Goal: Task Accomplishment & Management: Use online tool/utility

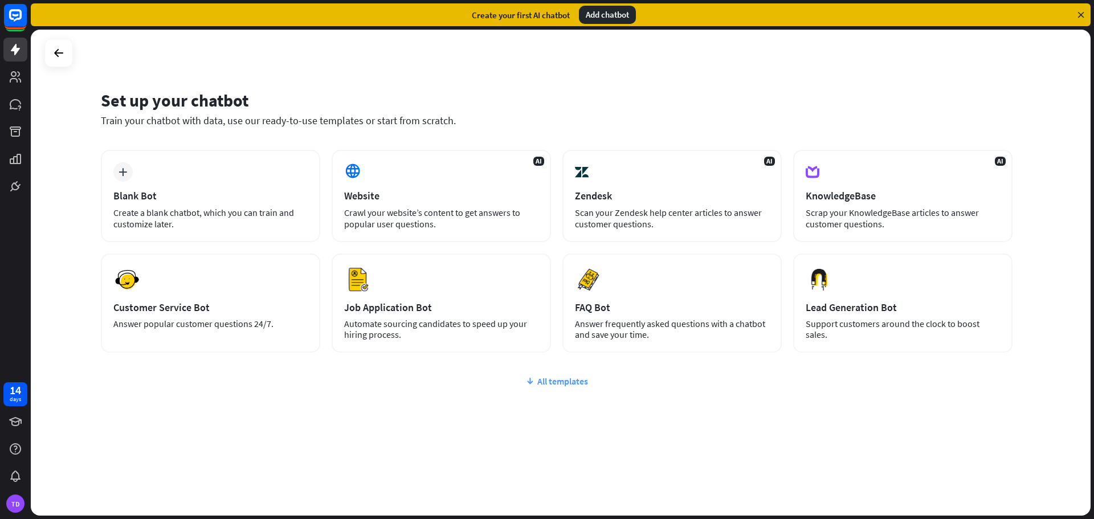
click at [555, 383] on div "All templates" at bounding box center [556, 380] width 911 height 11
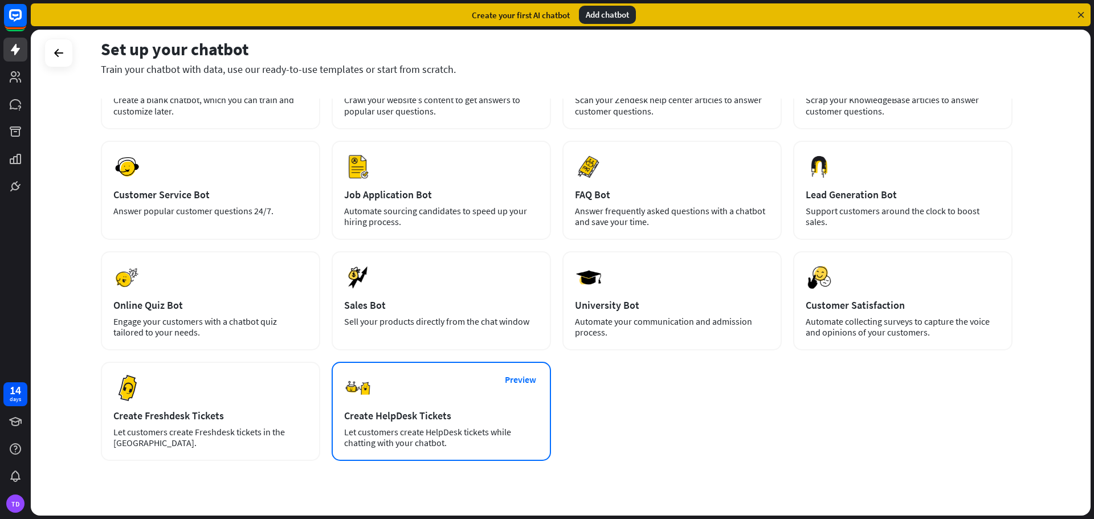
scroll to position [138, 0]
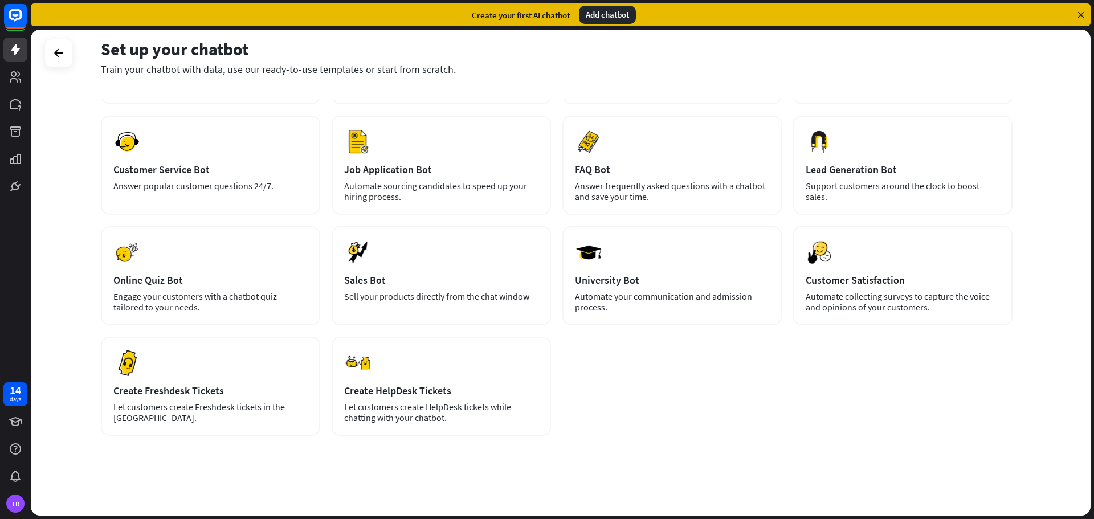
click at [707, 403] on div "plus Blank Bot Create a blank chatbot, which you can train and customize later.…" at bounding box center [556, 224] width 911 height 424
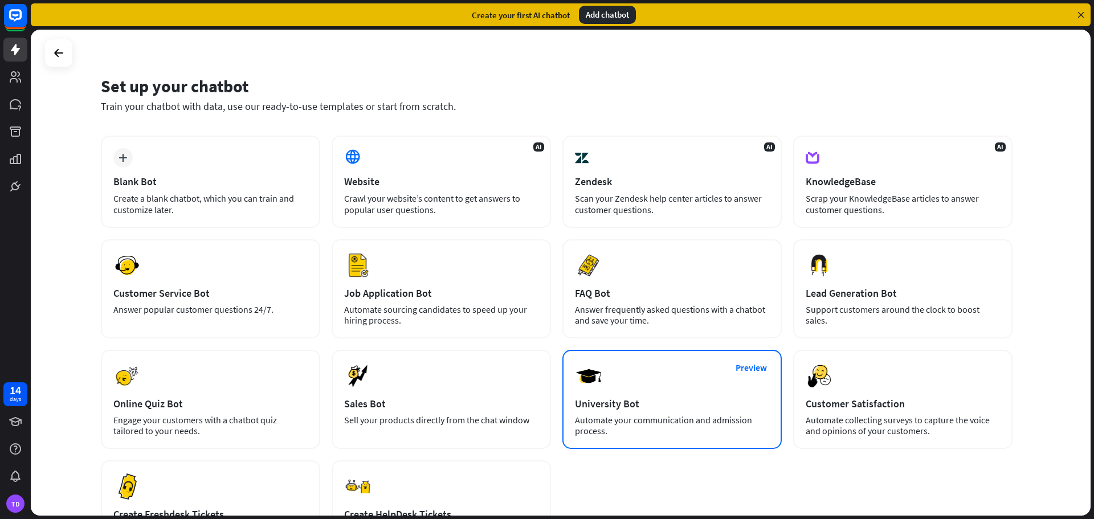
scroll to position [0, 0]
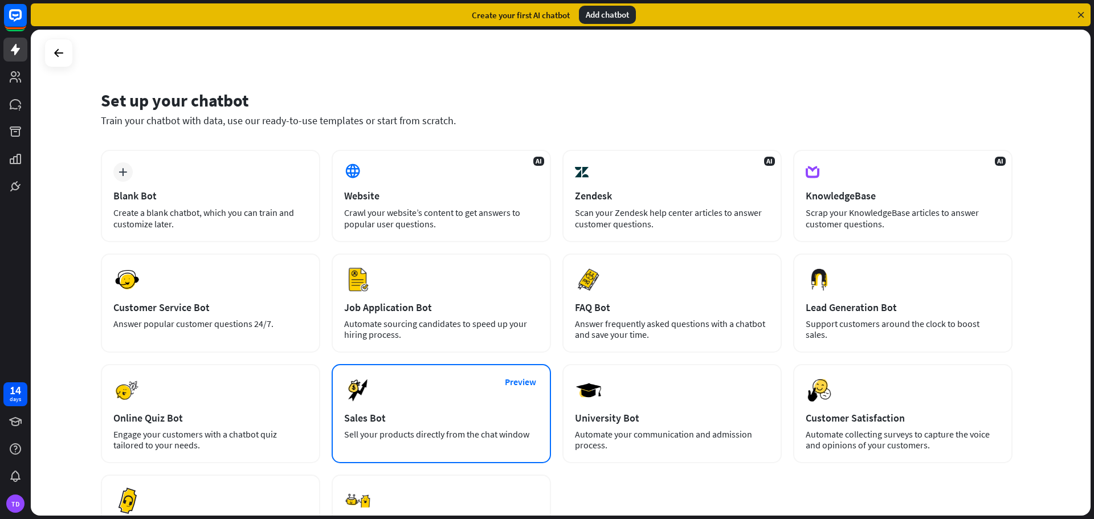
click at [448, 423] on div "Sales Bot" at bounding box center [441, 417] width 194 height 13
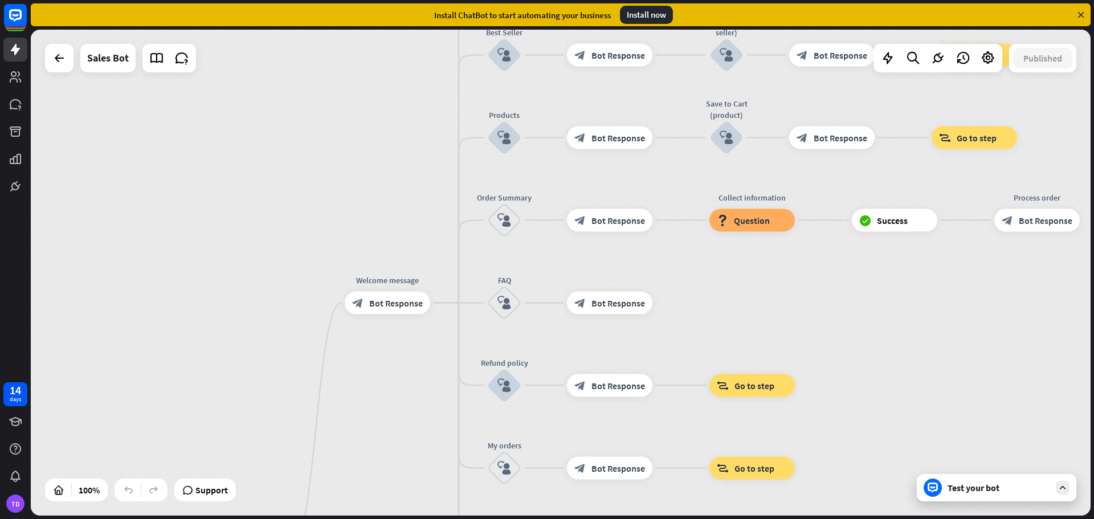
drag, startPoint x: 420, startPoint y: 162, endPoint x: 378, endPoint y: 440, distance: 281.7
click at [379, 441] on div "home_2 Start point Welcome message block_bot_response Bot Response Main menu bl…" at bounding box center [561, 273] width 1060 height 486
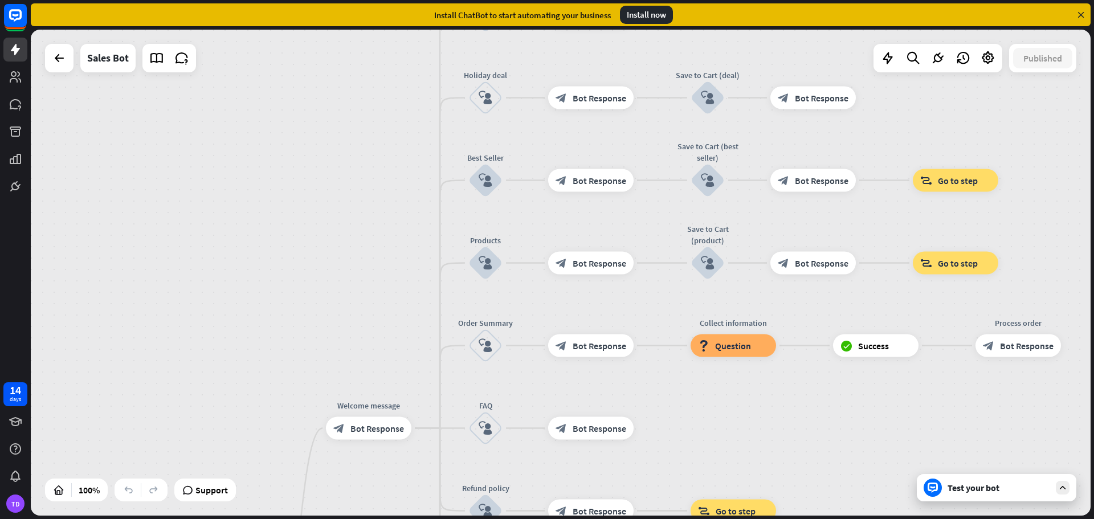
drag, startPoint x: 367, startPoint y: 210, endPoint x: 342, endPoint y: 347, distance: 140.0
click at [343, 350] on div "home_2 Start point Welcome message block_bot_response Bot Response Main menu bl…" at bounding box center [561, 273] width 1060 height 486
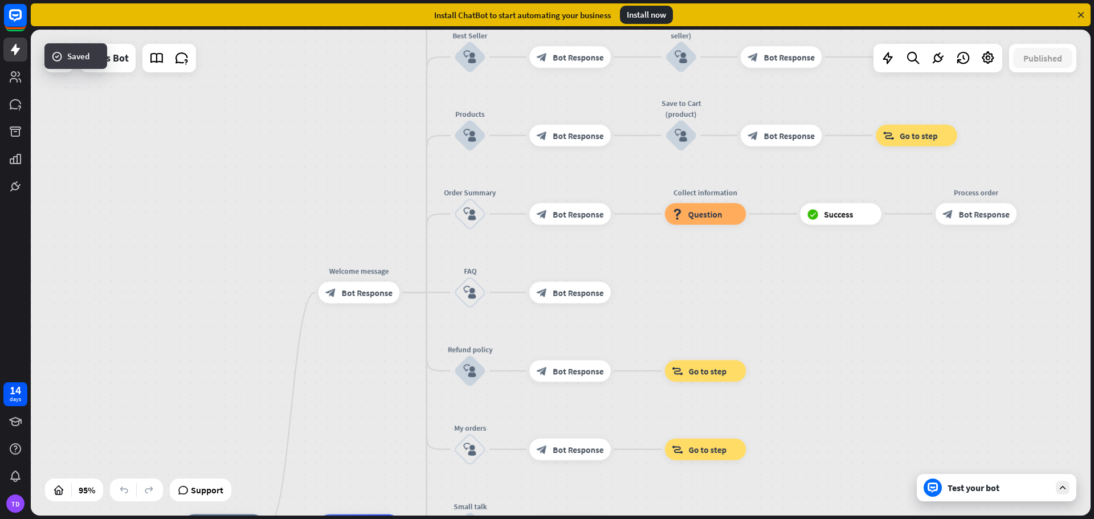
drag, startPoint x: 340, startPoint y: 231, endPoint x: 332, endPoint y: 84, distance: 147.2
click at [335, 81] on div "home_2 Start point Welcome message block_bot_response Bot Response Main menu bl…" at bounding box center [561, 273] width 1060 height 486
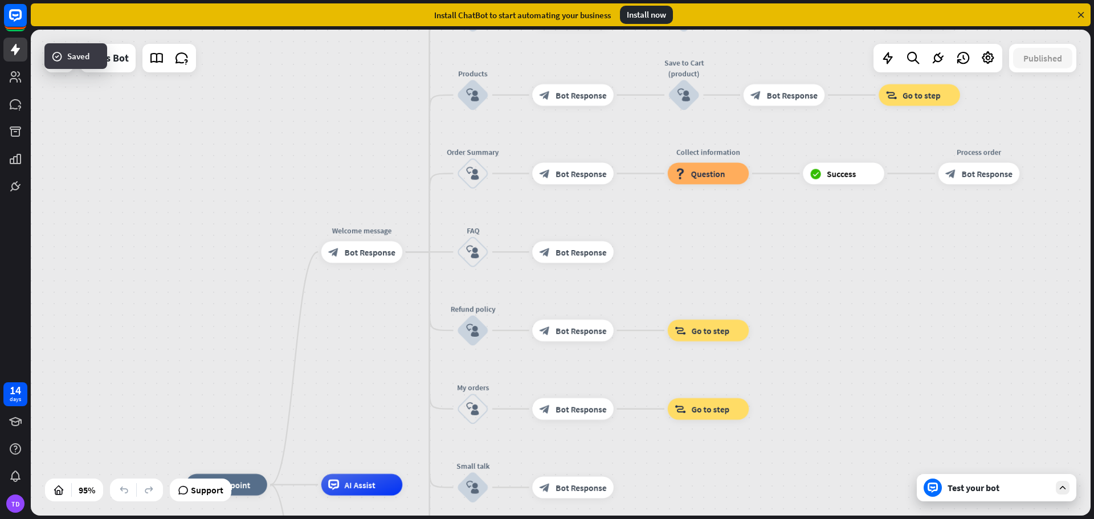
drag, startPoint x: 335, startPoint y: 157, endPoint x: 358, endPoint y: 47, distance: 111.7
click at [358, 47] on div "home_2 Start point Welcome message block_bot_response Bot Response Main menu bl…" at bounding box center [561, 273] width 1060 height 486
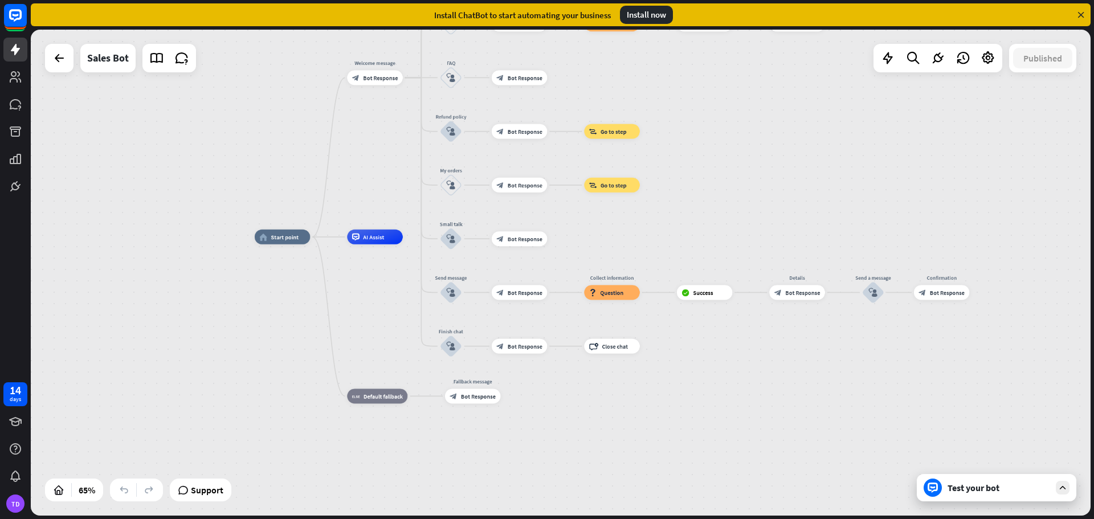
drag, startPoint x: 400, startPoint y: 261, endPoint x: 354, endPoint y: 240, distance: 51.0
click at [387, 178] on div "home_2 Start point Welcome message block_bot_response Bot Response Main menu bl…" at bounding box center [561, 273] width 1060 height 486
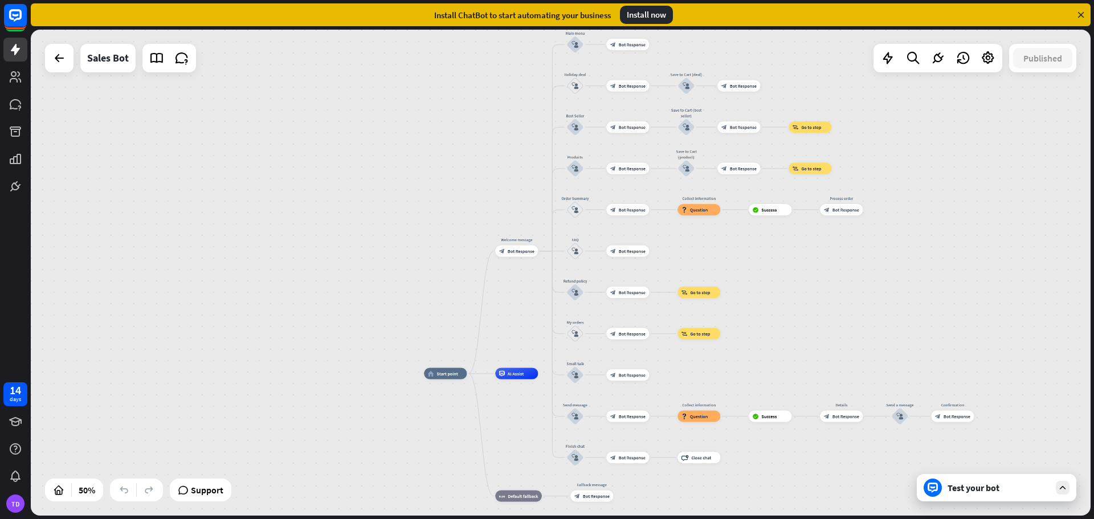
drag, startPoint x: 338, startPoint y: 148, endPoint x: 490, endPoint y: 298, distance: 213.9
click at [490, 298] on div "home_2 Start point Welcome message block_bot_response Bot Response Main menu bl…" at bounding box center [561, 273] width 1060 height 486
click at [972, 493] on div "Test your bot" at bounding box center [997, 487] width 160 height 27
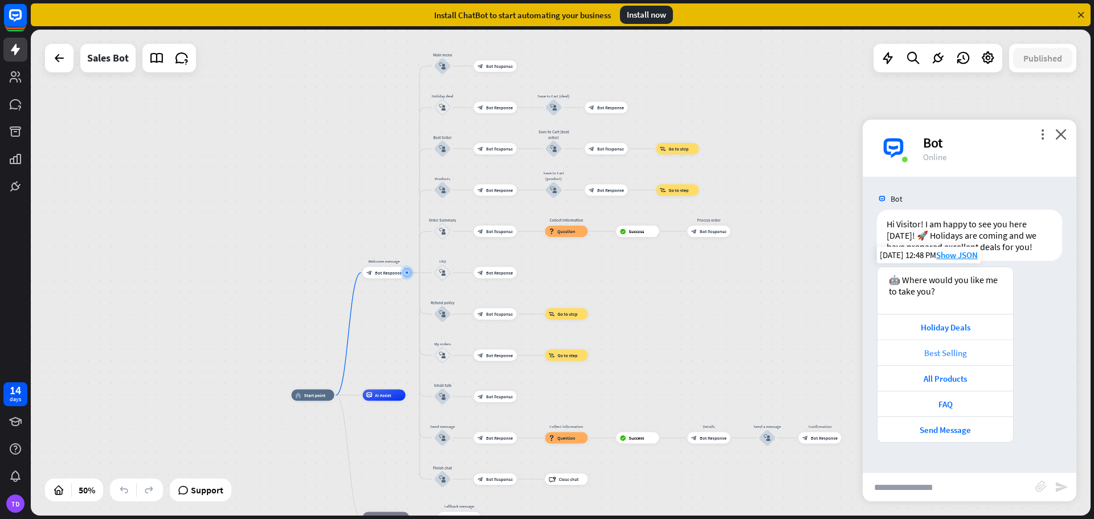
click at [957, 353] on div "Best Selling" at bounding box center [945, 352] width 124 height 11
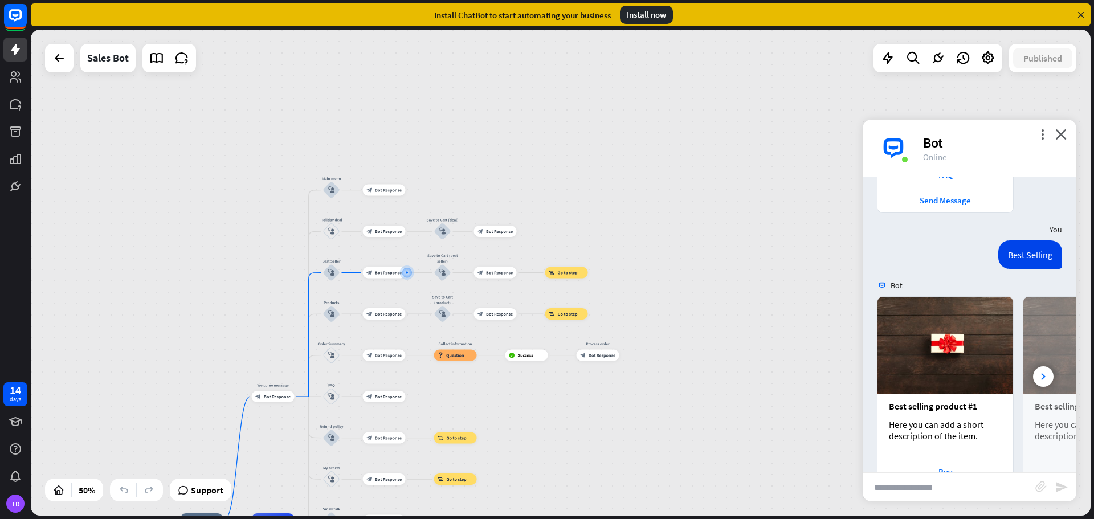
scroll to position [271, 0]
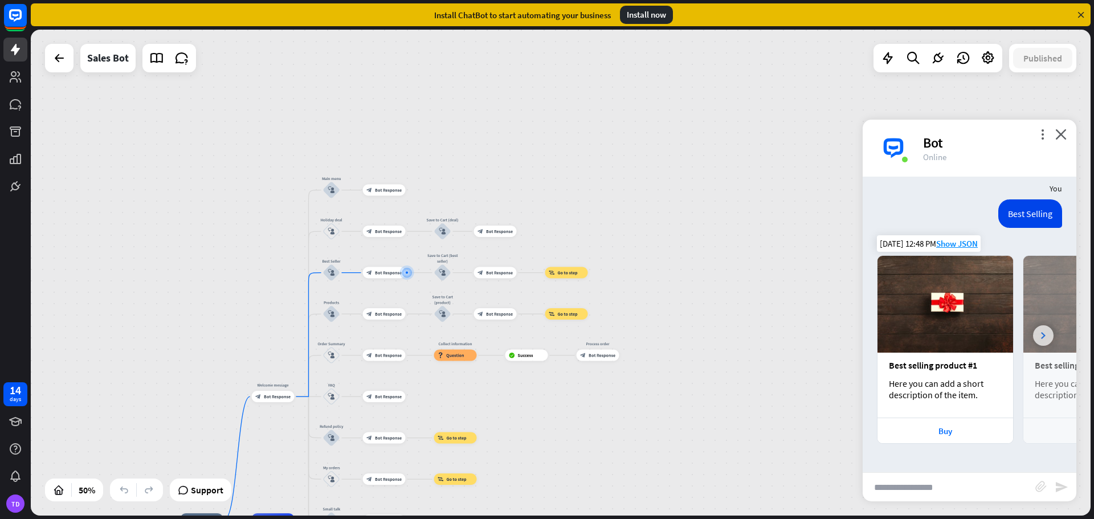
click at [1038, 335] on div at bounding box center [1043, 335] width 21 height 21
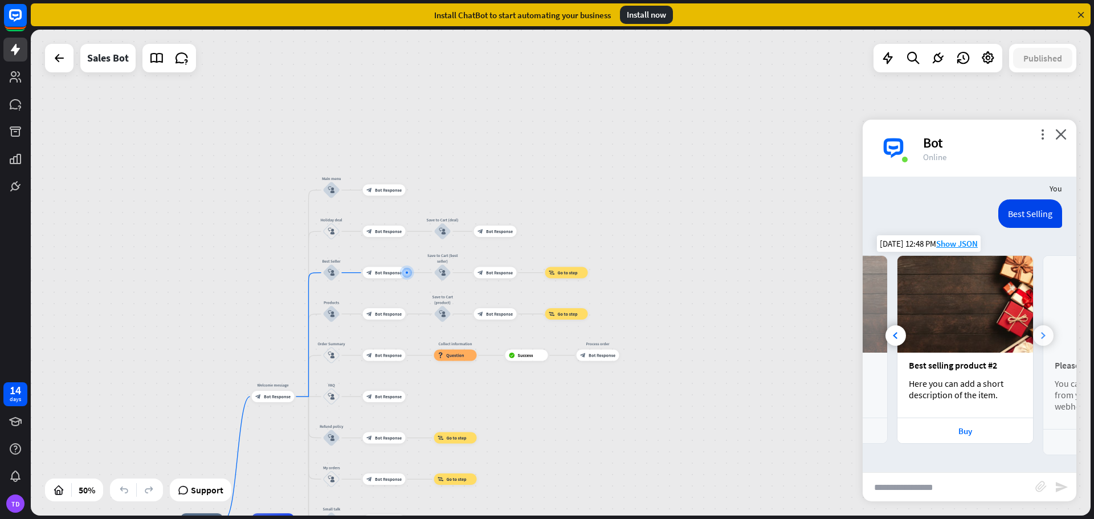
click at [1038, 335] on div at bounding box center [1043, 335] width 21 height 21
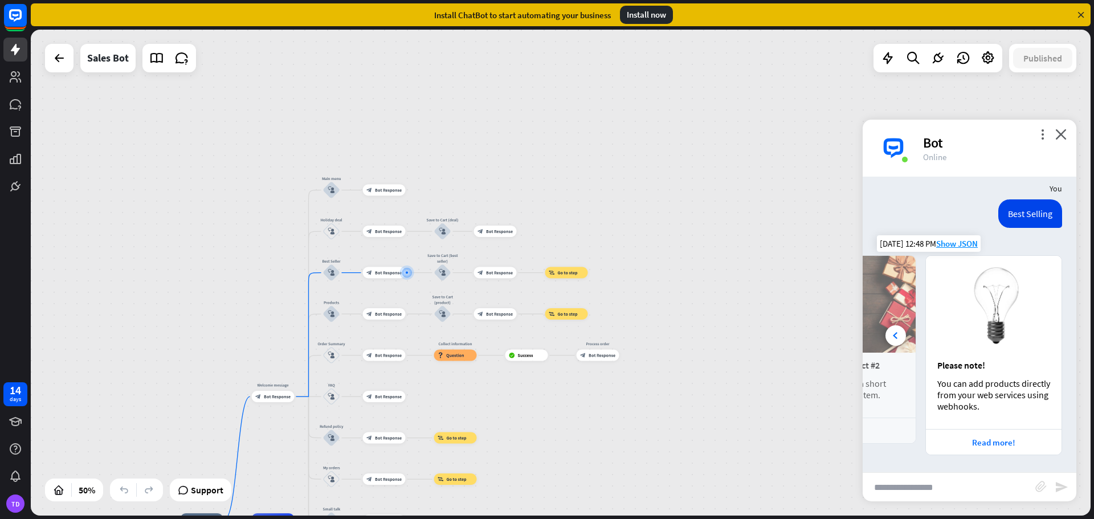
scroll to position [0, 252]
click at [893, 336] on icon at bounding box center [895, 335] width 5 height 7
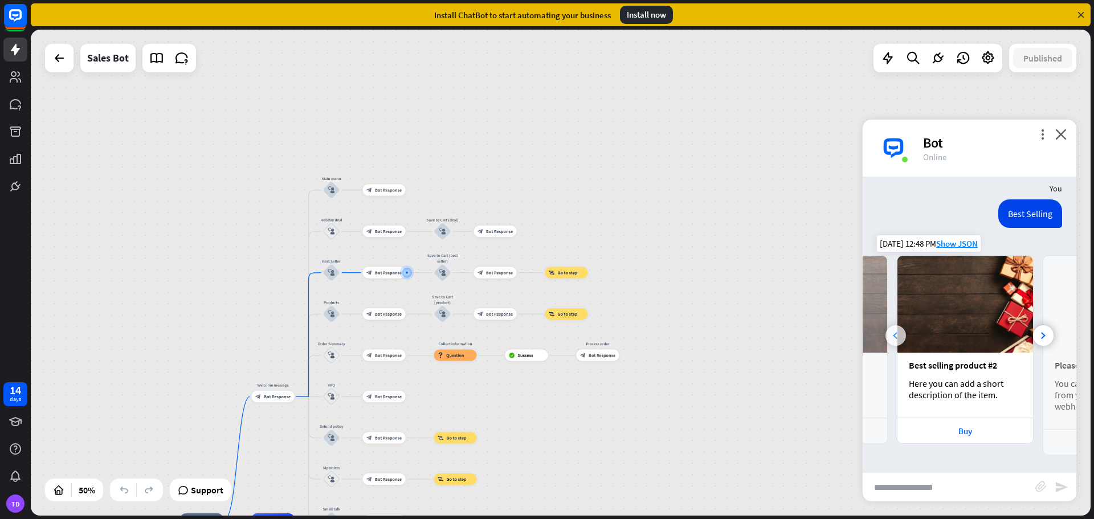
click at [893, 336] on icon at bounding box center [895, 335] width 5 height 7
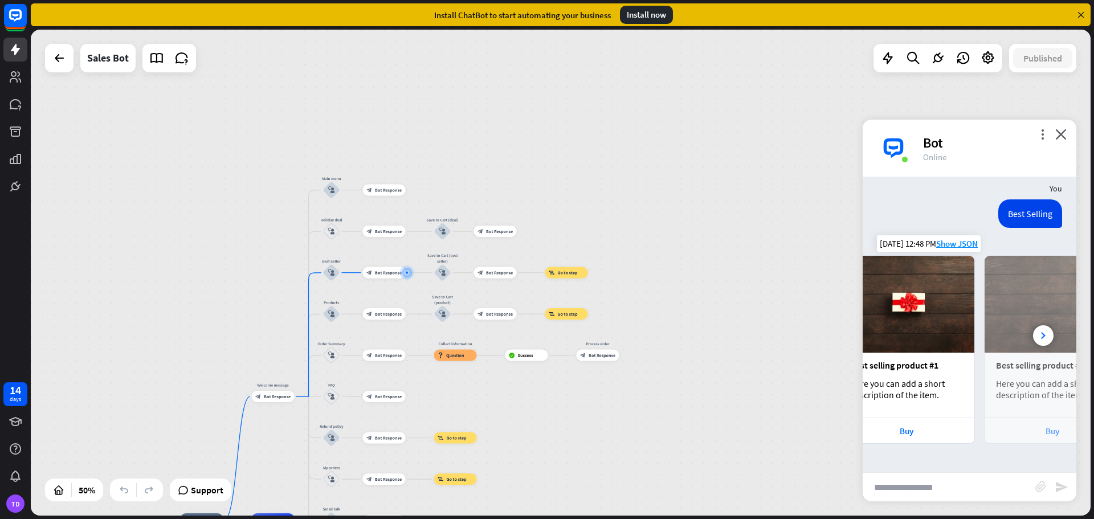
scroll to position [0, 0]
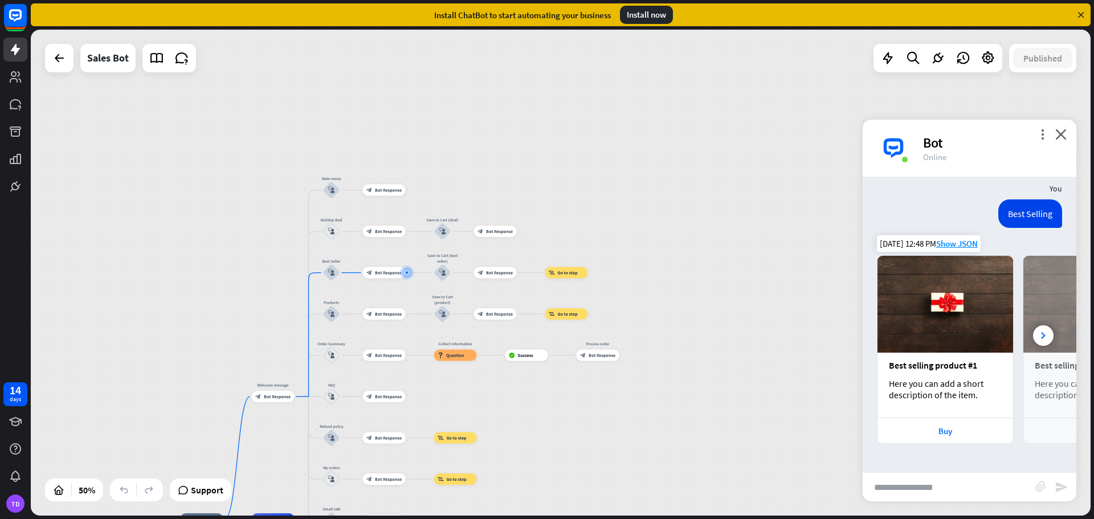
click at [893, 336] on img at bounding box center [945, 304] width 136 height 97
click at [954, 426] on div "Buy" at bounding box center [945, 431] width 124 height 11
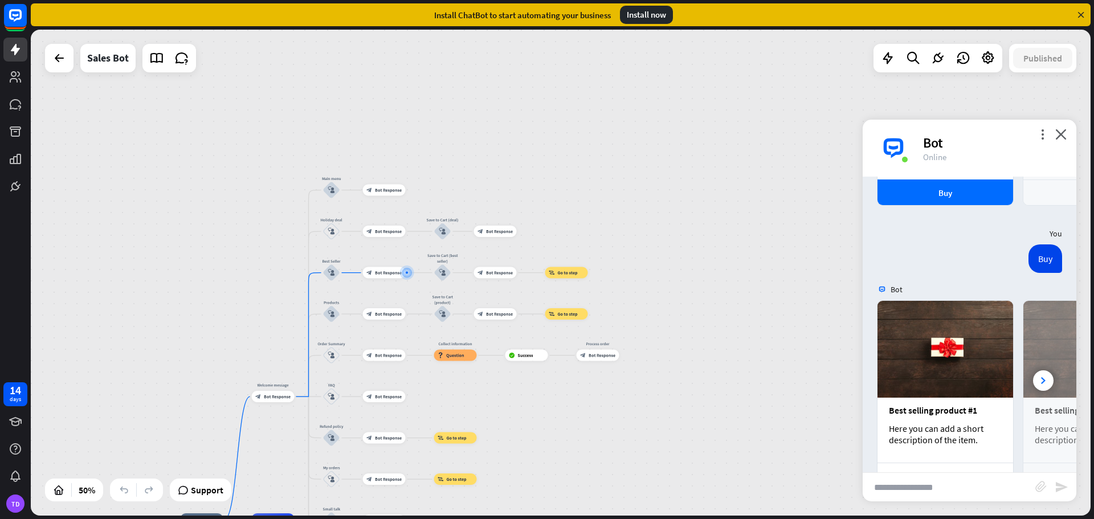
scroll to position [554, 0]
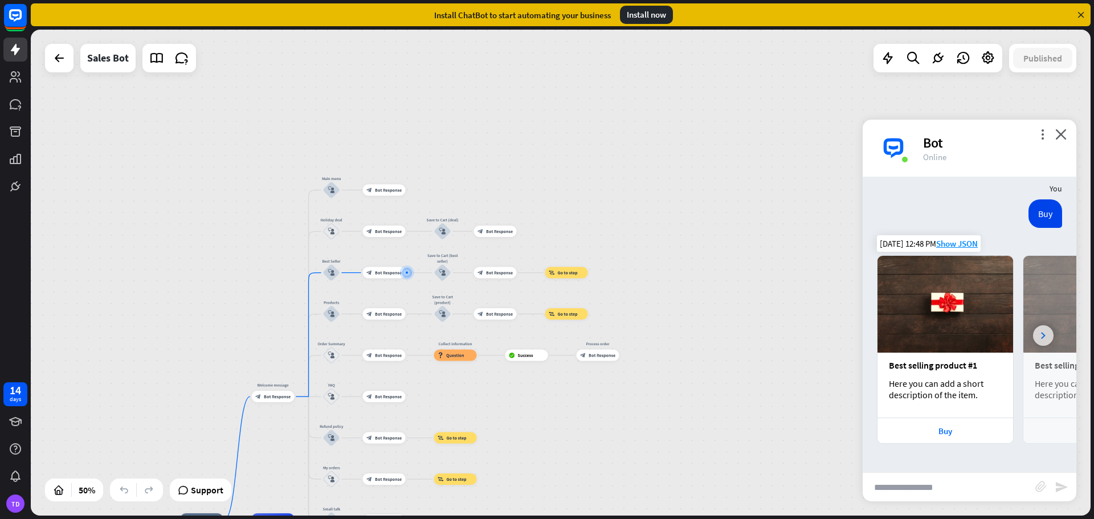
click at [1037, 337] on div at bounding box center [1043, 335] width 21 height 21
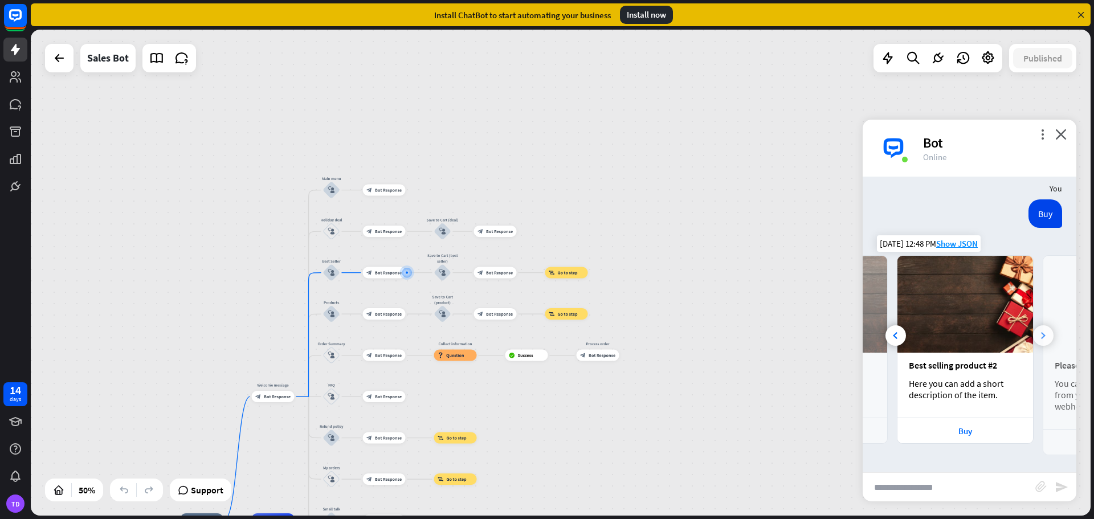
click at [1037, 336] on div at bounding box center [1043, 335] width 21 height 21
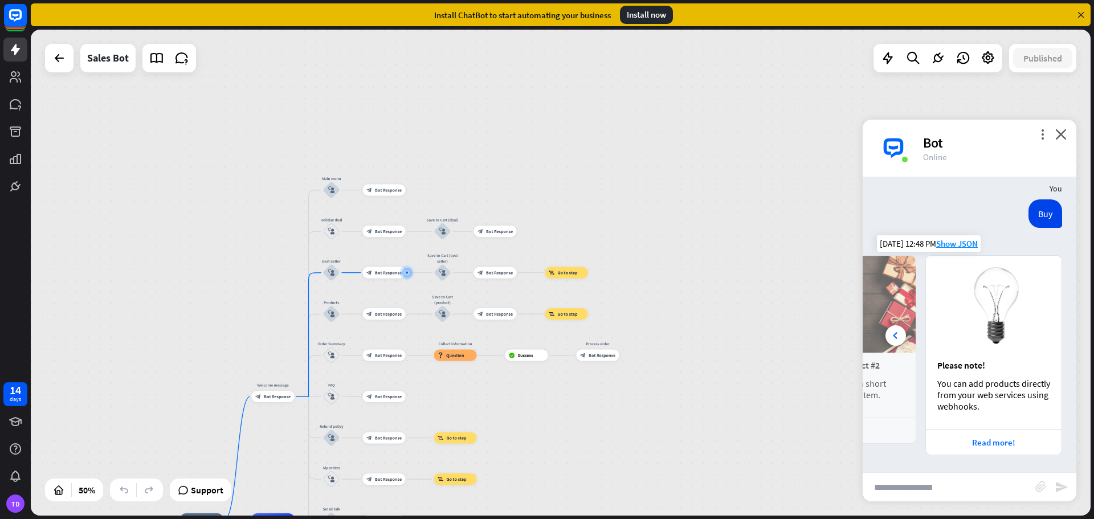
click at [880, 353] on div "Best selling product #2 Here you can add a short description of the item." at bounding box center [848, 385] width 136 height 65
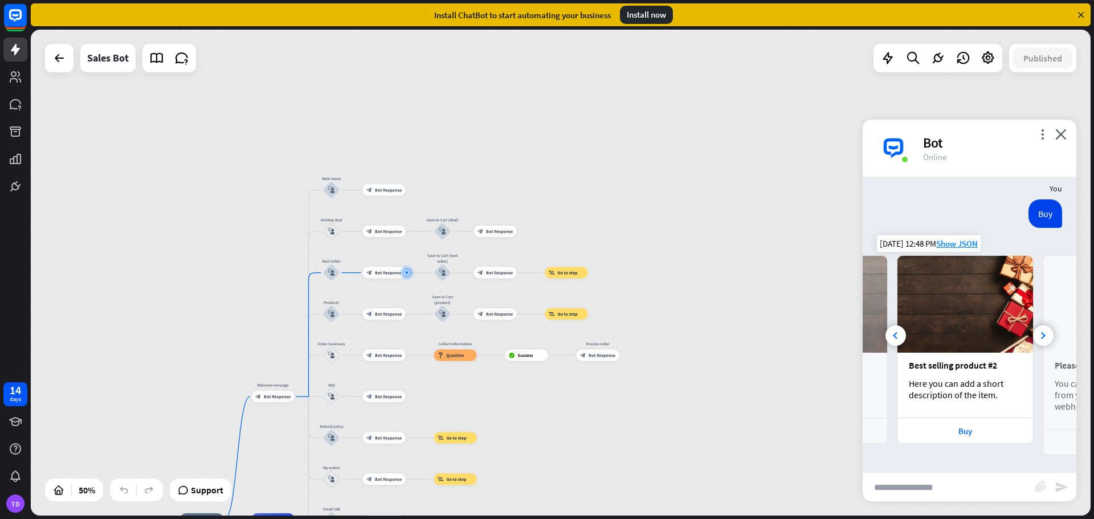
click at [880, 353] on div "Best selling product #1 Here you can add a short description of the item." at bounding box center [819, 385] width 136 height 65
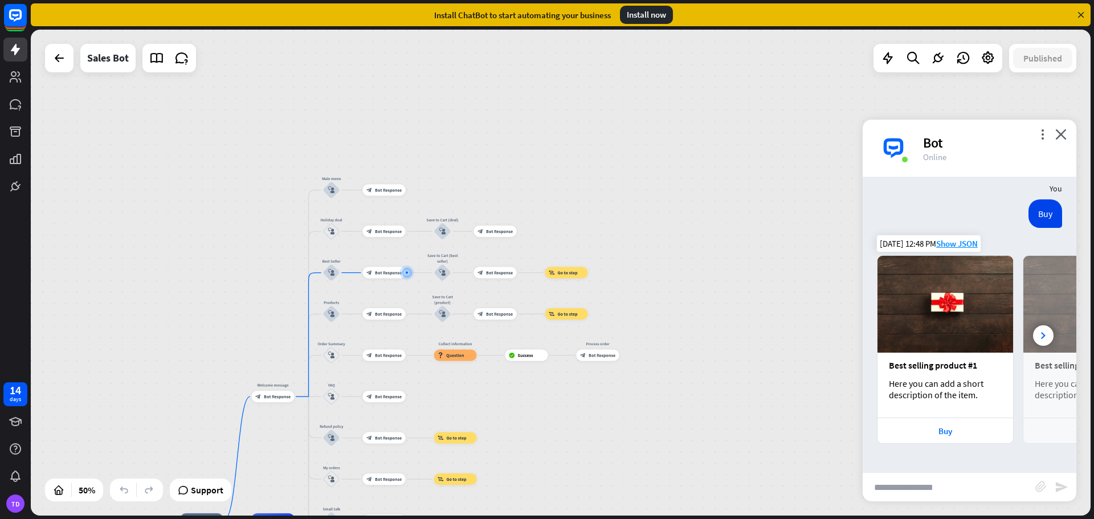
scroll to position [0, 0]
click at [1069, 136] on div "more_vert close Bot Online" at bounding box center [969, 148] width 214 height 57
click at [1059, 132] on icon "close" at bounding box center [1060, 134] width 11 height 11
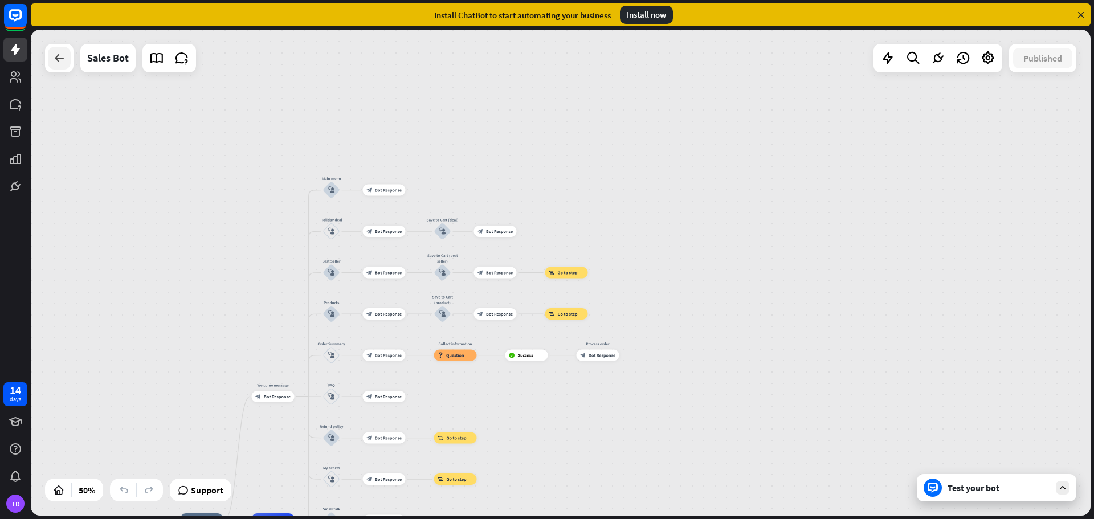
click at [56, 55] on icon at bounding box center [59, 58] width 14 height 14
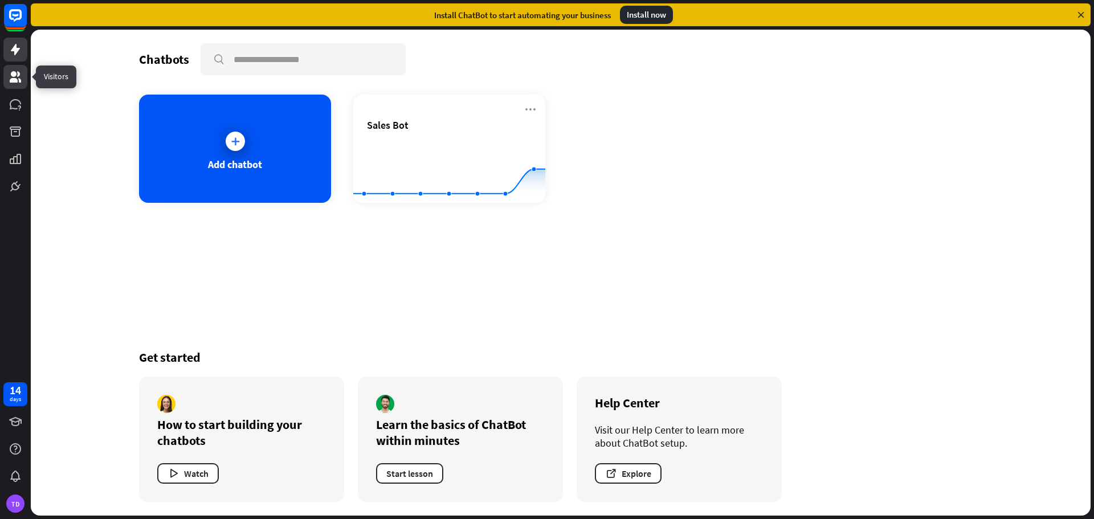
click at [15, 77] on icon at bounding box center [16, 77] width 14 height 14
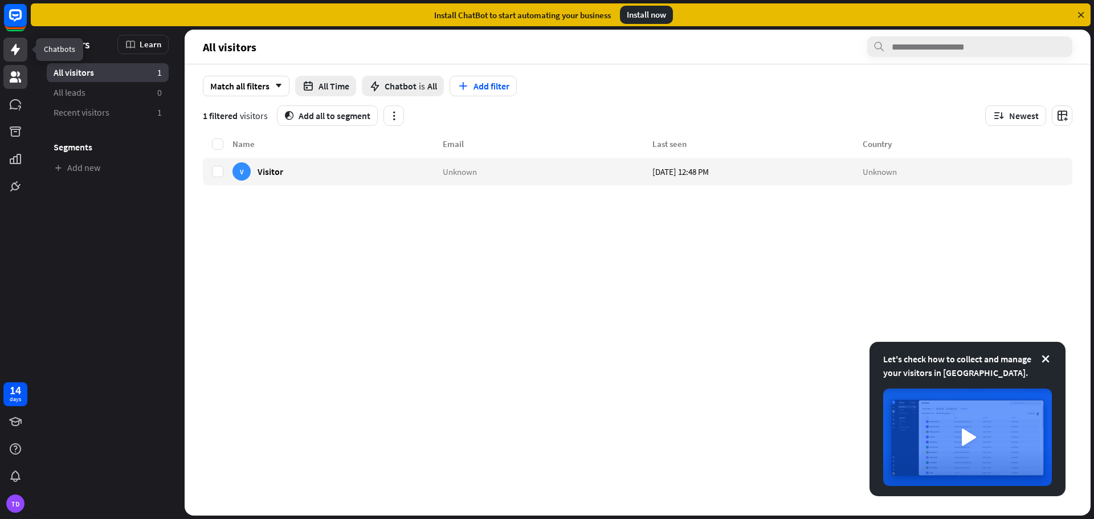
click at [16, 46] on icon at bounding box center [15, 49] width 9 height 11
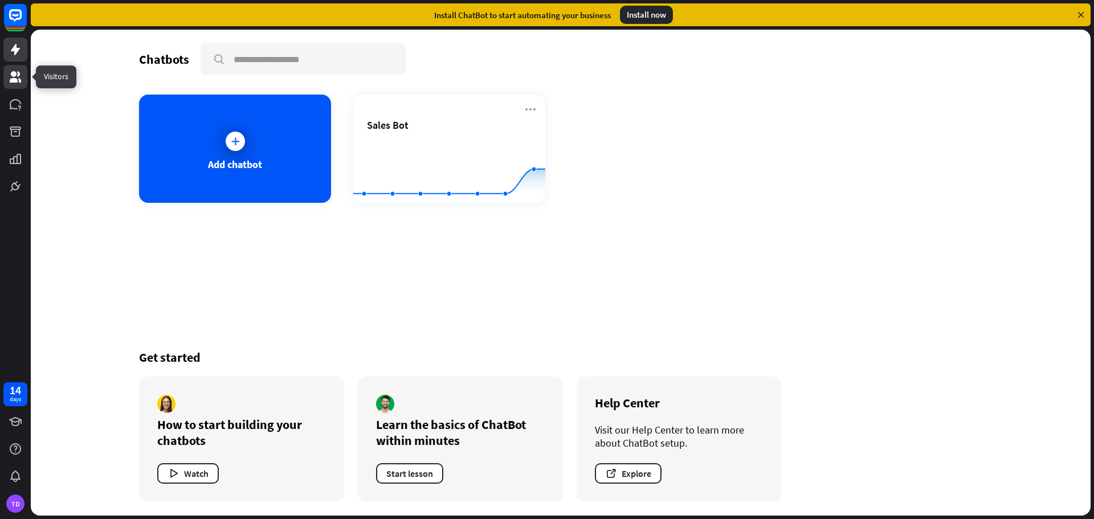
click at [18, 74] on icon at bounding box center [15, 76] width 11 height 11
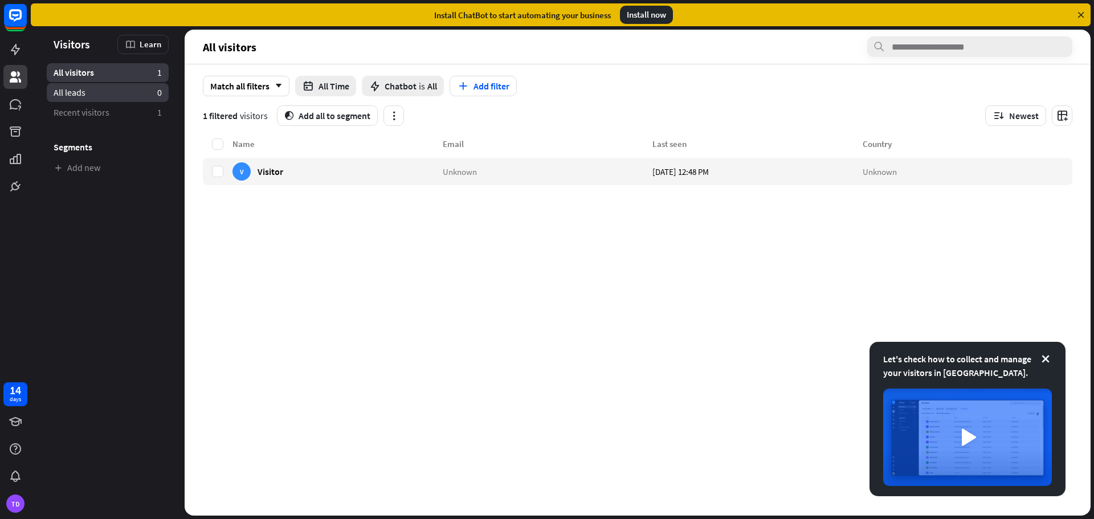
click at [116, 92] on link "All leads 0" at bounding box center [108, 92] width 122 height 19
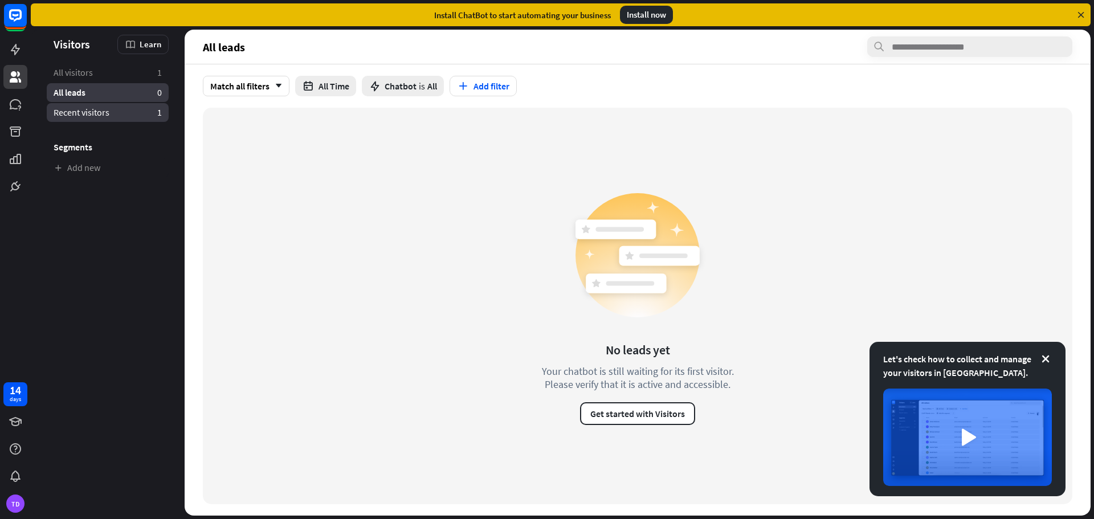
click at [100, 111] on span "Recent visitors" at bounding box center [82, 113] width 56 height 12
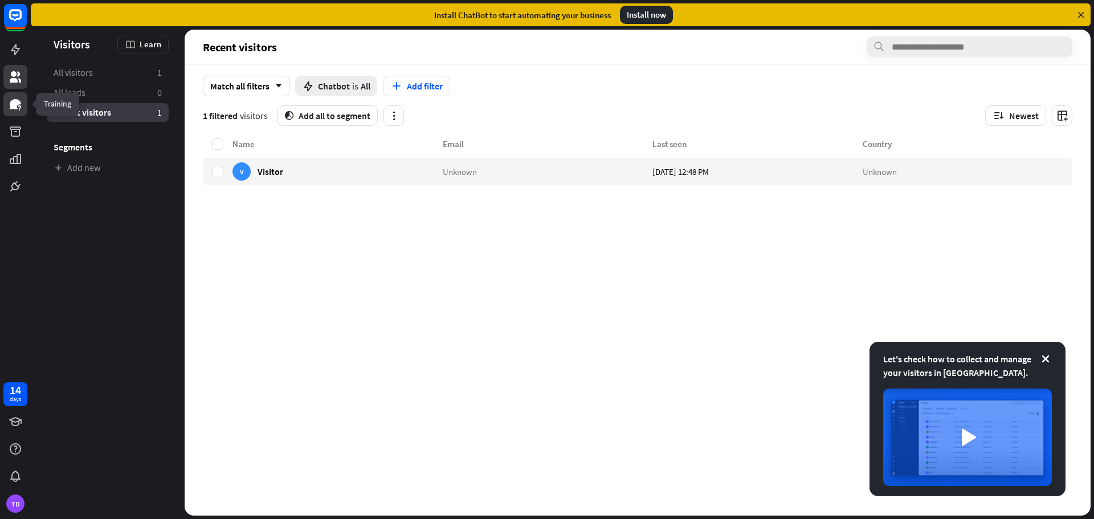
click at [15, 101] on icon at bounding box center [15, 104] width 11 height 10
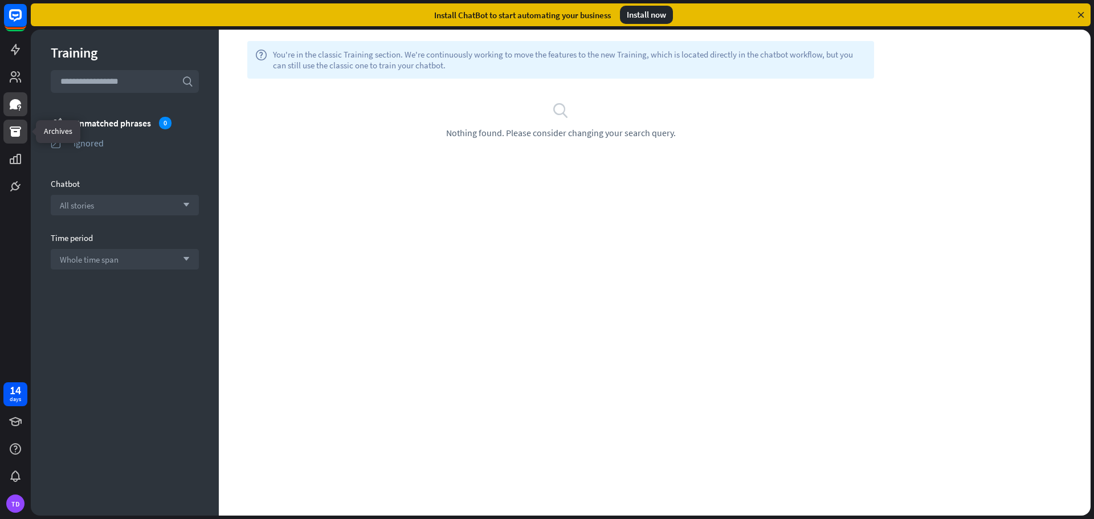
click at [12, 140] on link at bounding box center [15, 132] width 24 height 24
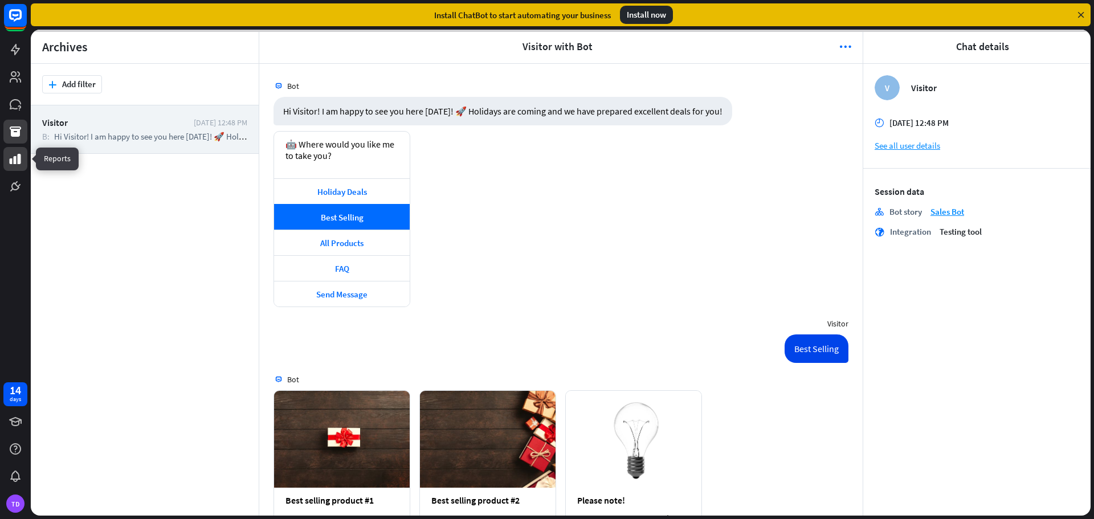
scroll to position [375, 0]
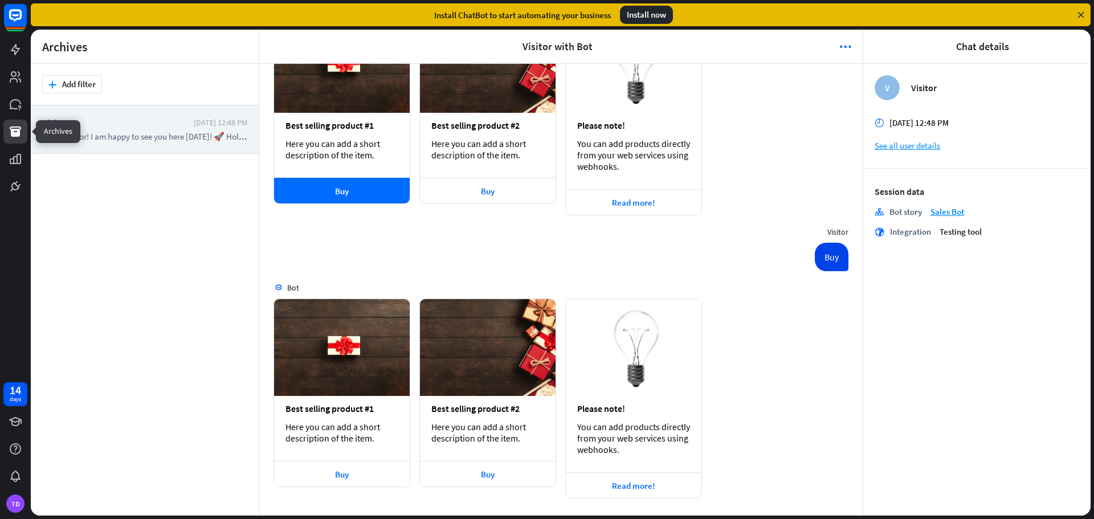
click at [18, 121] on link at bounding box center [15, 132] width 24 height 24
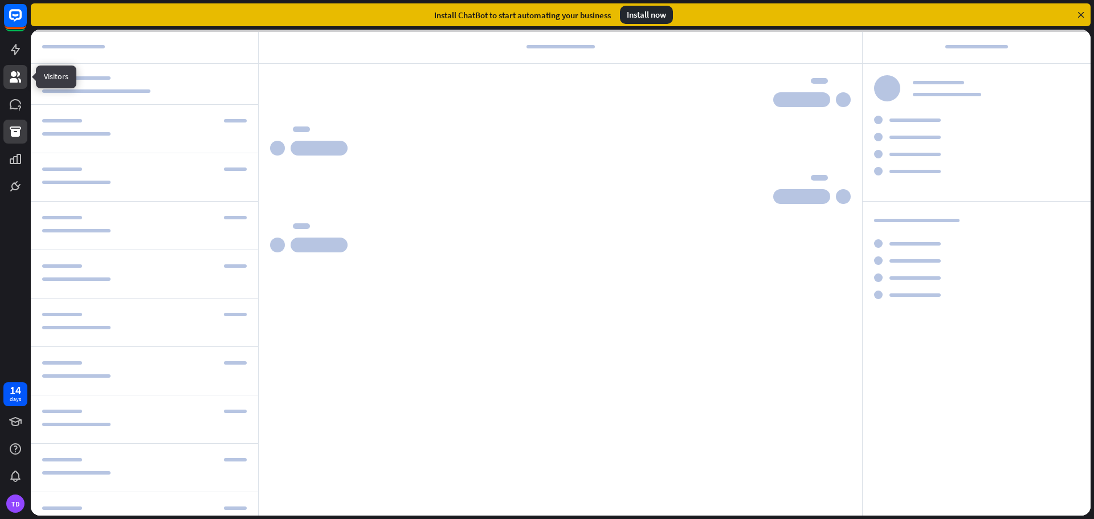
click at [15, 88] on link at bounding box center [15, 77] width 24 height 24
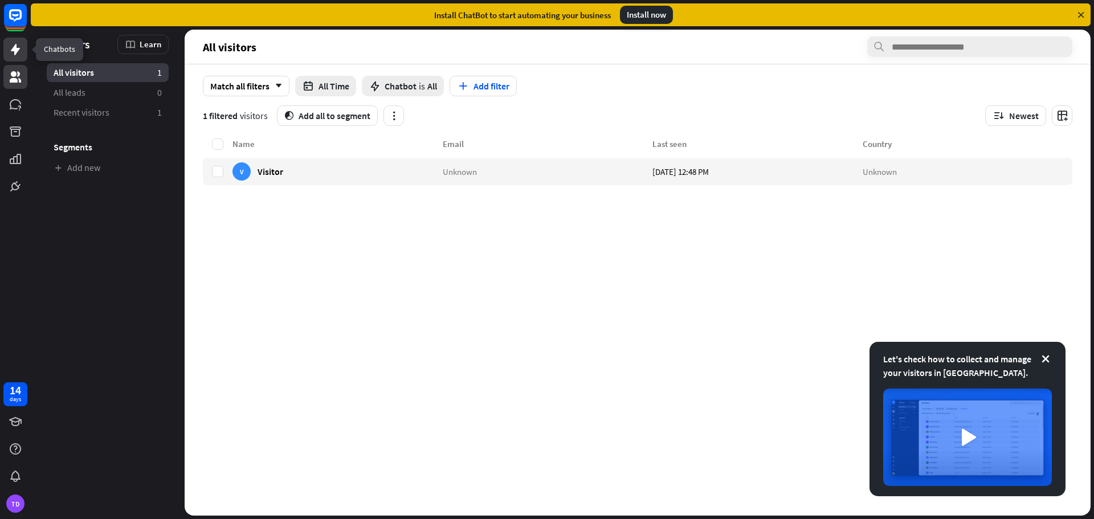
click at [13, 54] on icon at bounding box center [16, 50] width 14 height 14
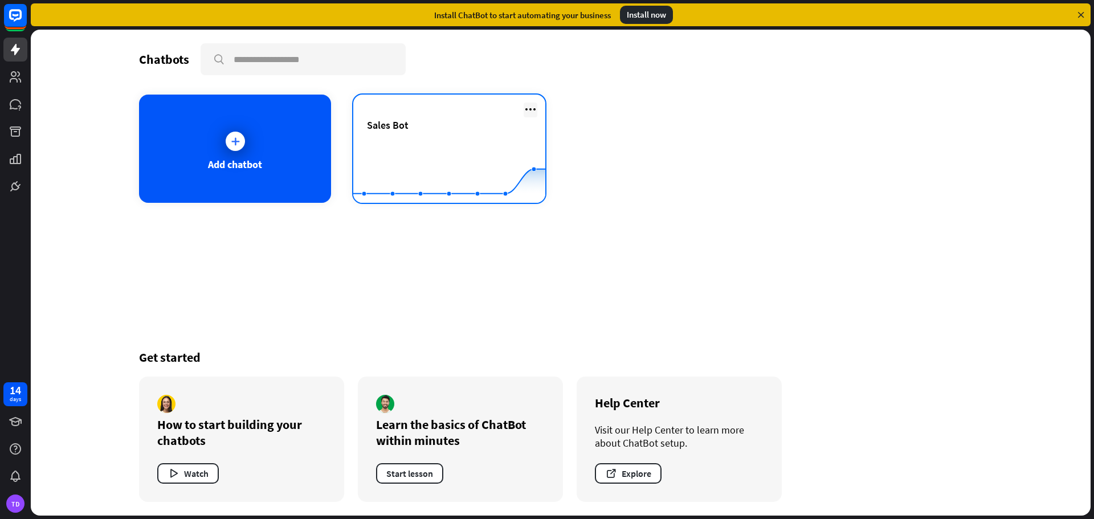
click at [531, 111] on icon at bounding box center [531, 110] width 14 height 14
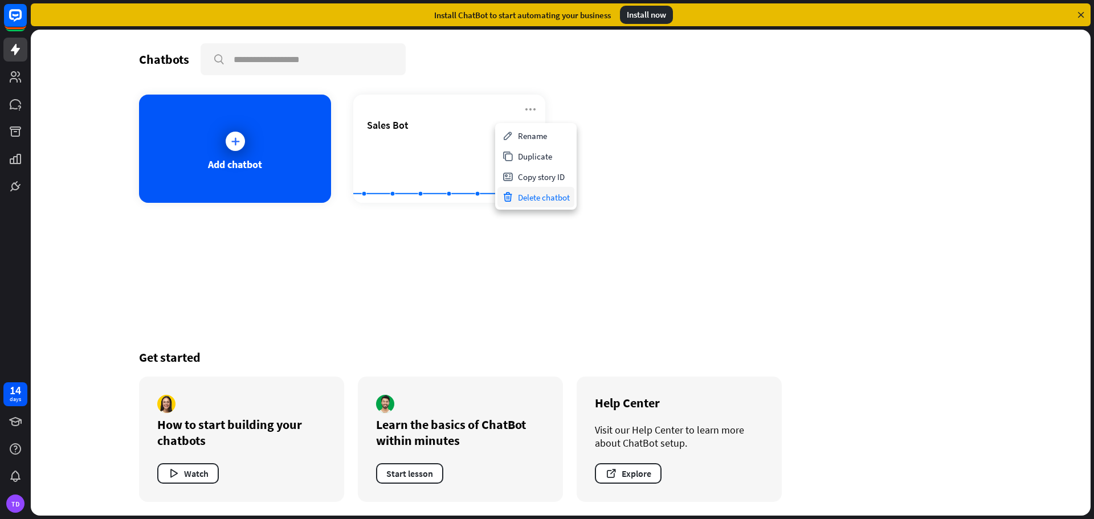
click at [535, 193] on div "Delete chatbot" at bounding box center [535, 197] width 77 height 21
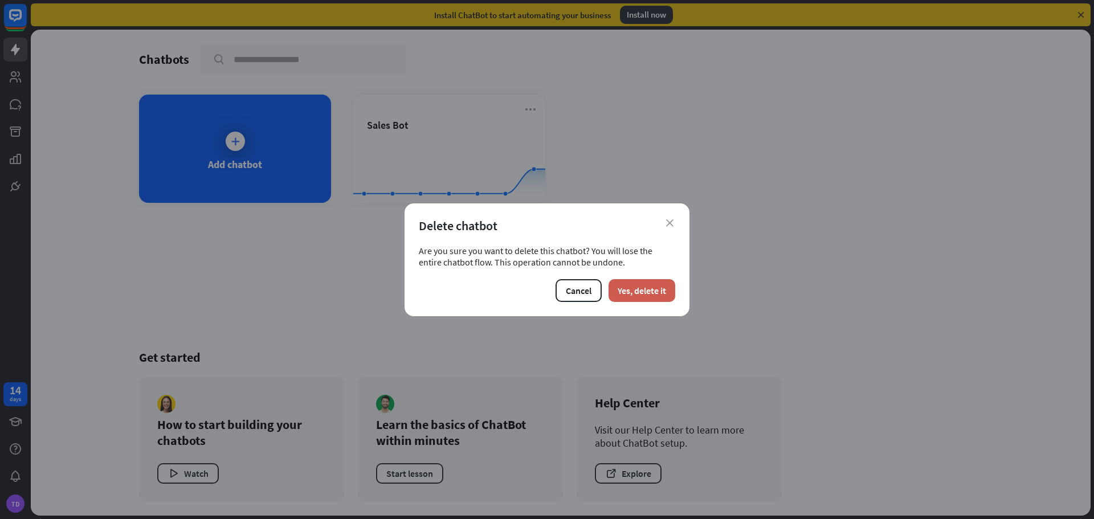
click at [659, 292] on button "Yes, delete it" at bounding box center [641, 290] width 67 height 23
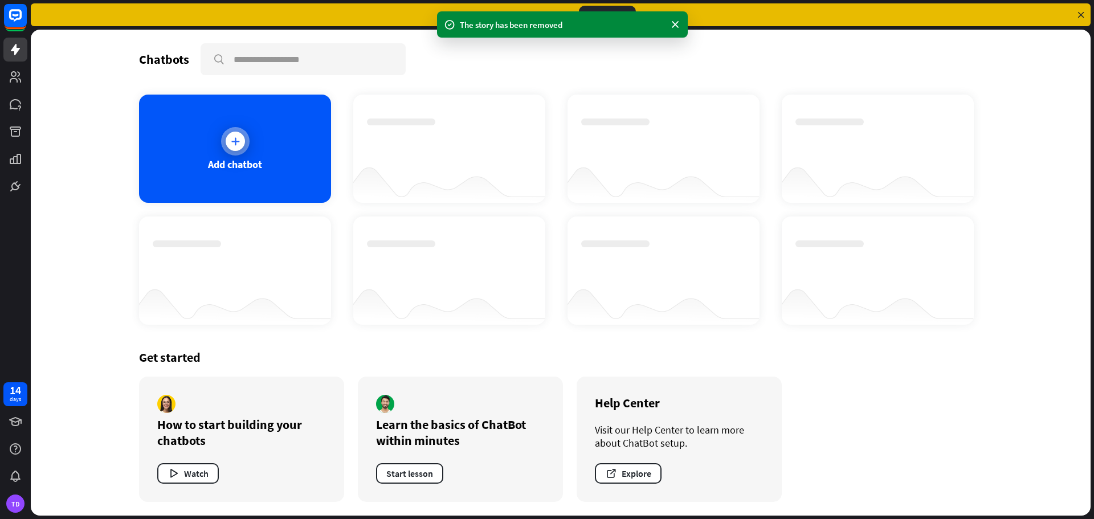
click at [274, 132] on div "Add chatbot" at bounding box center [235, 149] width 192 height 108
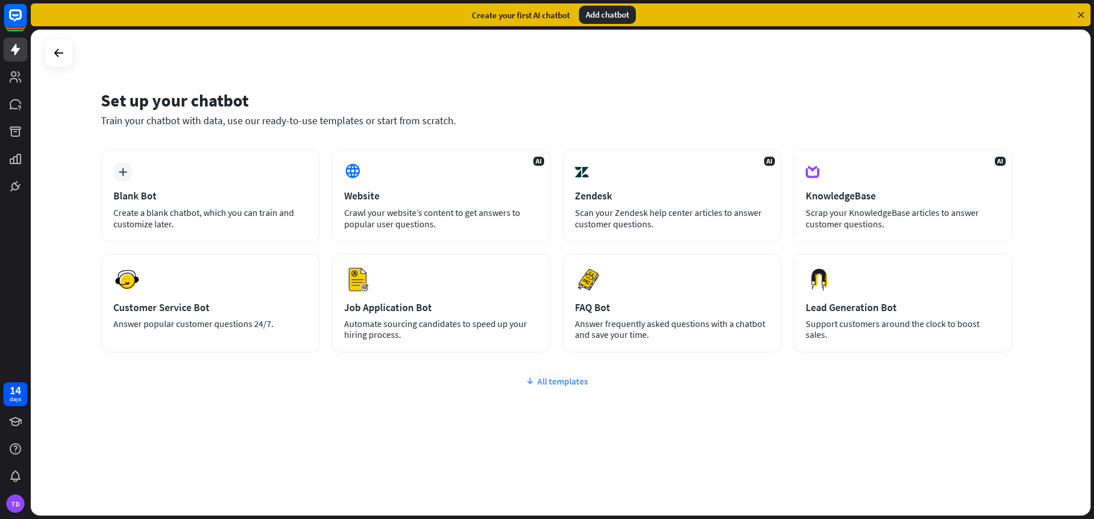
click at [562, 386] on div "All templates" at bounding box center [556, 380] width 911 height 11
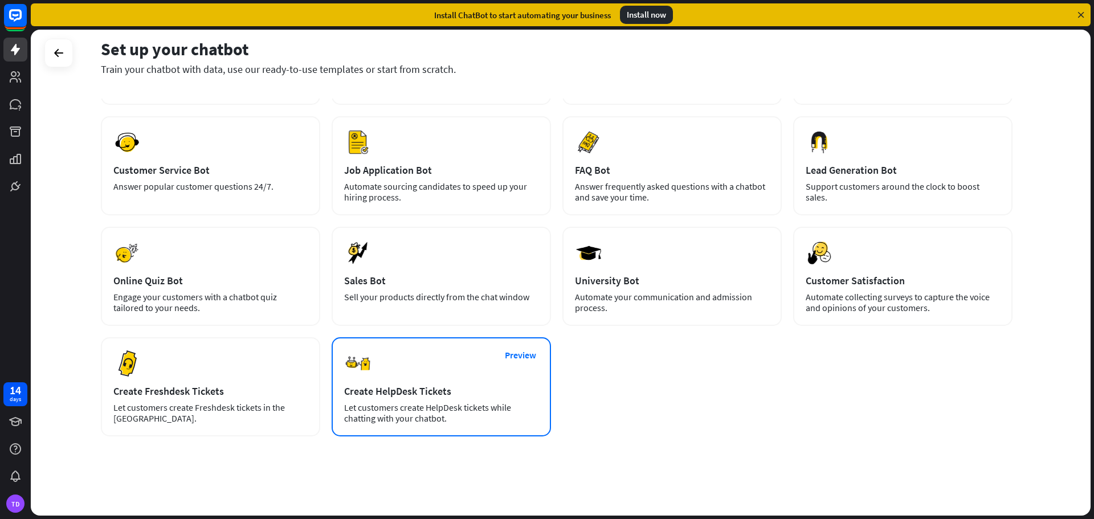
scroll to position [138, 0]
drag, startPoint x: 712, startPoint y: 413, endPoint x: 59, endPoint y: 200, distance: 686.7
click at [59, 200] on div "Set up your chatbot Train your chatbot with data, use our ready-to-use template…" at bounding box center [561, 273] width 1060 height 486
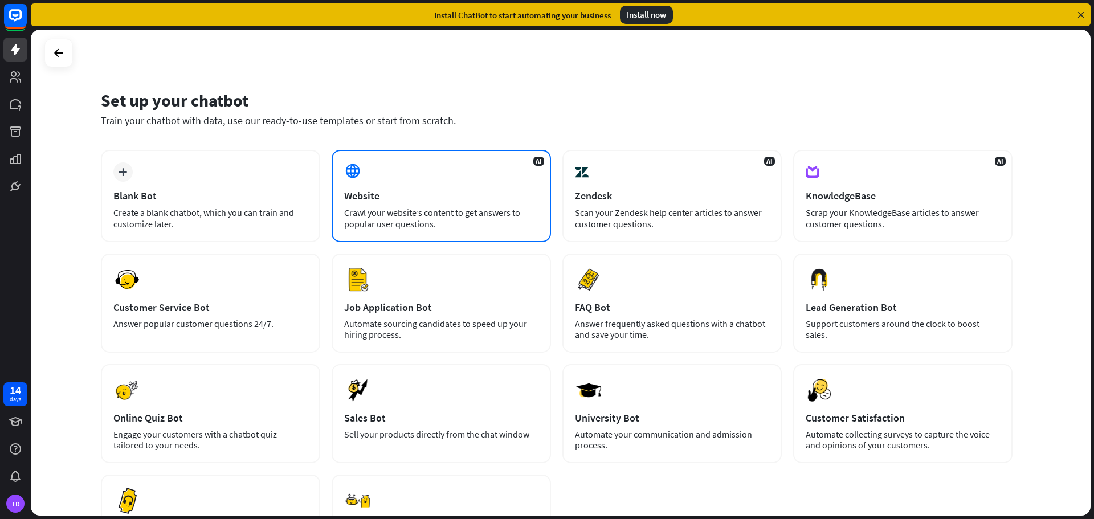
click at [366, 203] on div "AI Website Crawl your website’s content to get answers to popular user question…" at bounding box center [441, 196] width 219 height 92
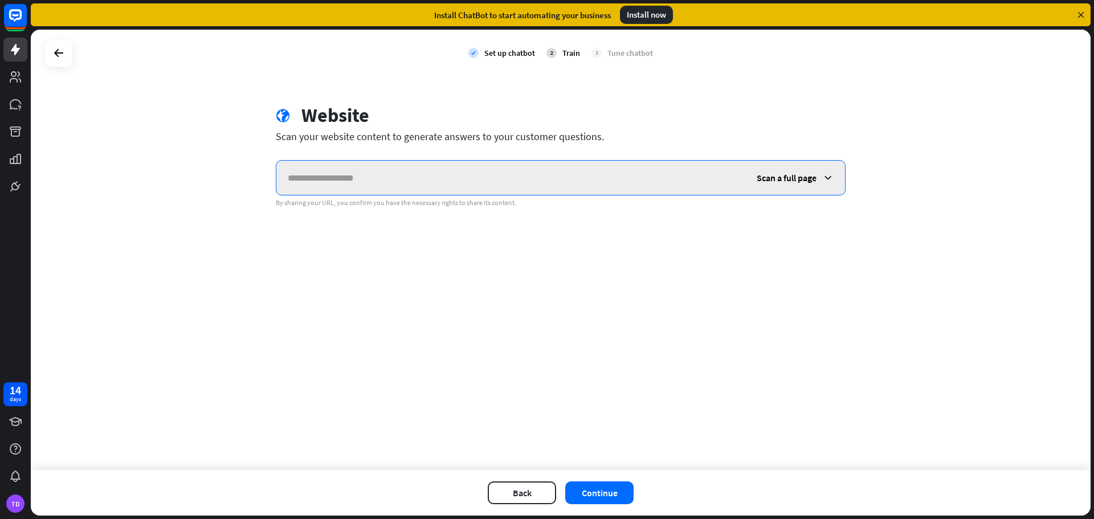
click at [338, 169] on input "text" at bounding box center [510, 178] width 469 height 34
paste input "**********"
type input "**********"
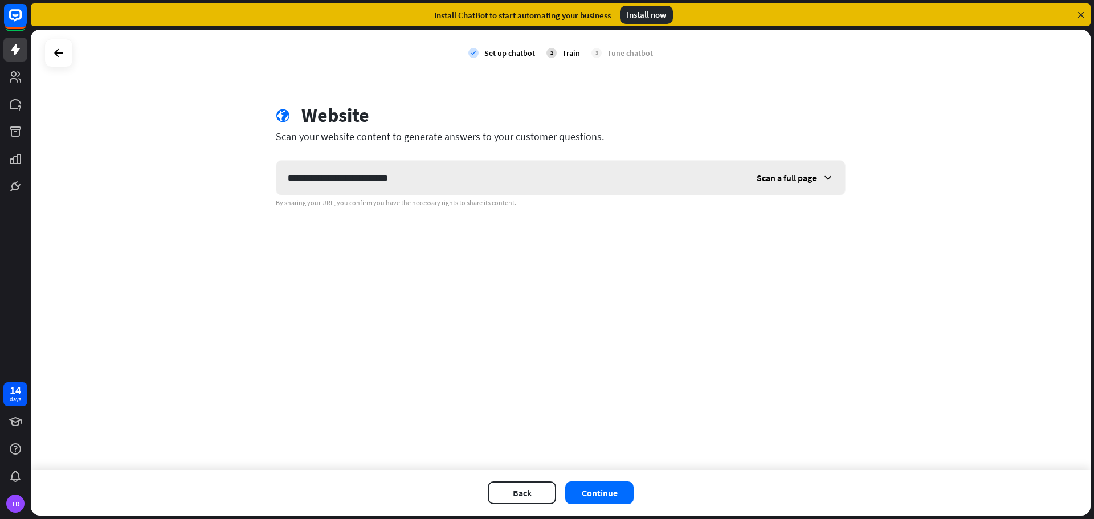
click at [778, 179] on span "Scan a full page" at bounding box center [786, 177] width 60 height 11
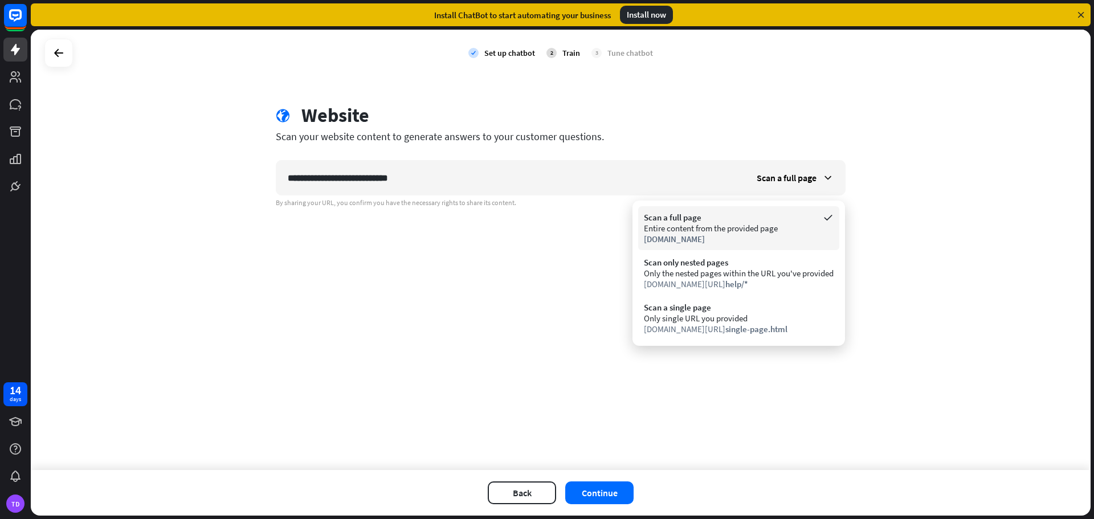
click at [730, 232] on div "Entire content from the provided page" at bounding box center [739, 228] width 190 height 11
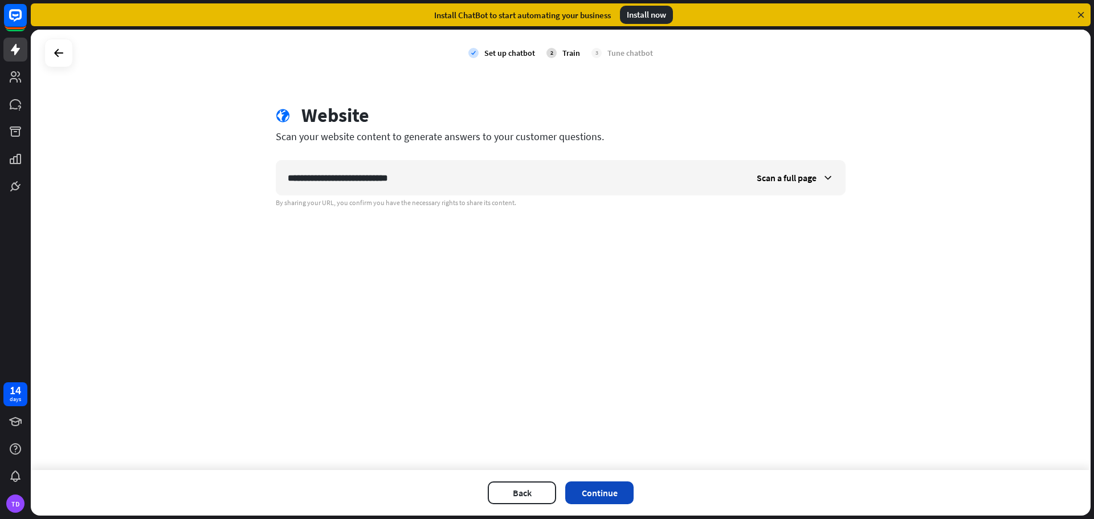
click at [610, 491] on button "Continue" at bounding box center [599, 492] width 68 height 23
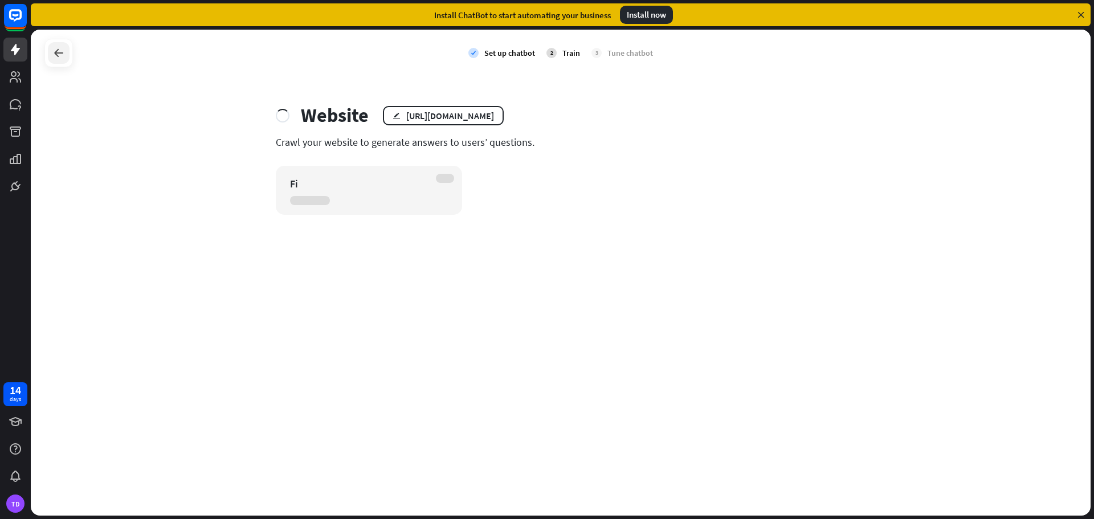
click at [55, 52] on icon at bounding box center [59, 53] width 14 height 14
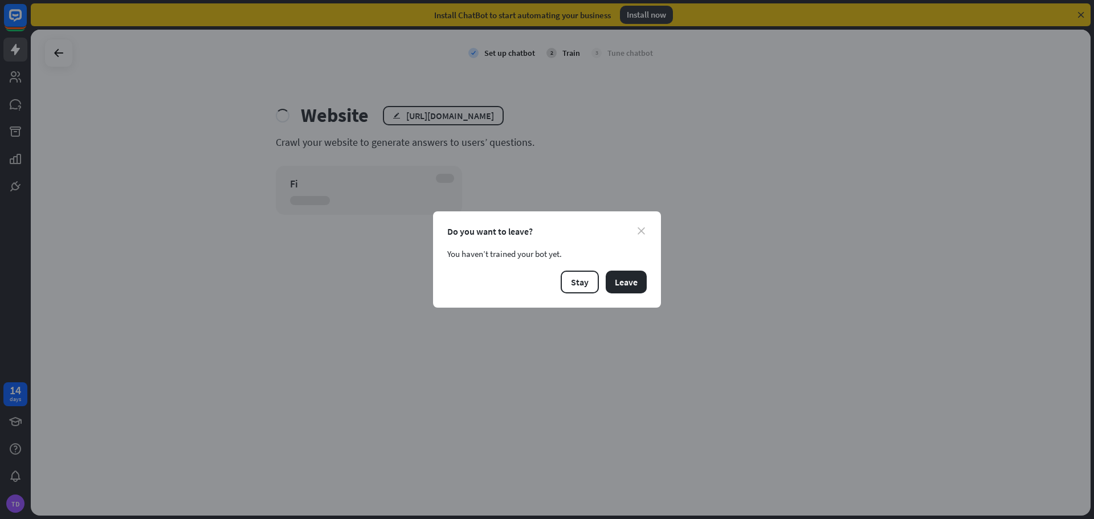
click at [637, 231] on icon "close" at bounding box center [640, 230] width 7 height 7
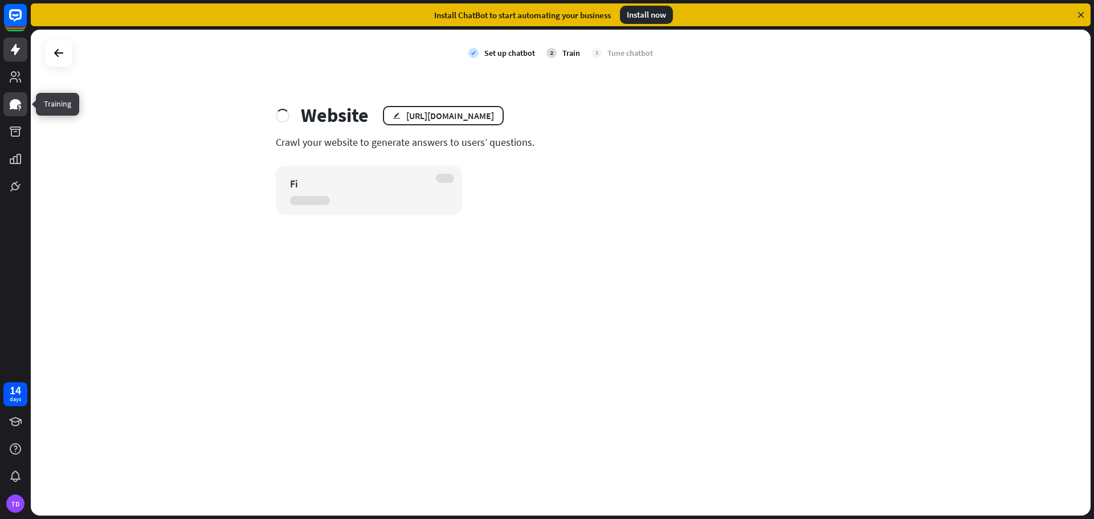
click at [13, 103] on icon at bounding box center [15, 104] width 11 height 10
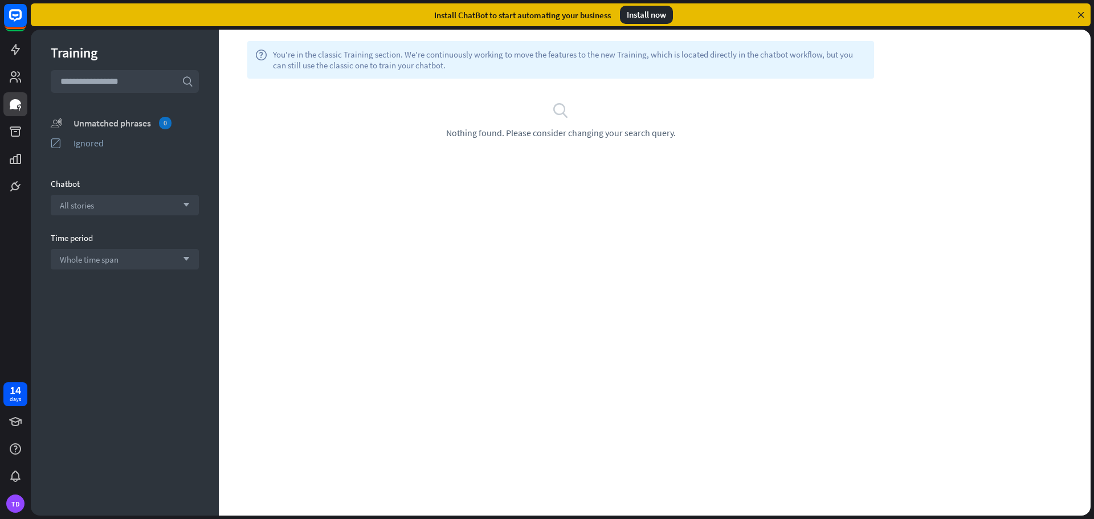
click at [104, 121] on div "Unmatched phrases 0" at bounding box center [135, 123] width 125 height 13
click at [21, 131] on icon at bounding box center [16, 132] width 14 height 14
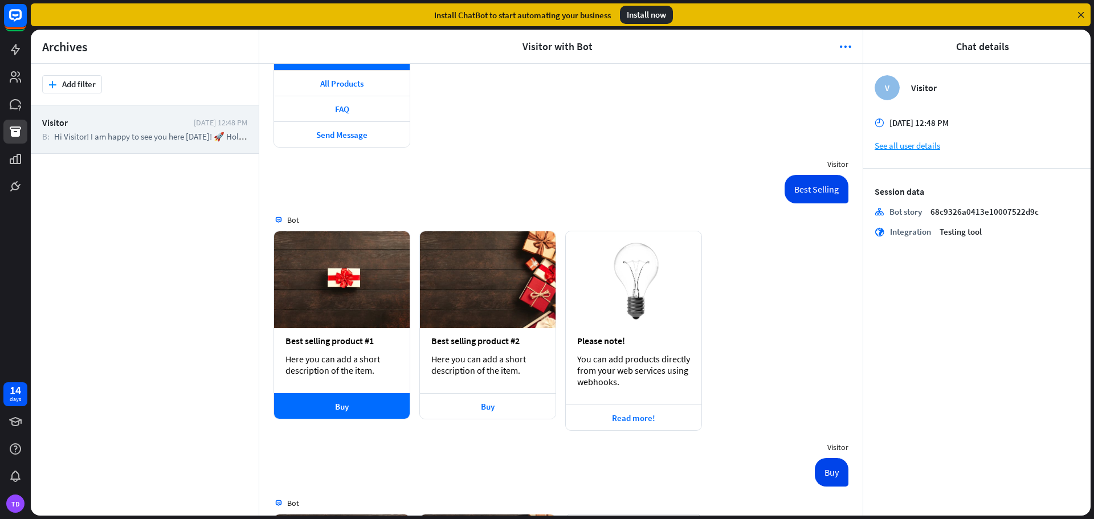
scroll to position [375, 0]
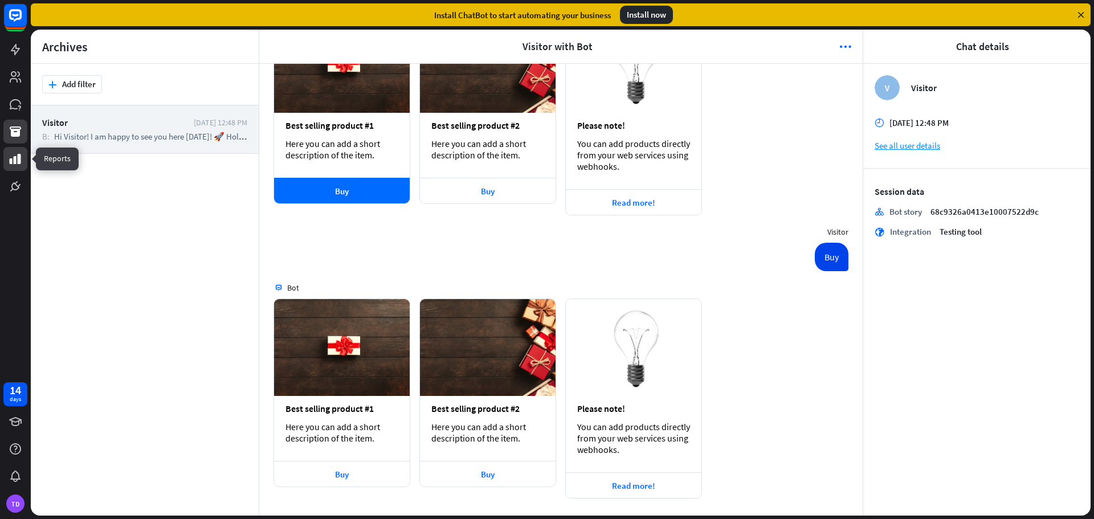
click at [11, 158] on icon at bounding box center [16, 159] width 14 height 14
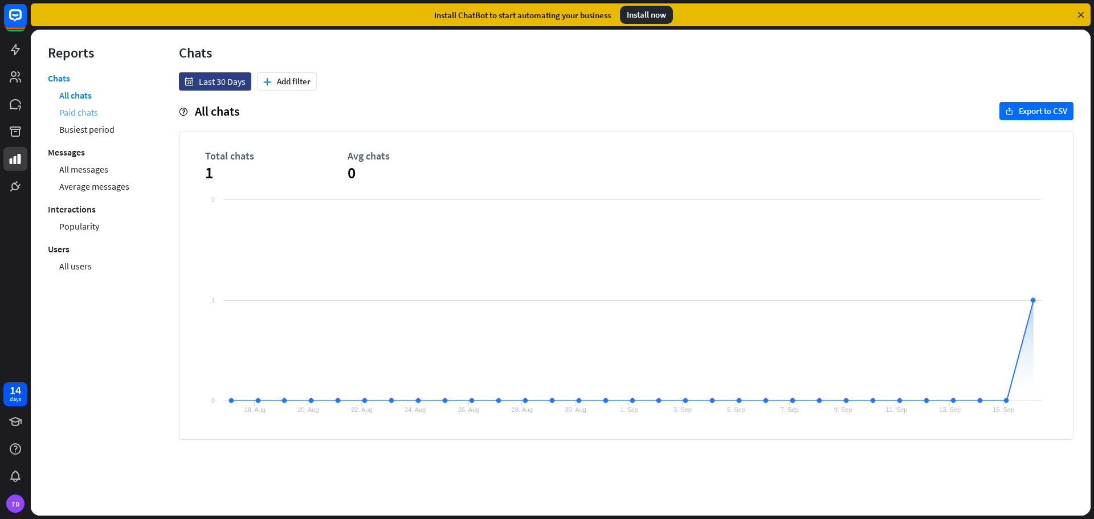
click at [75, 110] on link "Paid chats" at bounding box center [78, 112] width 39 height 17
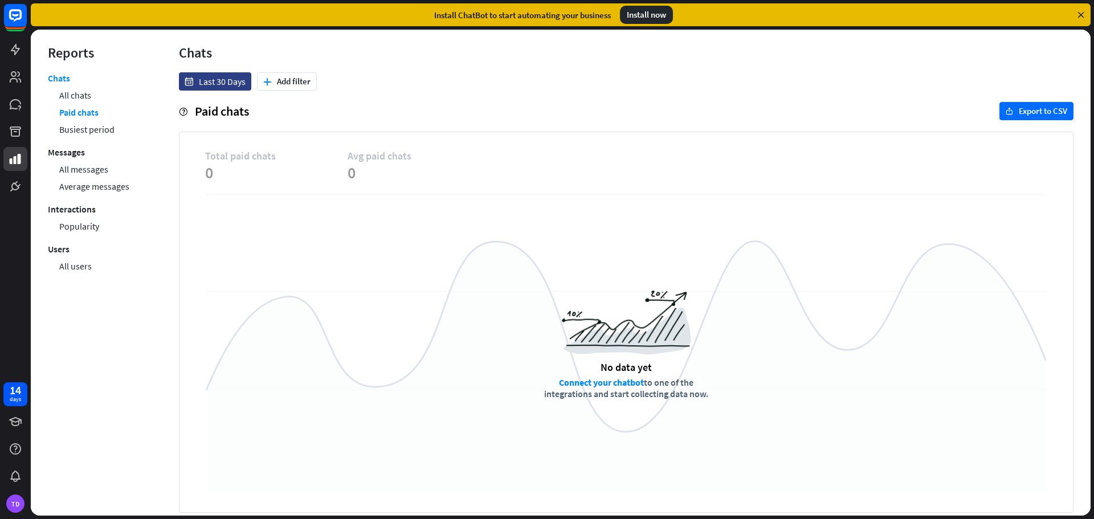
click at [78, 138] on ul "Chats All chats Paid chats Busiest period Messages All messages Average message…" at bounding box center [96, 173] width 97 height 202
click at [76, 173] on link "All messages" at bounding box center [83, 169] width 49 height 17
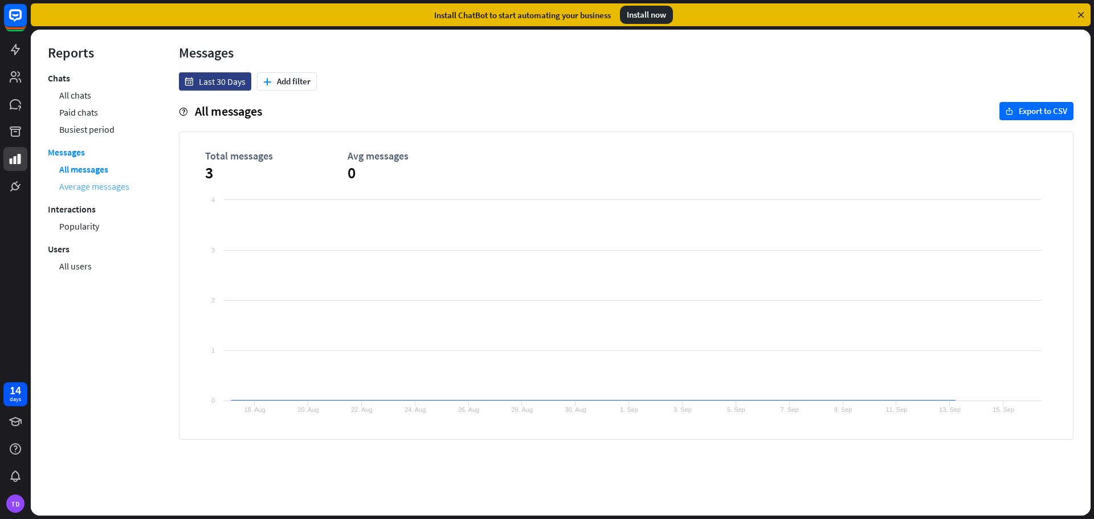
click at [86, 185] on link "Average messages" at bounding box center [94, 186] width 70 height 17
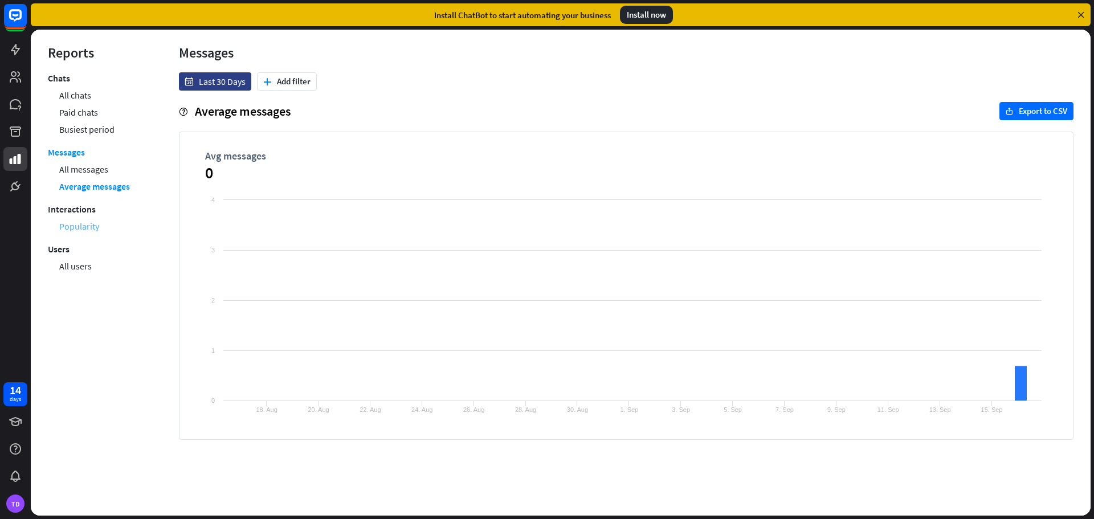
click at [83, 232] on link "Popularity" at bounding box center [79, 226] width 40 height 17
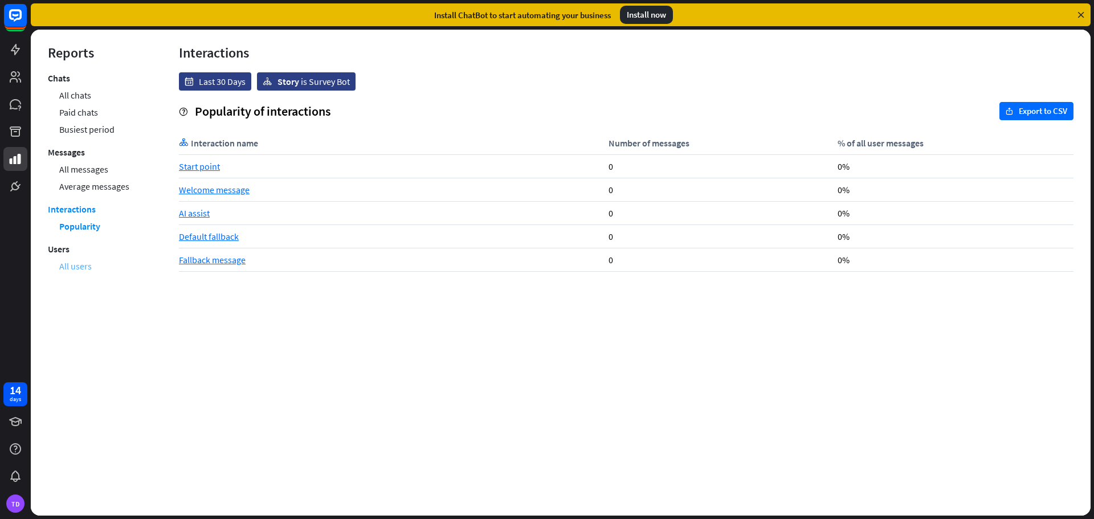
click at [73, 265] on link "All users" at bounding box center [75, 265] width 32 height 17
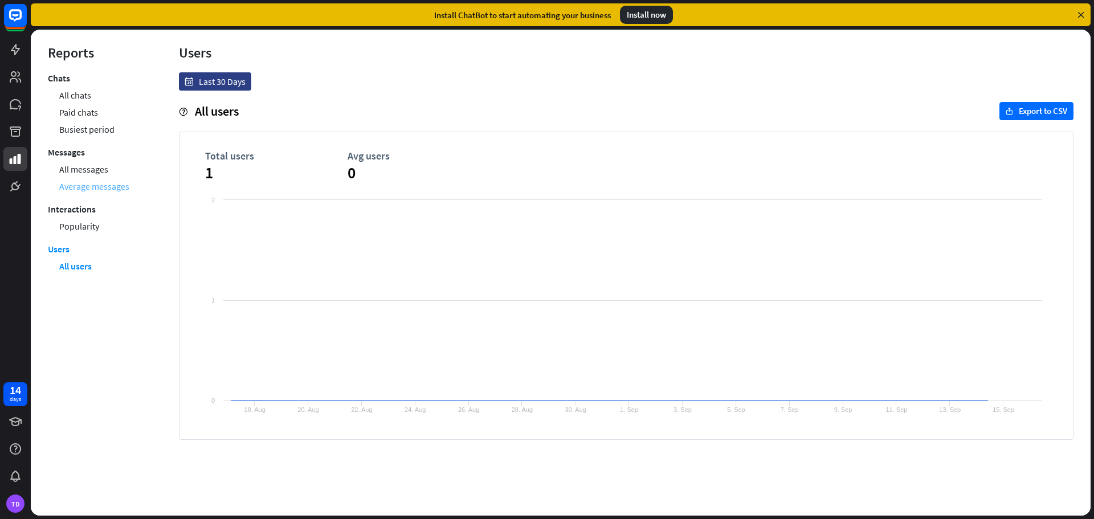
click at [95, 181] on link "Average messages" at bounding box center [94, 186] width 70 height 17
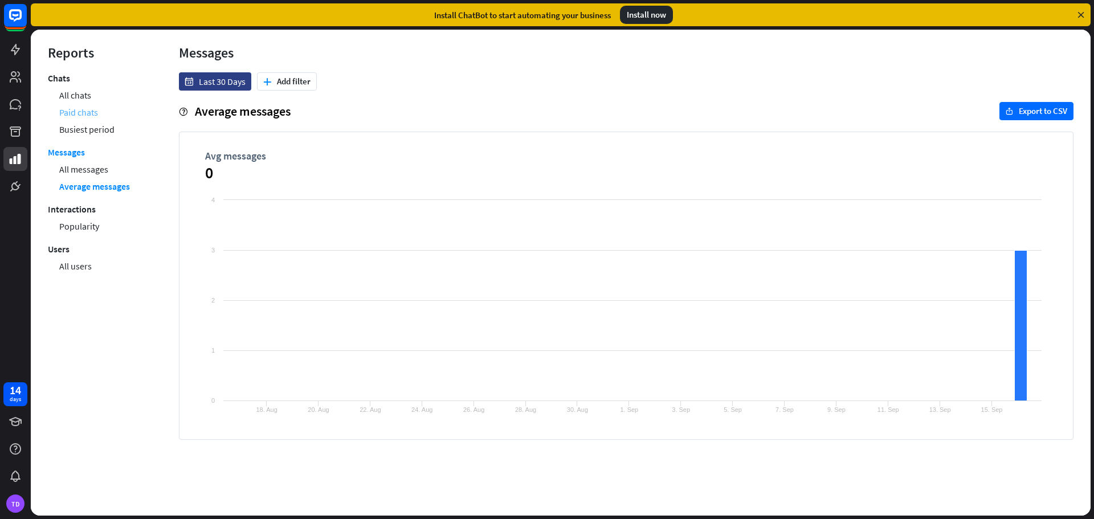
click at [82, 112] on link "Paid chats" at bounding box center [78, 112] width 39 height 17
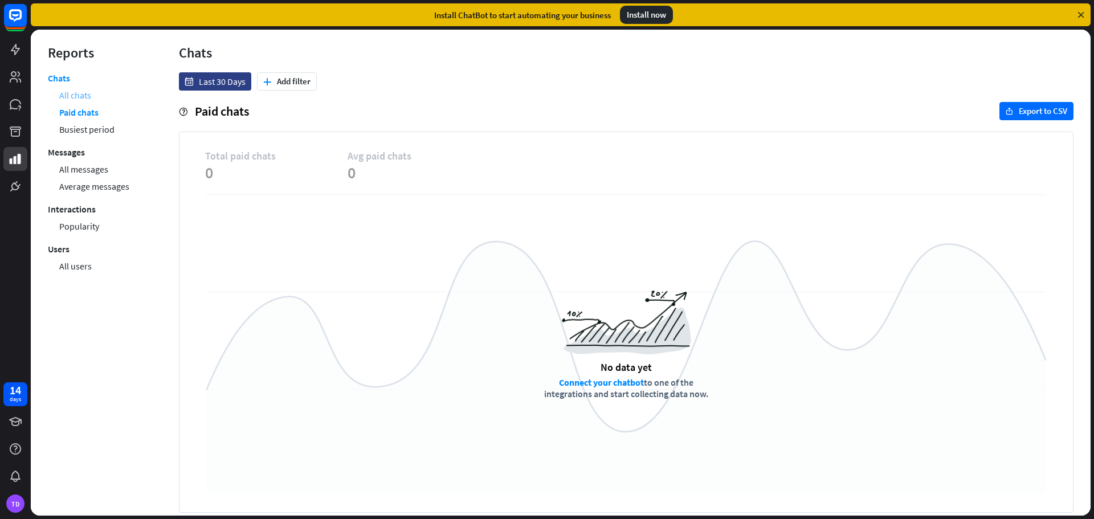
click at [72, 99] on link "All chats" at bounding box center [75, 95] width 32 height 17
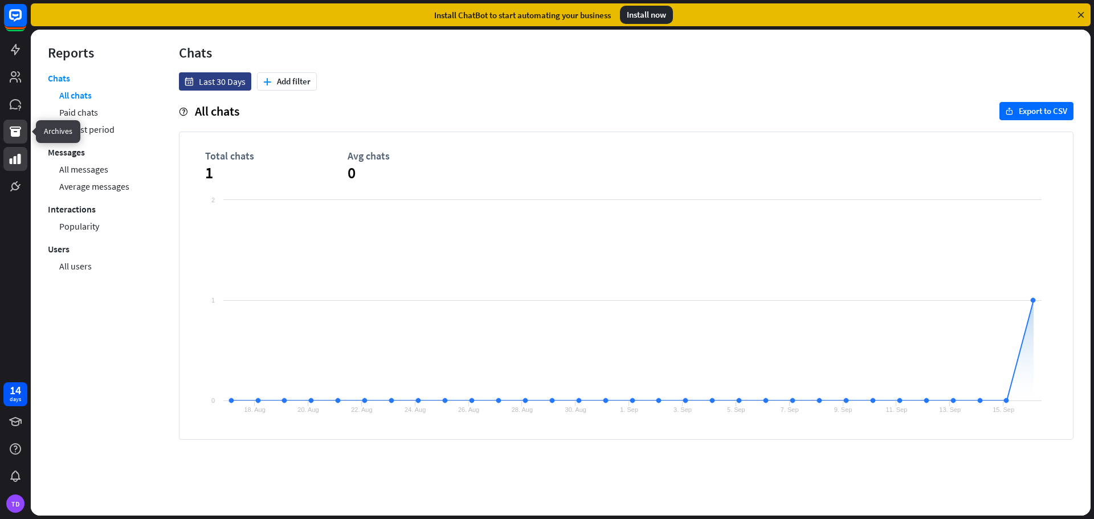
click at [13, 131] on icon at bounding box center [15, 131] width 11 height 10
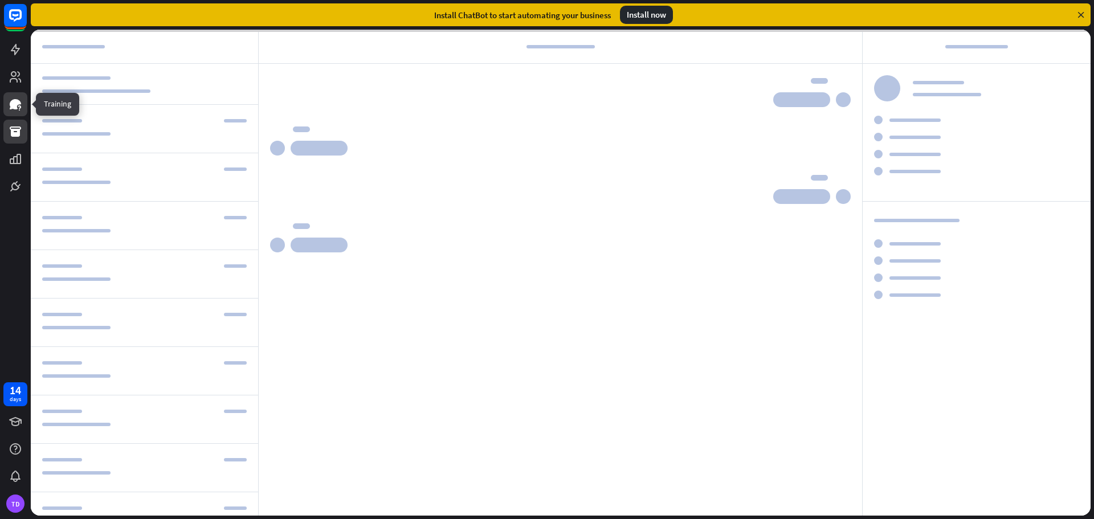
scroll to position [375, 0]
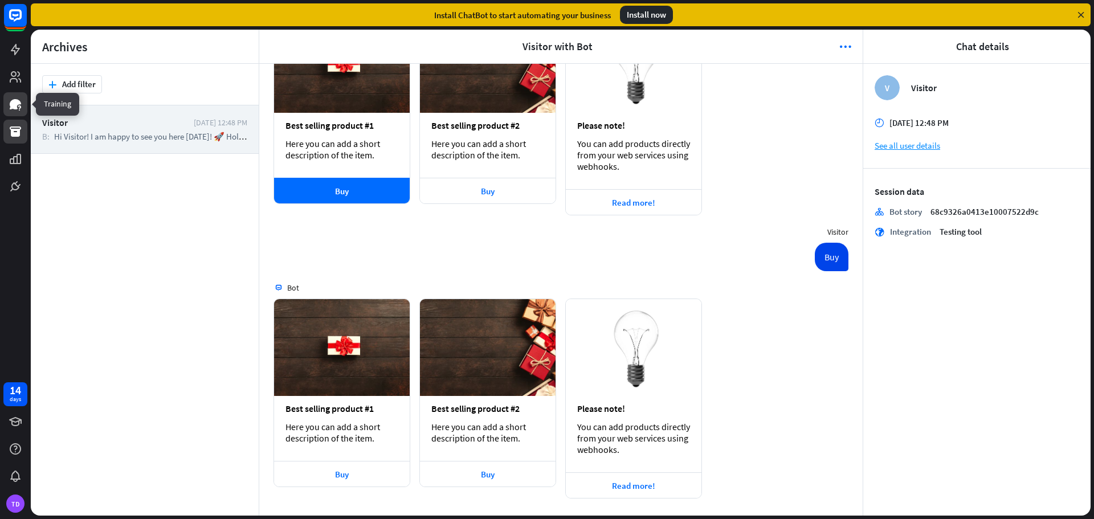
click at [18, 99] on icon at bounding box center [16, 104] width 14 height 14
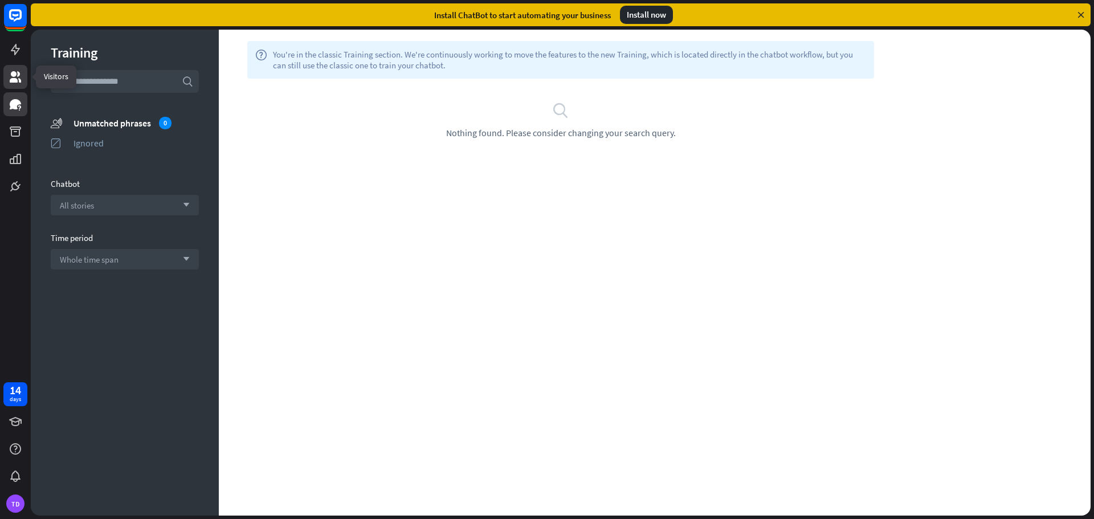
click at [17, 75] on icon at bounding box center [16, 77] width 14 height 14
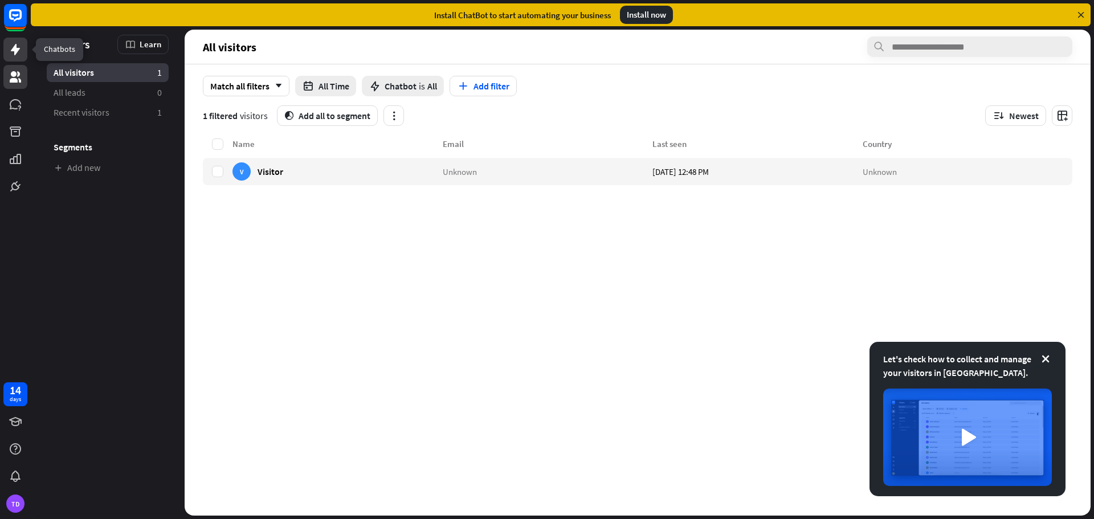
click at [14, 52] on icon at bounding box center [15, 49] width 9 height 11
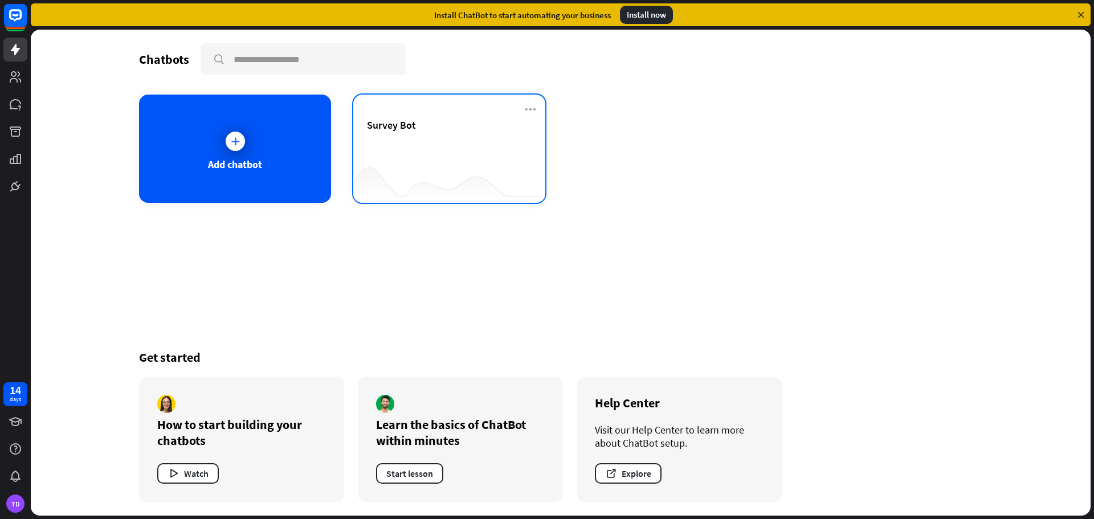
click at [456, 149] on div "Survey Bot" at bounding box center [449, 138] width 165 height 40
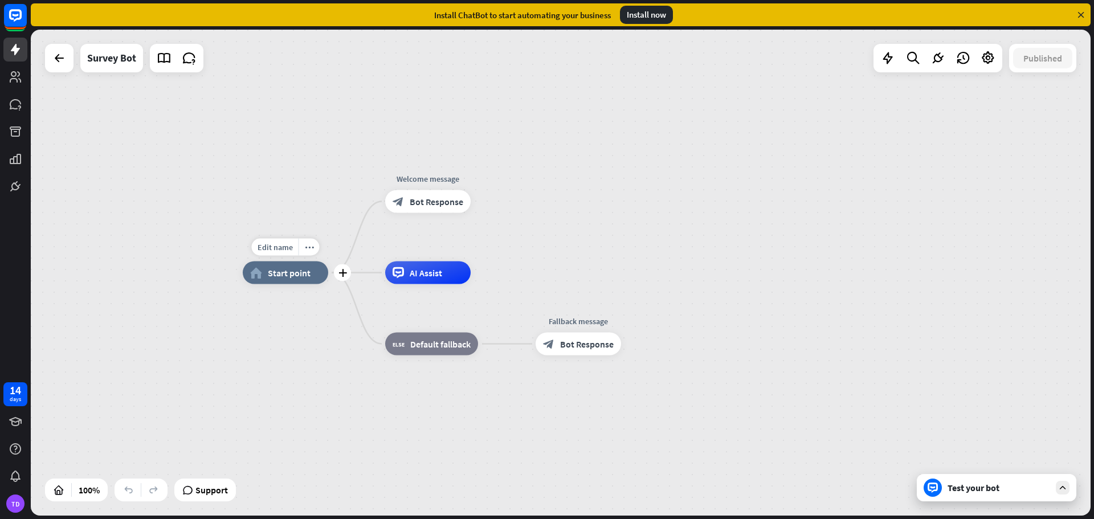
click at [290, 276] on span "Start point" at bounding box center [289, 272] width 43 height 11
click at [18, 18] on icon at bounding box center [16, 16] width 14 height 14
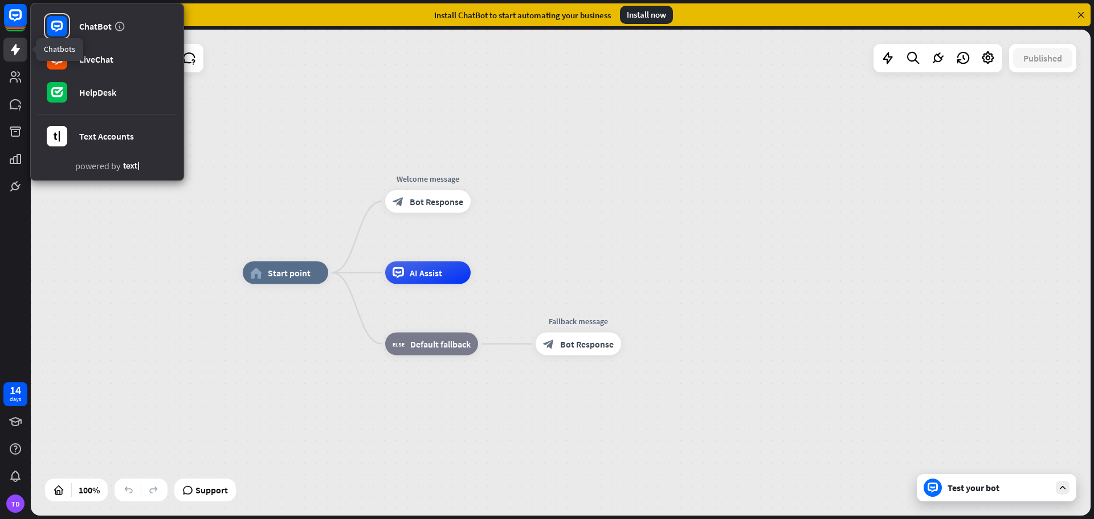
click at [20, 45] on icon at bounding box center [16, 50] width 14 height 14
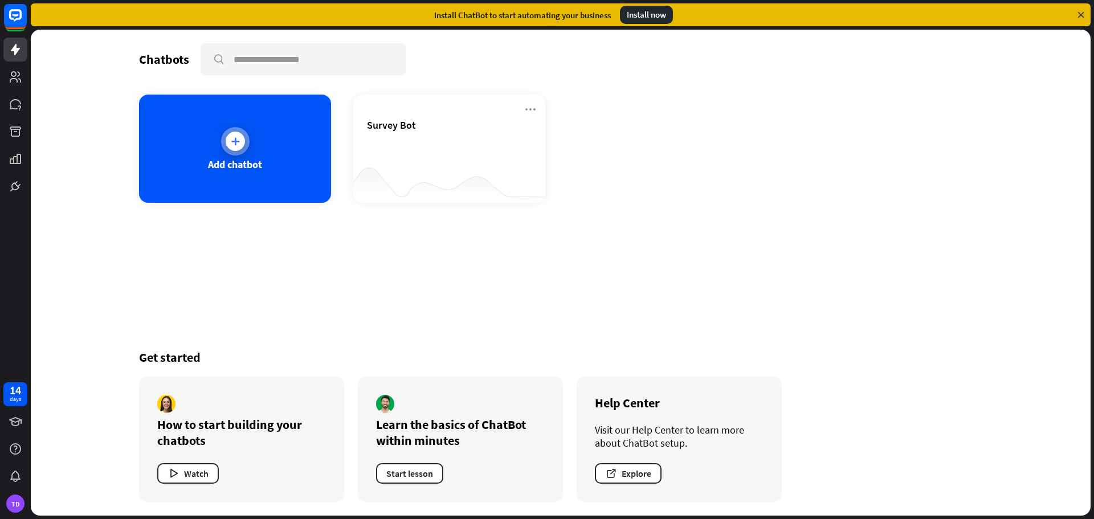
click at [219, 137] on div "Add chatbot" at bounding box center [235, 149] width 192 height 108
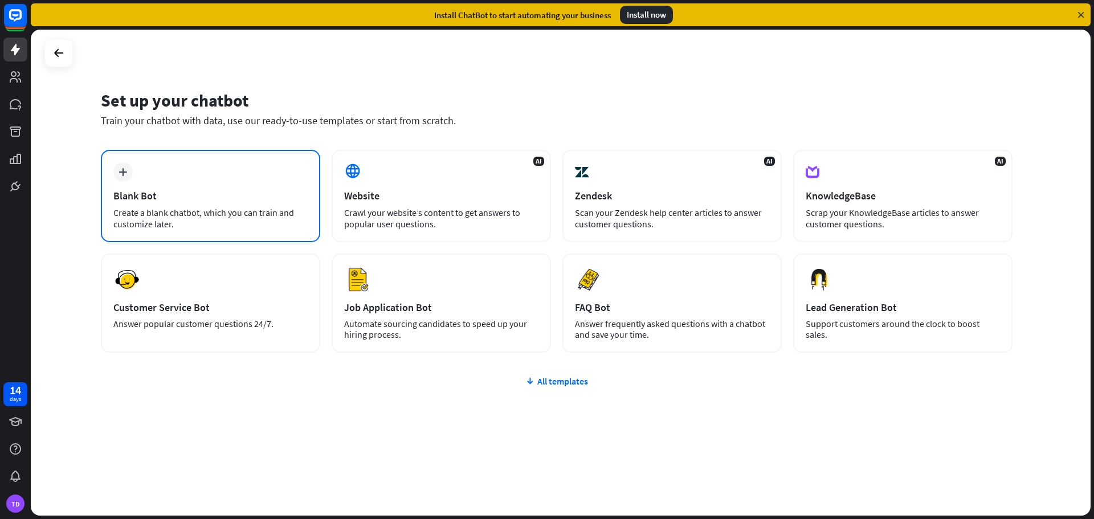
click at [235, 192] on div "Blank Bot" at bounding box center [210, 195] width 194 height 13
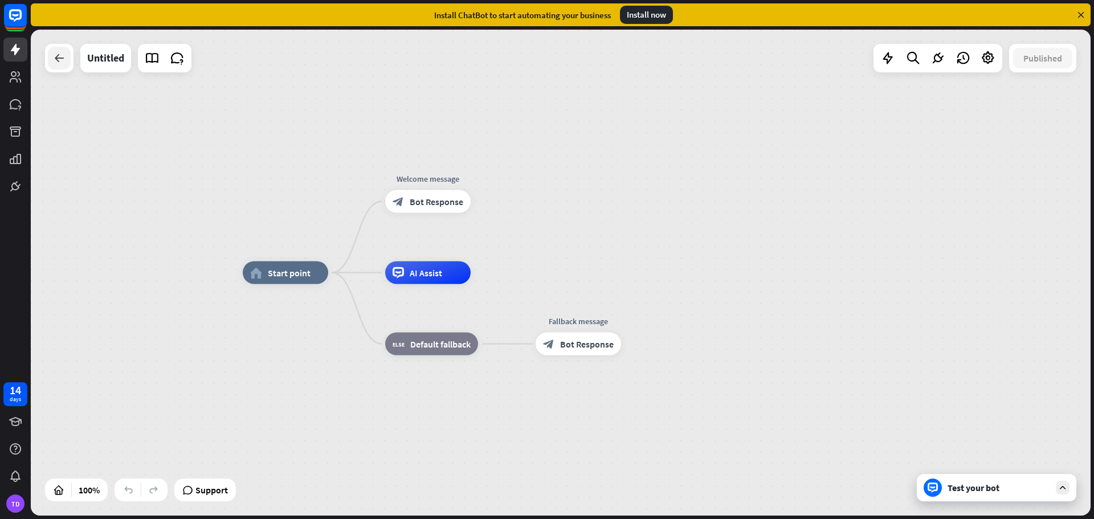
click at [60, 65] on div at bounding box center [59, 58] width 23 height 23
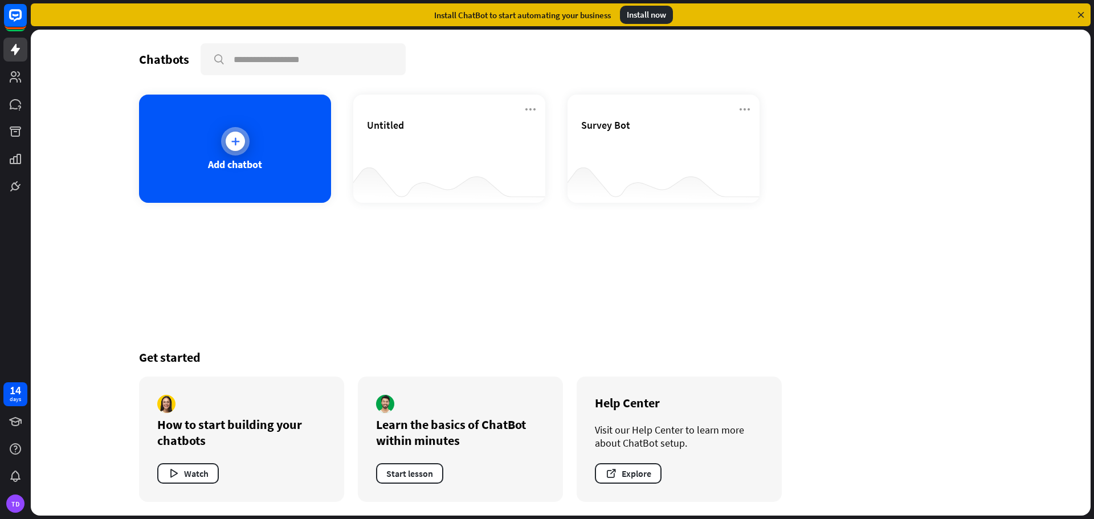
click at [256, 143] on div "Add chatbot" at bounding box center [235, 149] width 192 height 108
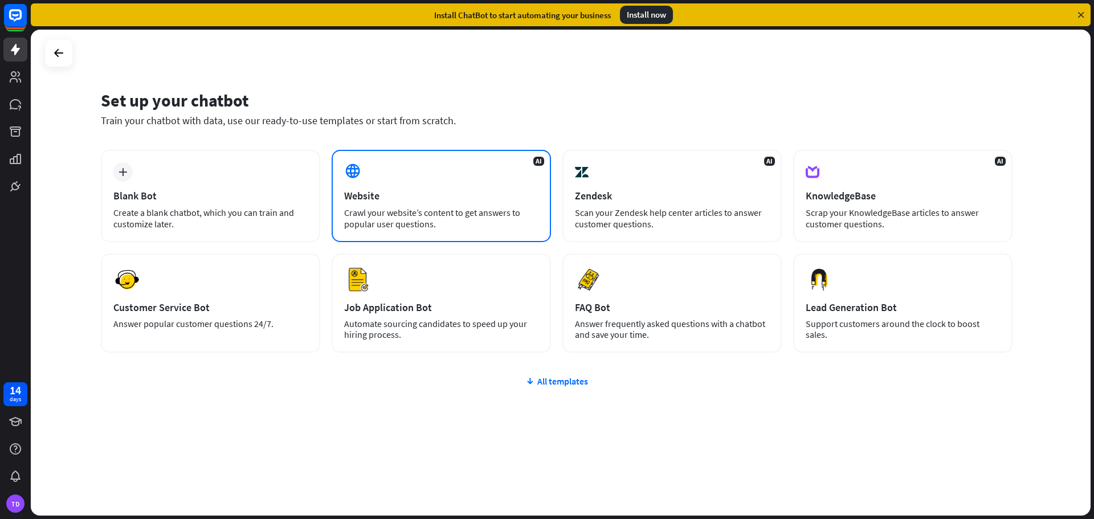
click at [392, 191] on div "Website" at bounding box center [441, 195] width 194 height 13
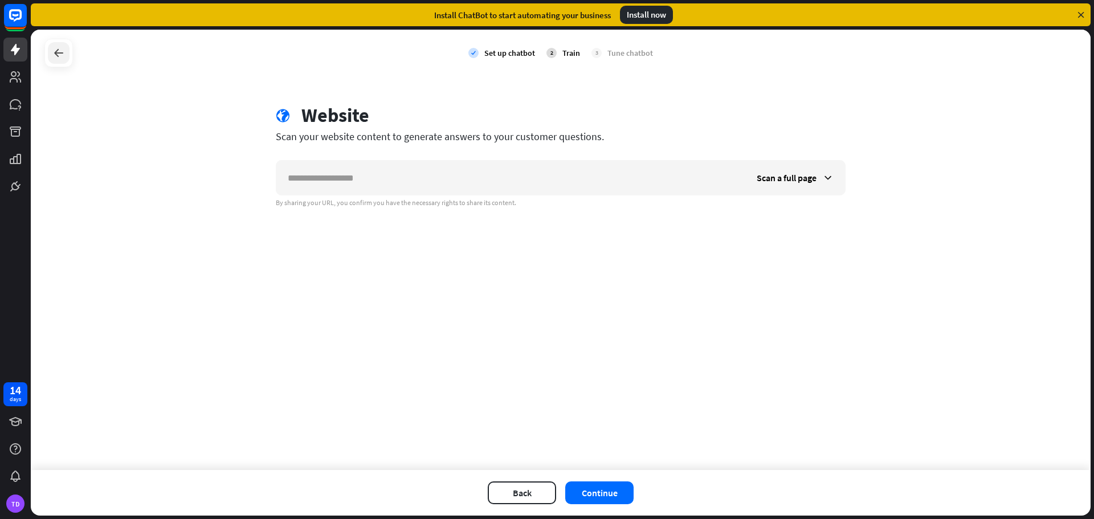
click at [63, 51] on icon at bounding box center [59, 53] width 14 height 14
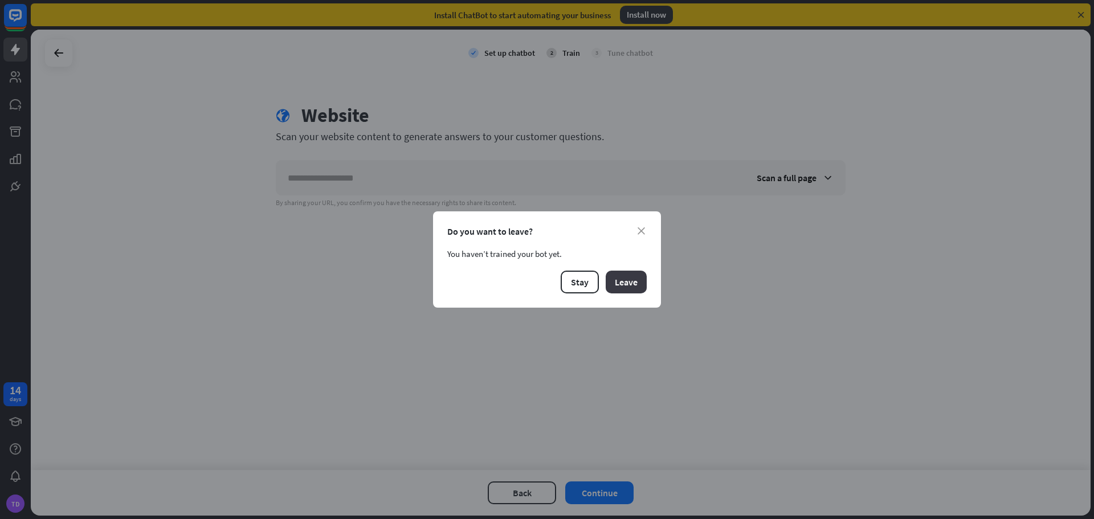
click at [627, 283] on button "Leave" at bounding box center [626, 282] width 41 height 23
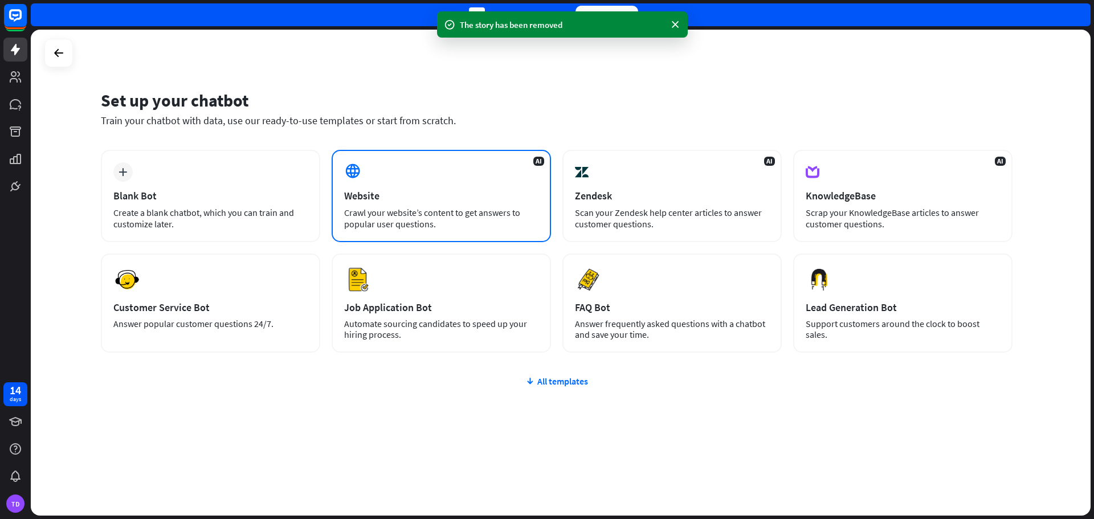
click at [436, 228] on div "Crawl your website’s content to get answers to popular user questions." at bounding box center [441, 218] width 194 height 23
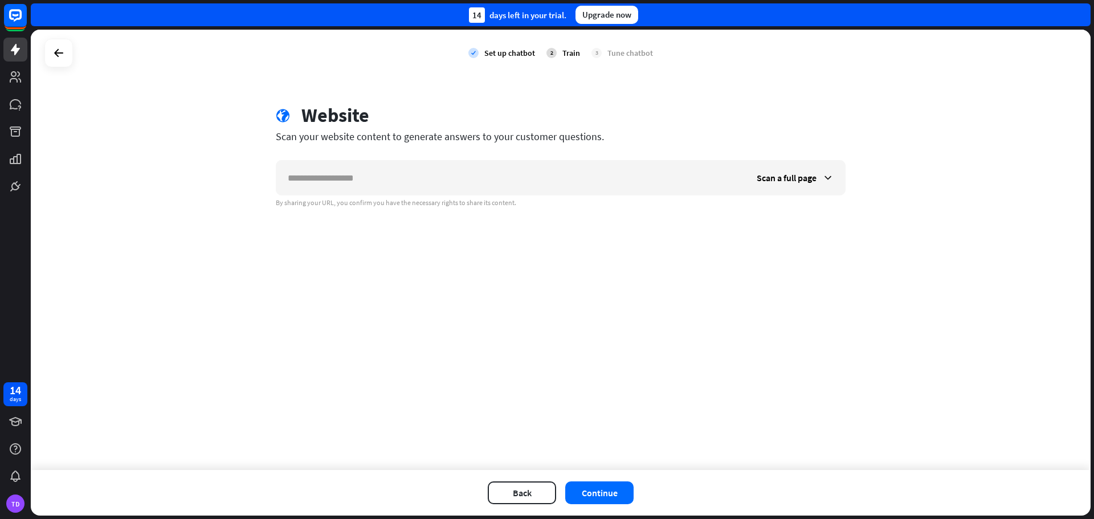
click at [70, 56] on div at bounding box center [58, 53] width 28 height 28
click at [67, 56] on div at bounding box center [59, 53] width 22 height 22
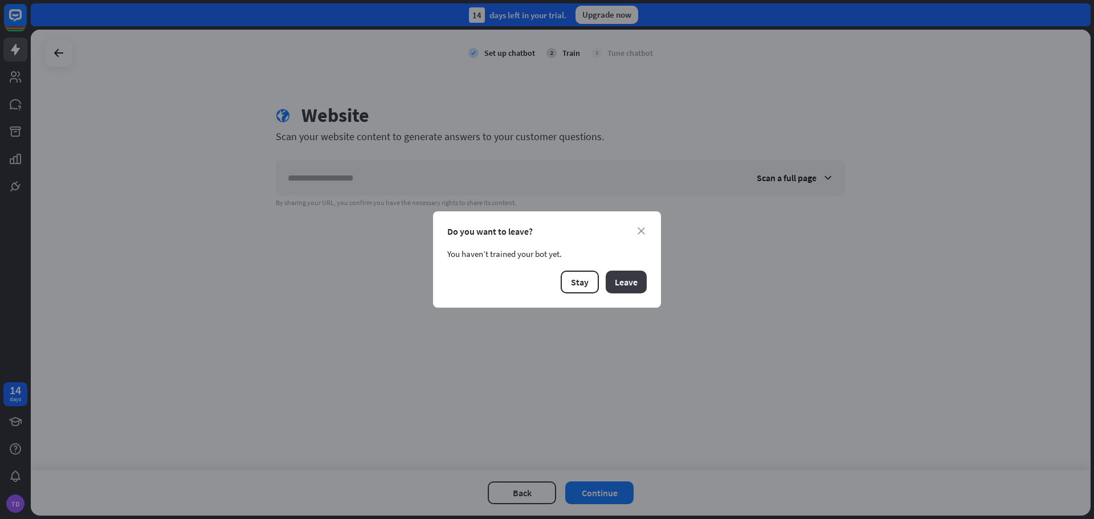
click at [632, 283] on button "Leave" at bounding box center [626, 282] width 41 height 23
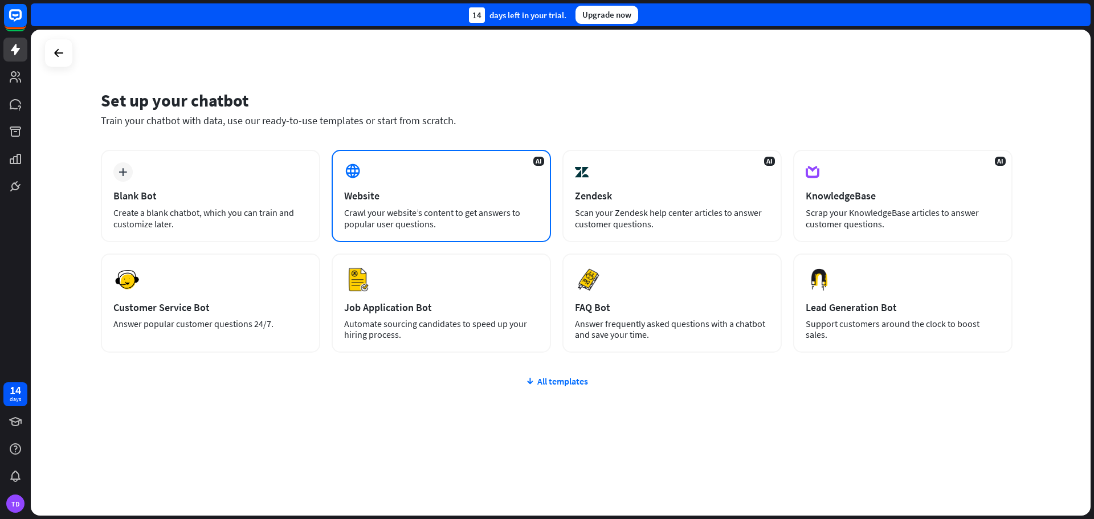
click at [372, 192] on div "Website" at bounding box center [441, 195] width 194 height 13
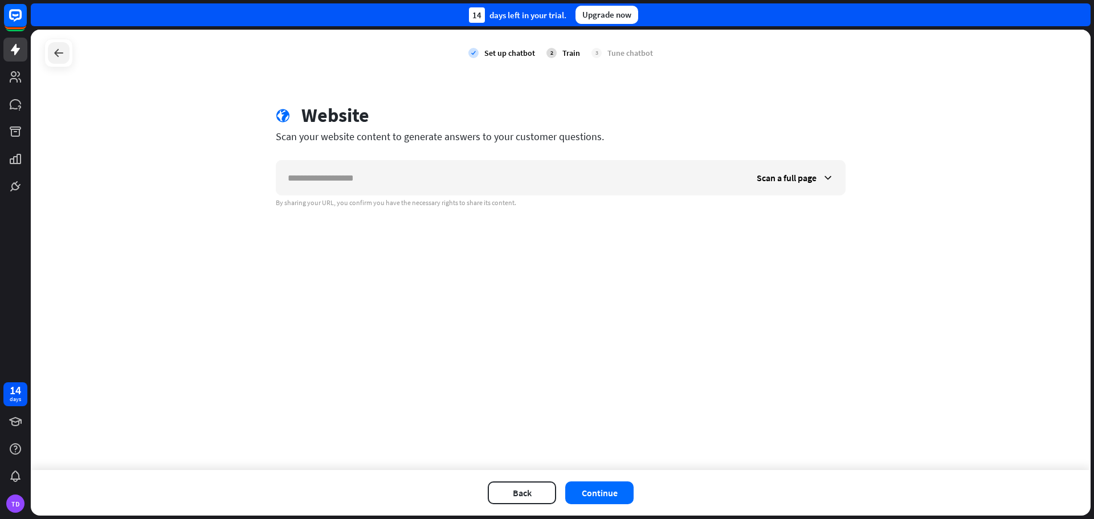
click at [66, 45] on div at bounding box center [59, 53] width 22 height 22
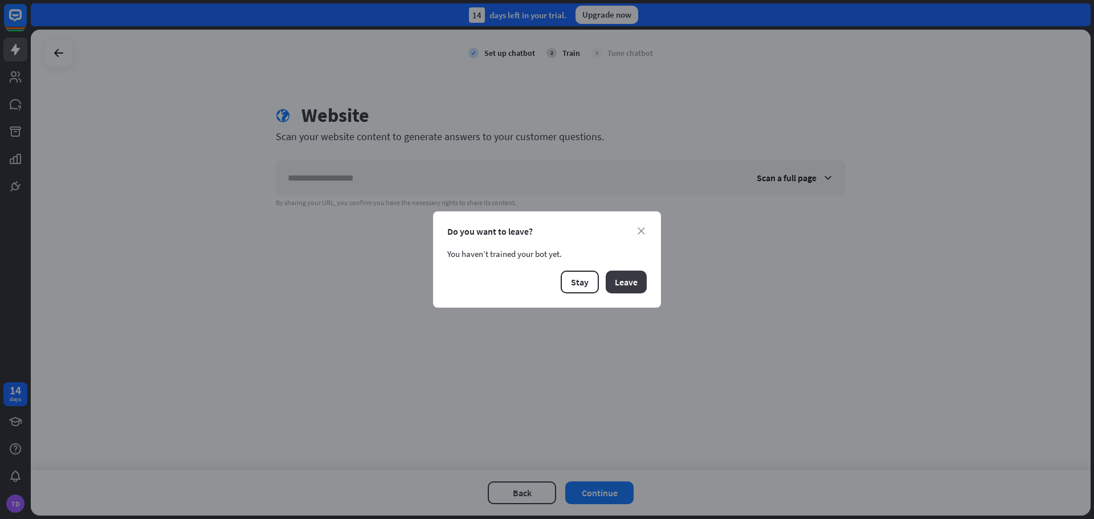
click at [624, 284] on button "Leave" at bounding box center [626, 282] width 41 height 23
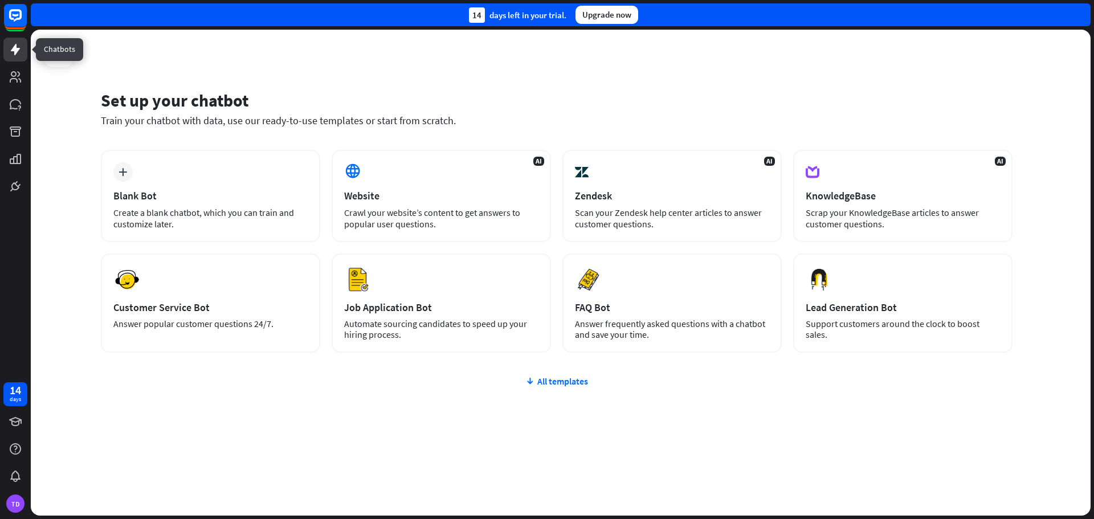
click at [16, 40] on link at bounding box center [15, 50] width 24 height 24
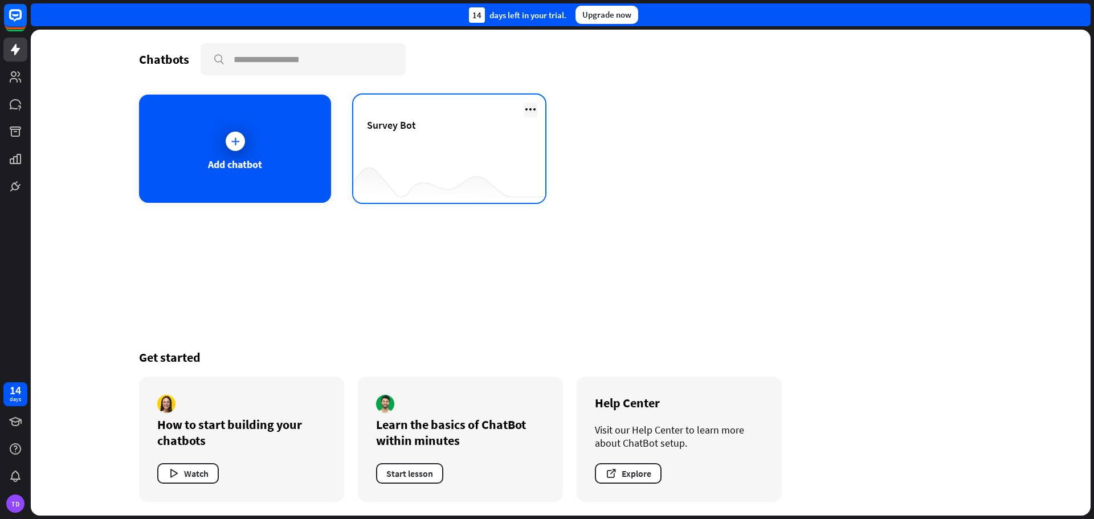
click at [531, 107] on icon at bounding box center [531, 110] width 14 height 14
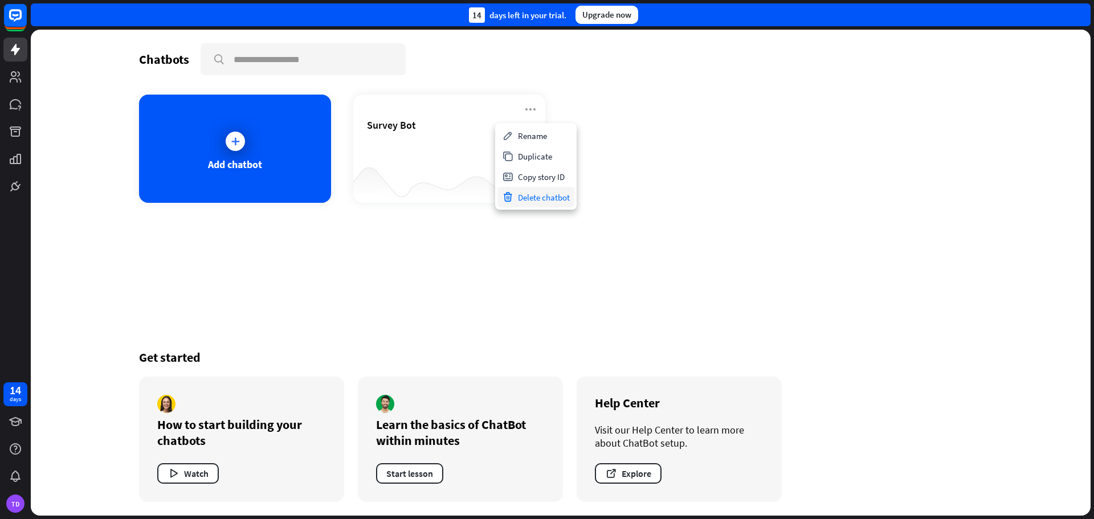
click at [538, 193] on div "Delete chatbot" at bounding box center [535, 197] width 77 height 21
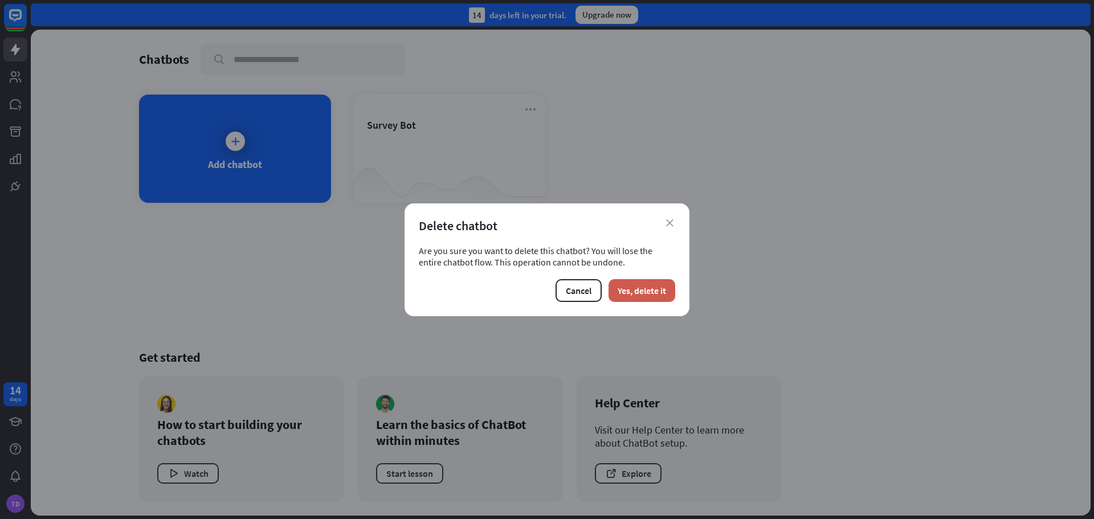
click at [651, 291] on button "Yes, delete it" at bounding box center [641, 290] width 67 height 23
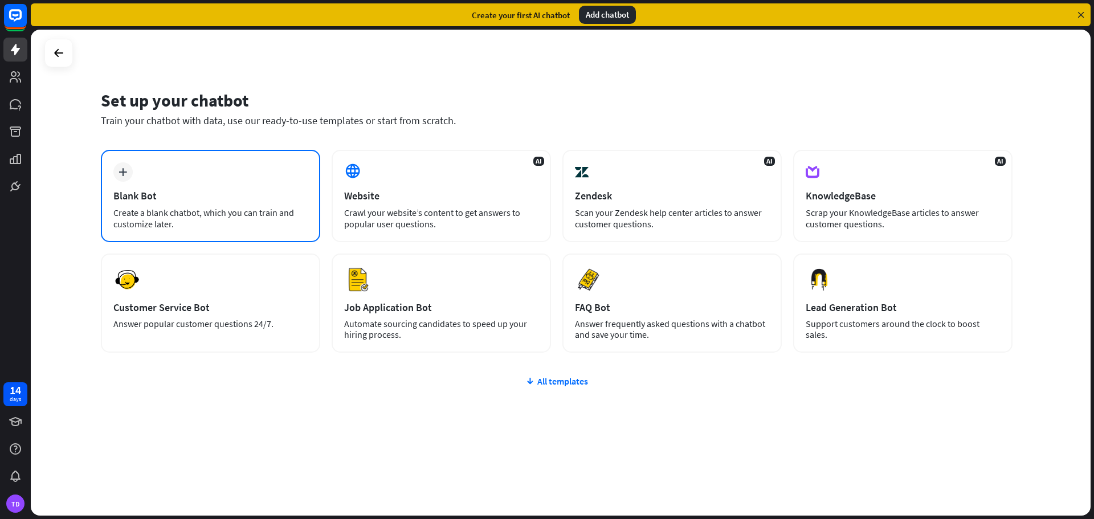
click at [141, 167] on div "plus Blank Bot Create a blank chatbot, which you can train and customize later." at bounding box center [210, 196] width 219 height 92
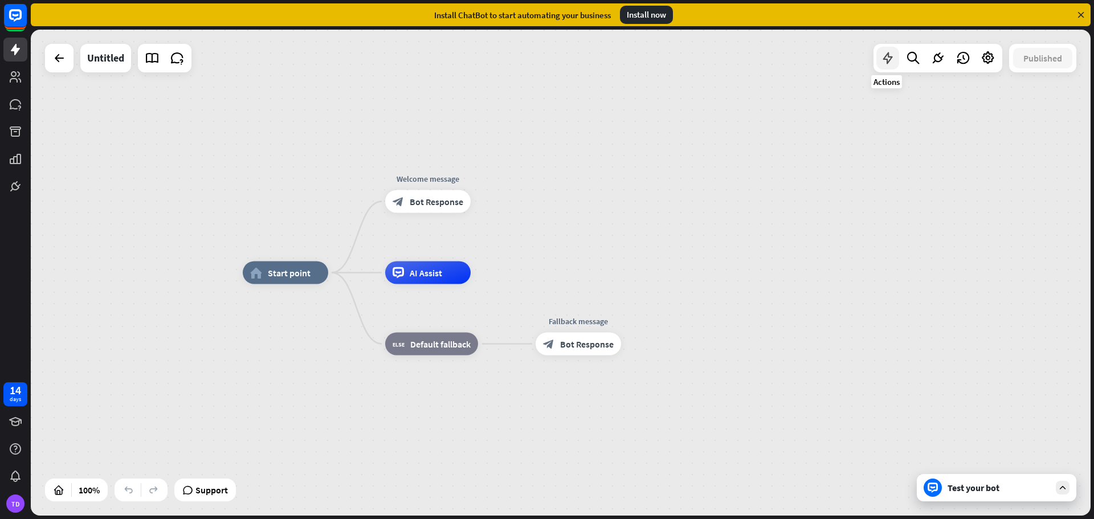
click at [893, 63] on icon at bounding box center [887, 58] width 15 height 15
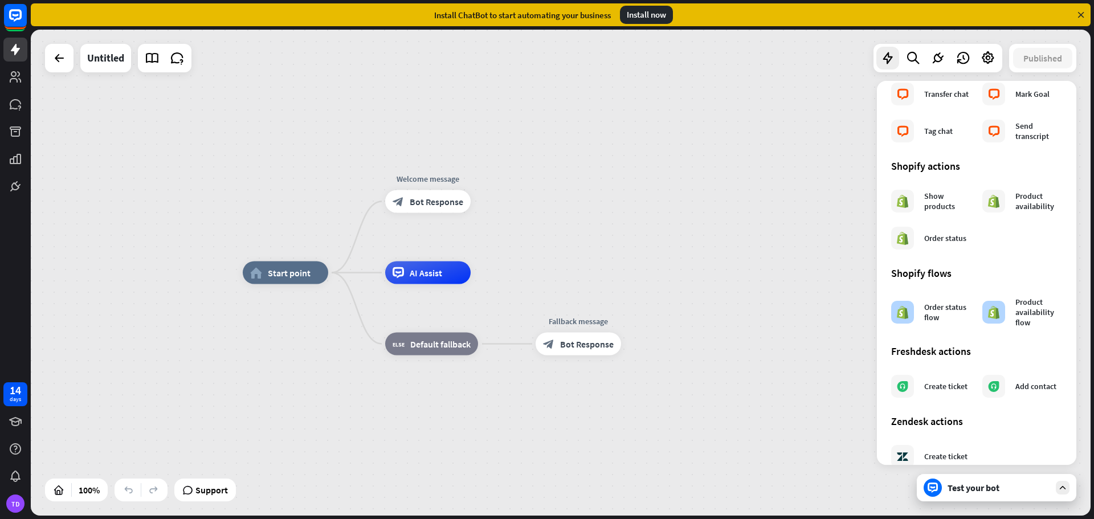
scroll to position [421, 0]
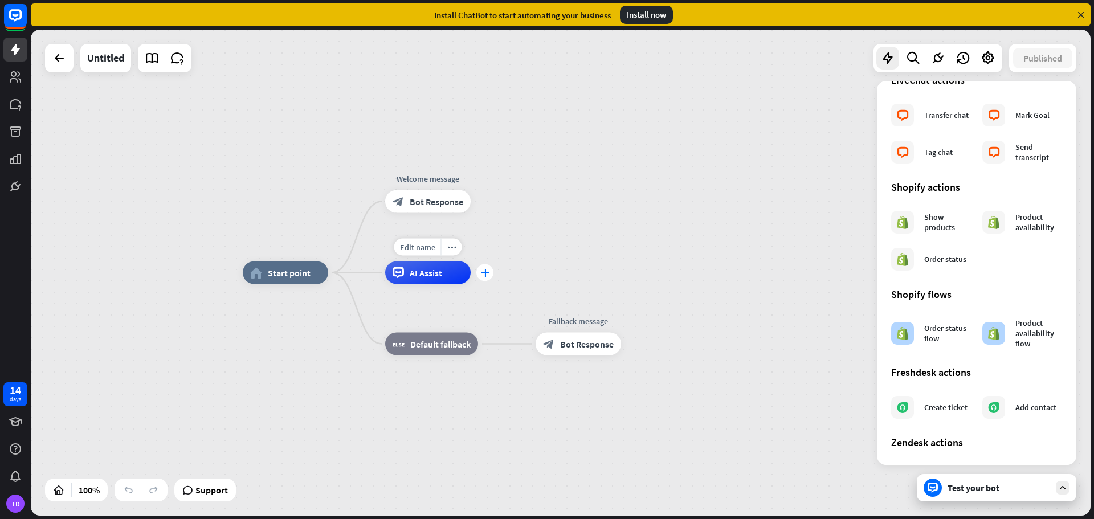
click at [486, 274] on icon "plus" at bounding box center [485, 273] width 9 height 8
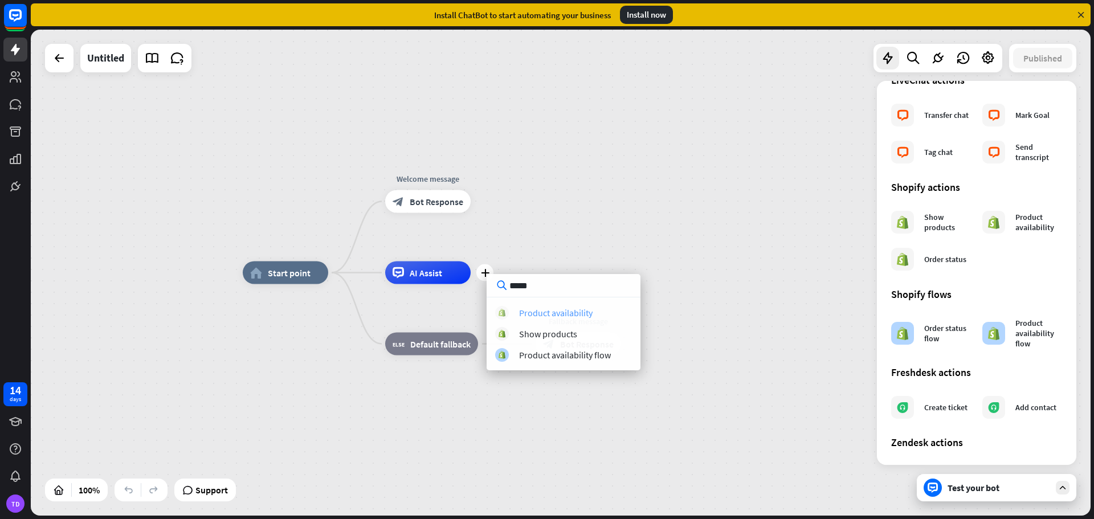
type input "*****"
click at [551, 309] on div "Product availability" at bounding box center [555, 312] width 73 height 11
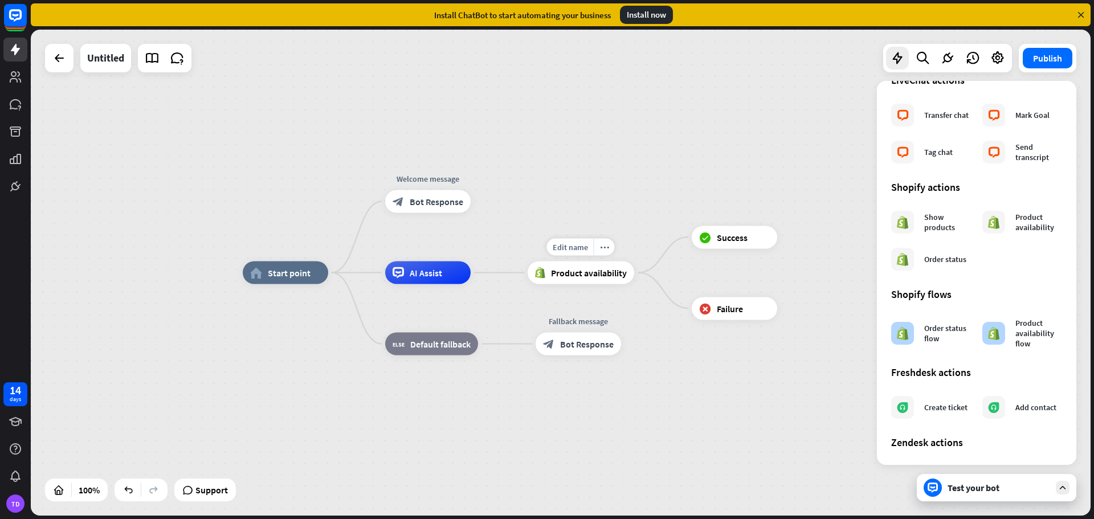
click at [592, 268] on span "Product availability" at bounding box center [589, 272] width 76 height 11
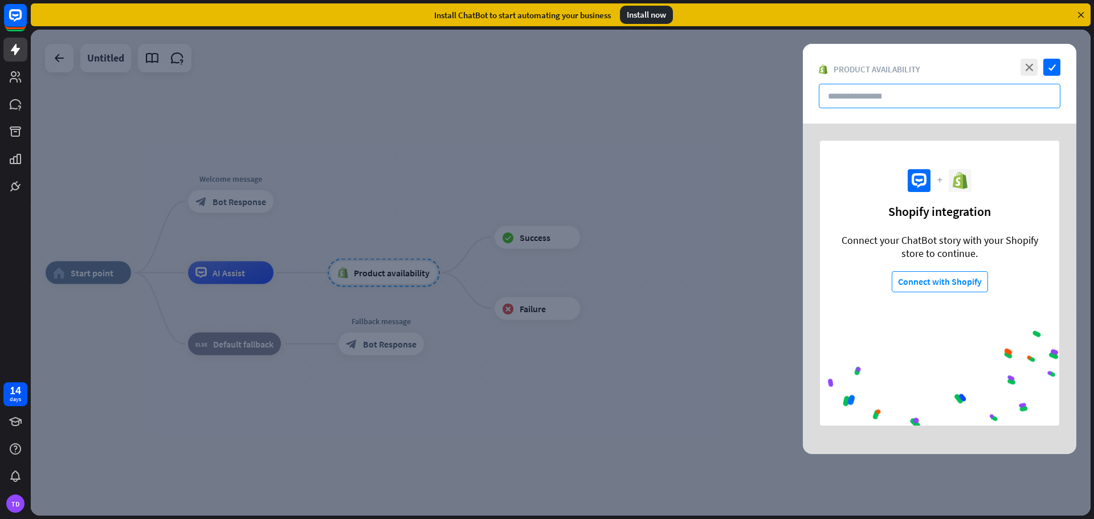
click at [860, 100] on input "text" at bounding box center [940, 96] width 242 height 24
click at [1028, 67] on icon "close" at bounding box center [1028, 67] width 17 height 17
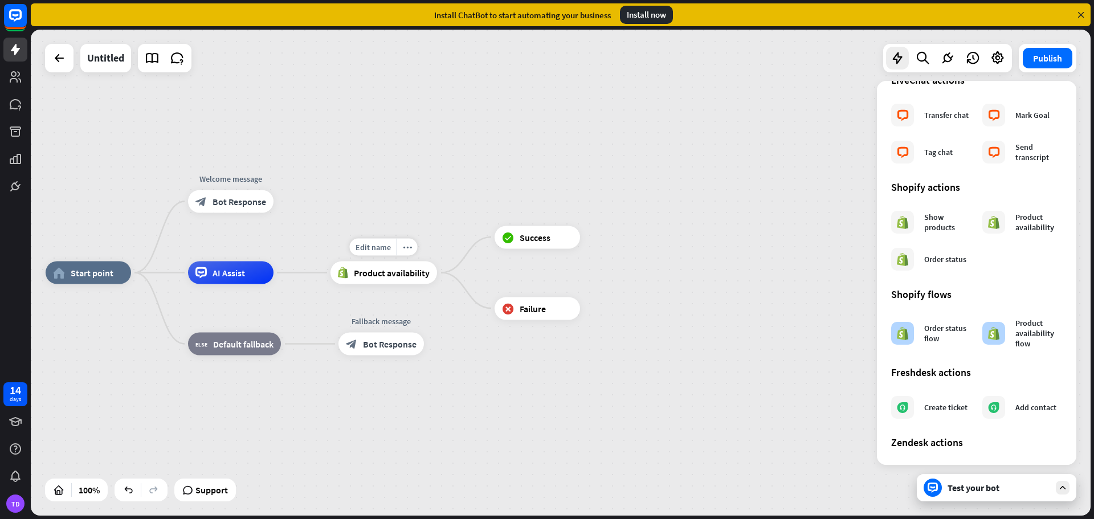
click at [387, 264] on div "Product availability" at bounding box center [383, 272] width 107 height 23
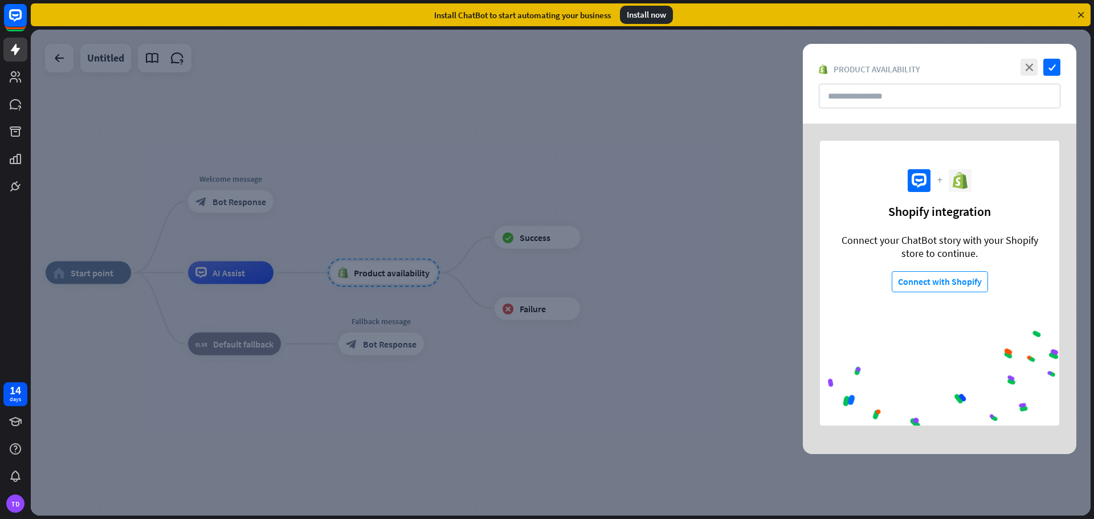
click at [709, 224] on div at bounding box center [561, 273] width 1060 height 486
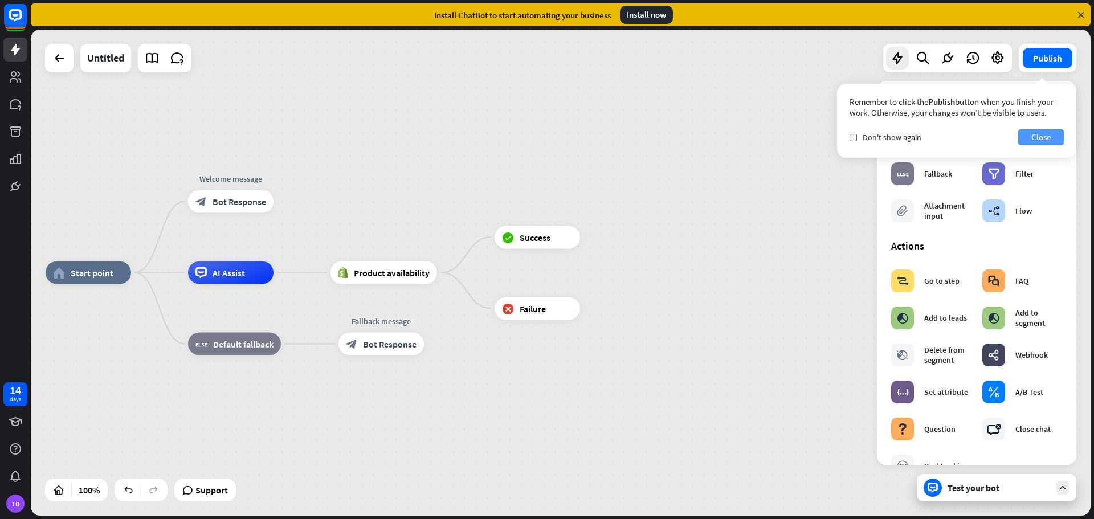
click at [1026, 134] on button "Close" at bounding box center [1041, 137] width 46 height 16
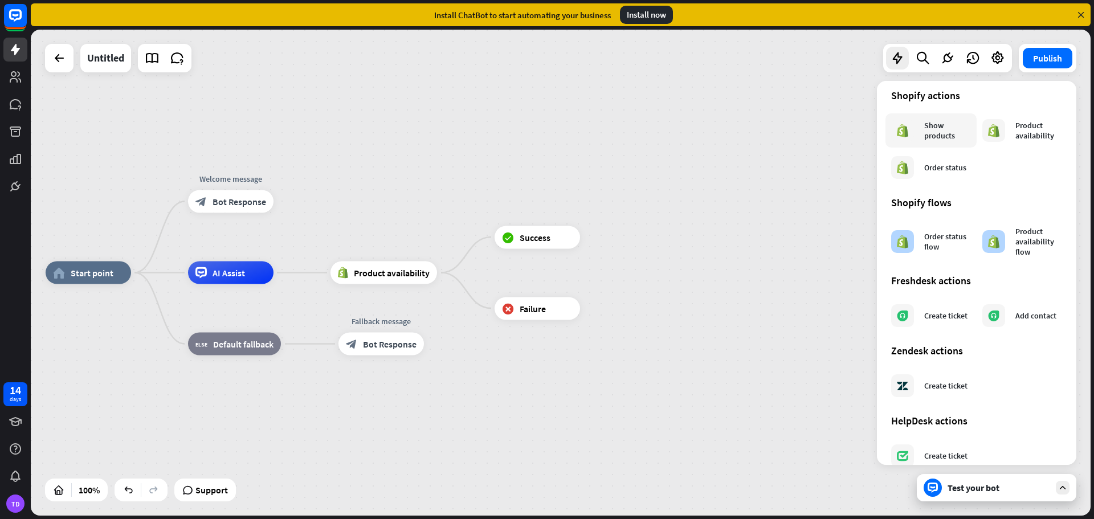
scroll to position [535, 0]
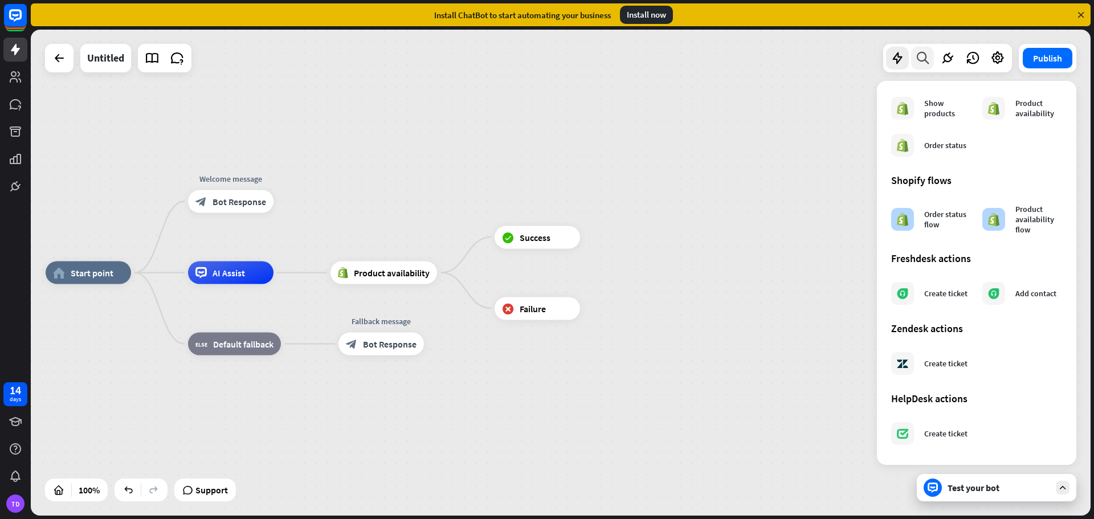
click at [924, 61] on icon at bounding box center [922, 58] width 15 height 15
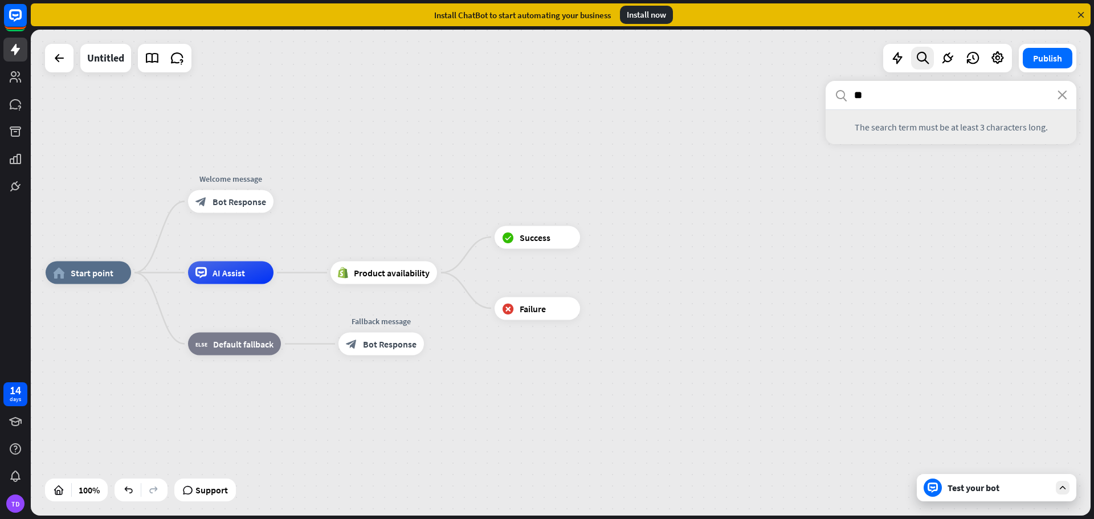
type input "*"
drag, startPoint x: 934, startPoint y: 98, endPoint x: 836, endPoint y: 91, distance: 97.6
click at [836, 91] on div "loader close ******" at bounding box center [950, 95] width 251 height 29
type input "******"
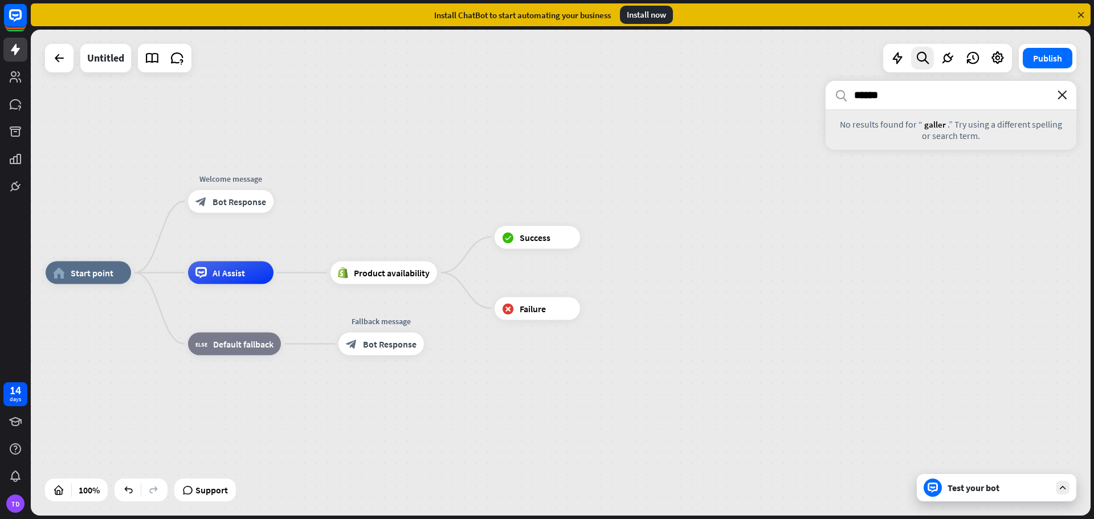
click at [1065, 98] on icon "close" at bounding box center [1062, 95] width 10 height 9
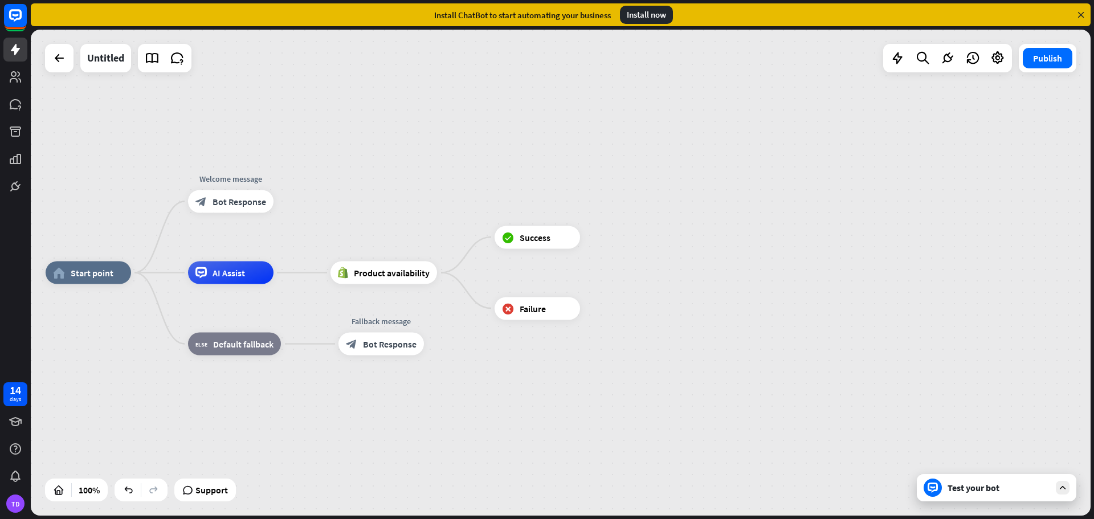
click at [709, 277] on div "home_2 Start point Welcome message block_bot_response Bot Response AI Assist Pr…" at bounding box center [576, 516] width 1060 height 486
click at [600, 242] on div "plus" at bounding box center [594, 236] width 17 height 17
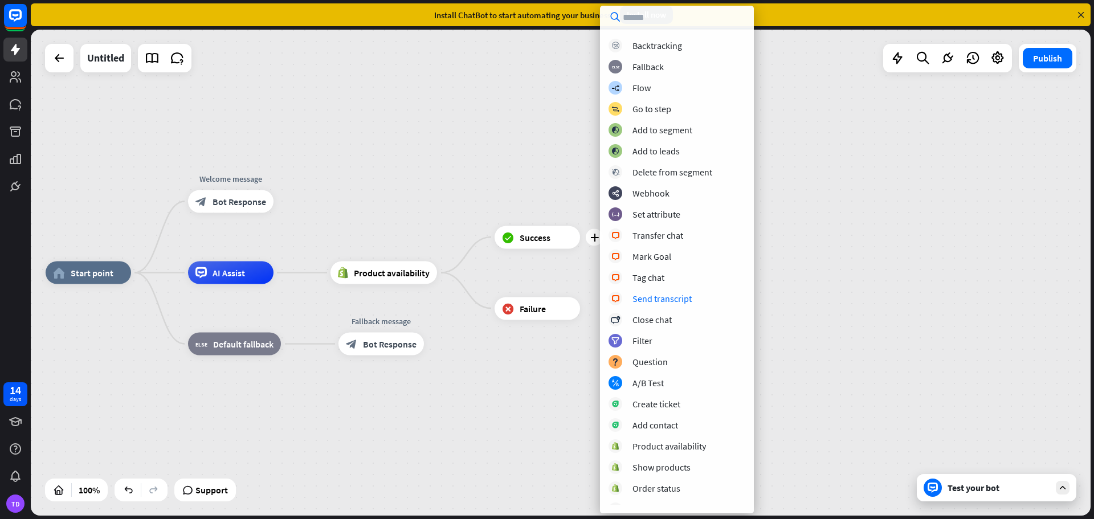
scroll to position [0, 0]
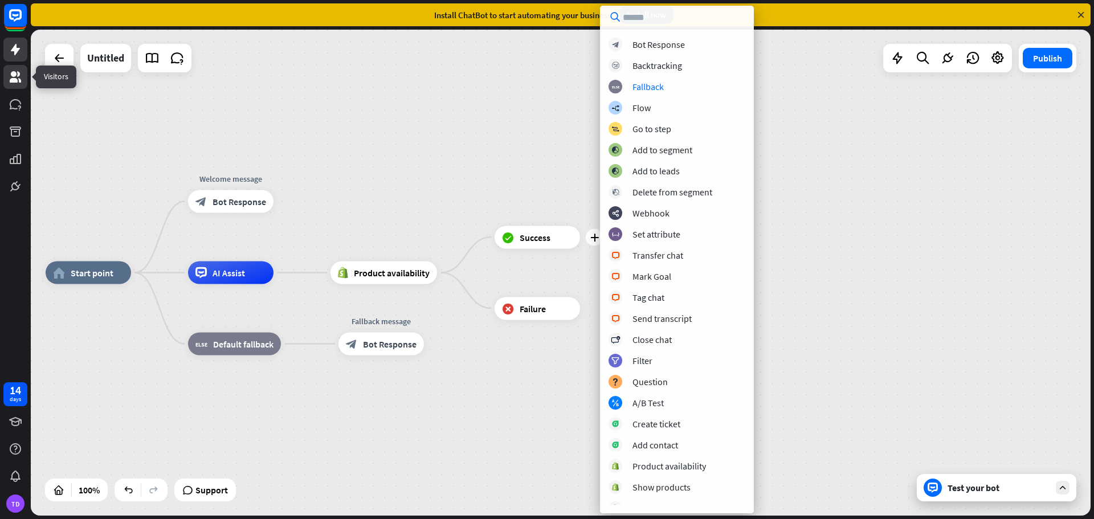
click at [15, 74] on icon at bounding box center [15, 76] width 11 height 11
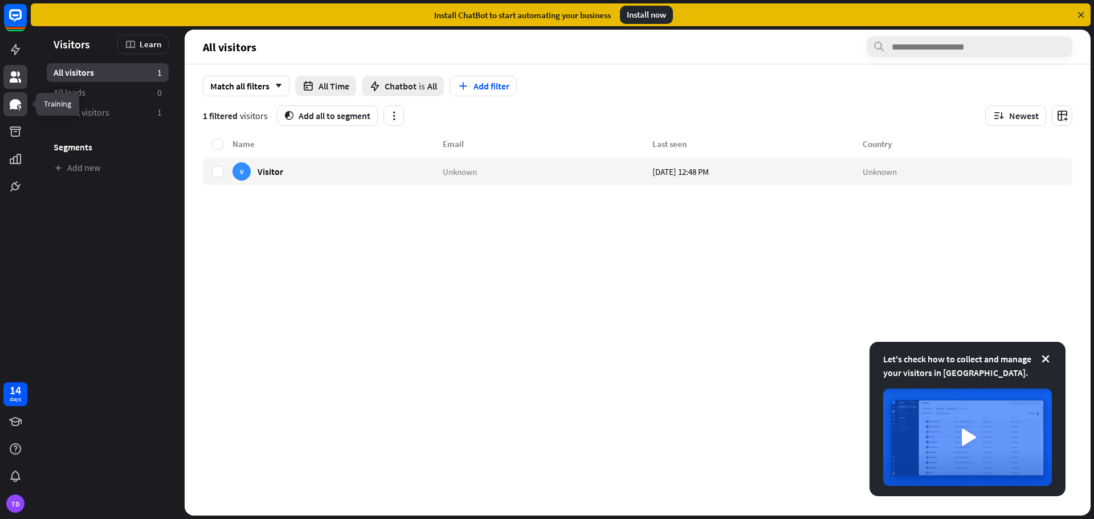
click at [27, 108] on link at bounding box center [15, 104] width 24 height 24
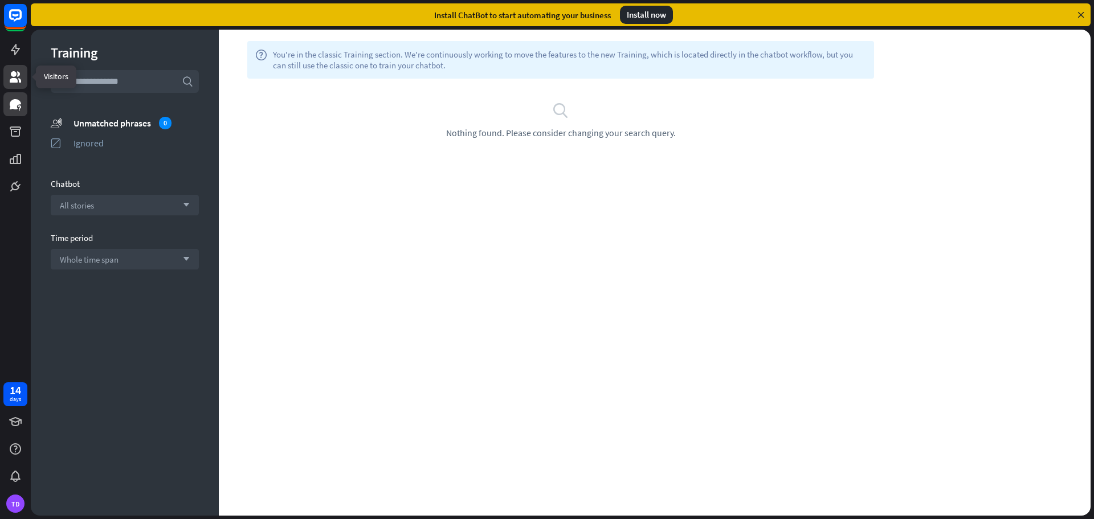
click at [21, 84] on link at bounding box center [15, 77] width 24 height 24
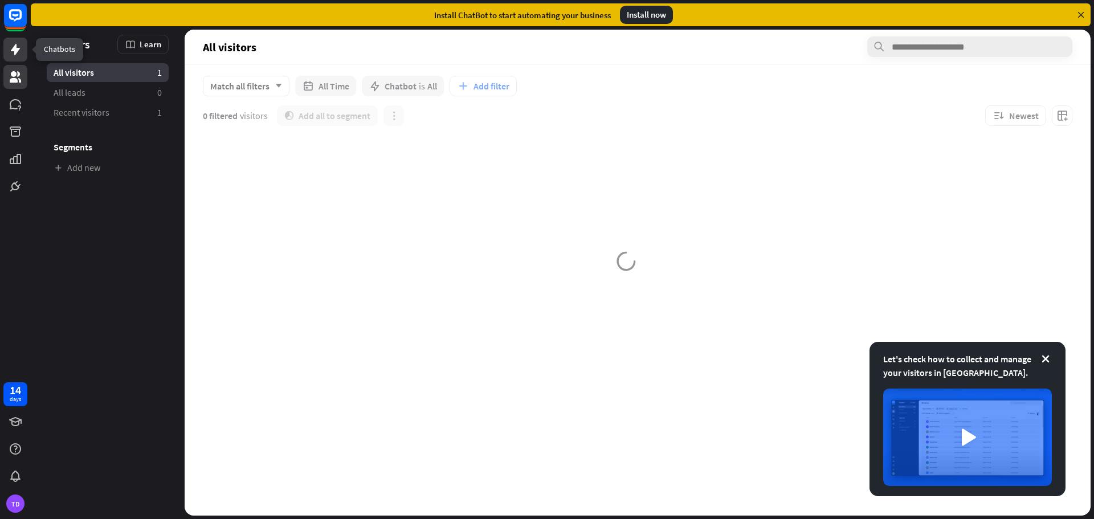
click at [21, 52] on icon at bounding box center [16, 50] width 14 height 14
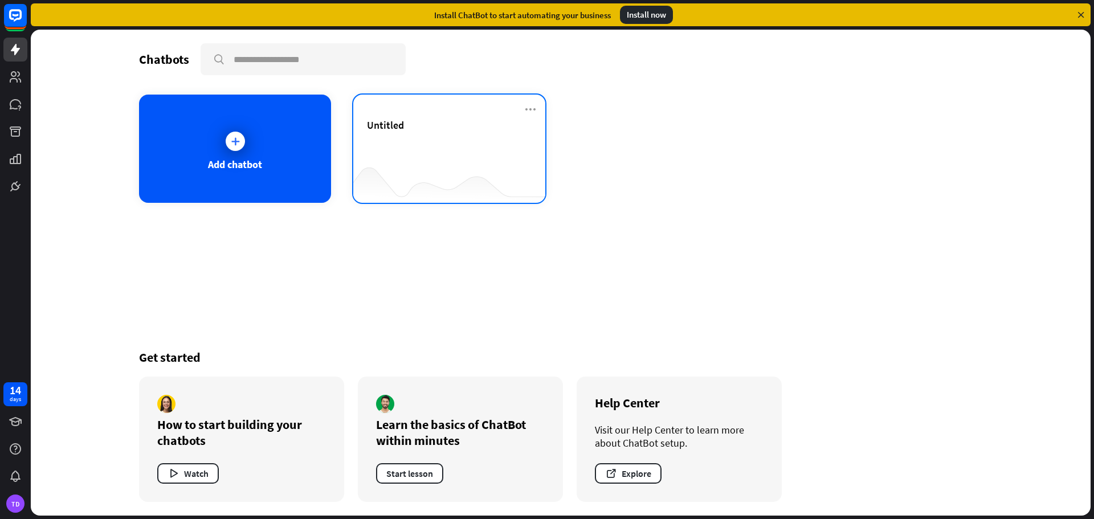
click at [467, 128] on div "Untitled" at bounding box center [449, 124] width 165 height 13
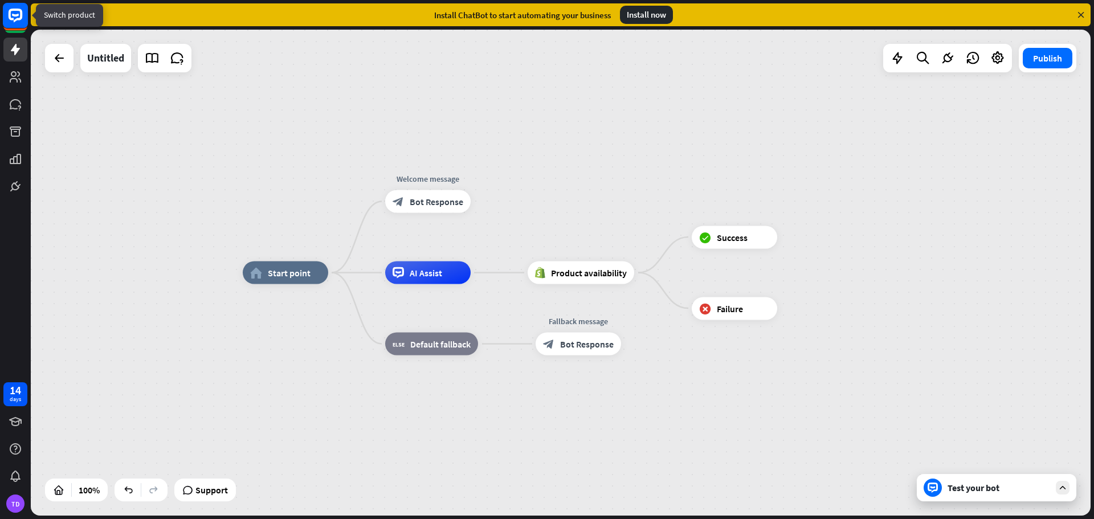
click at [11, 21] on rect at bounding box center [15, 15] width 25 height 25
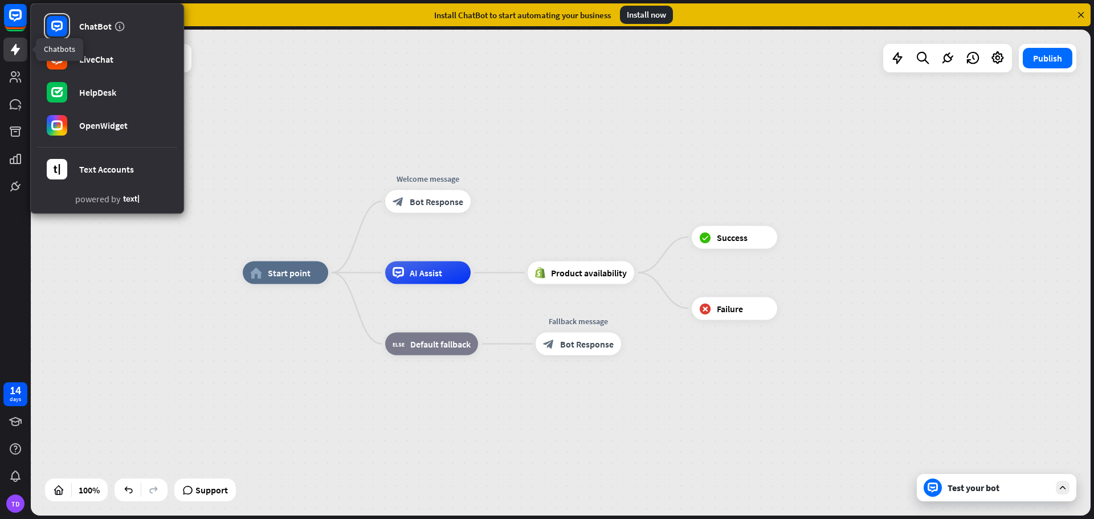
click at [14, 53] on icon at bounding box center [16, 50] width 14 height 14
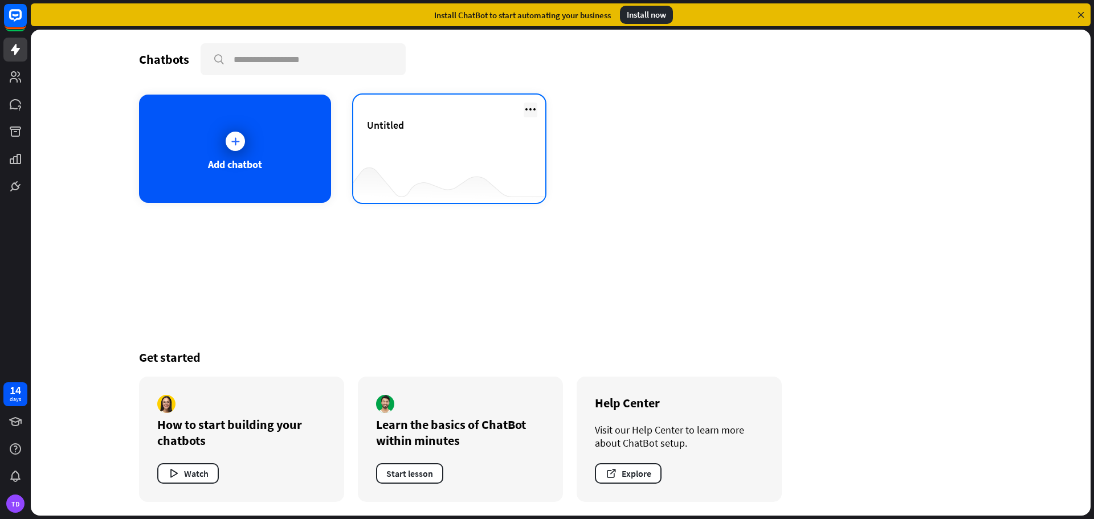
click at [526, 108] on icon at bounding box center [531, 110] width 14 height 14
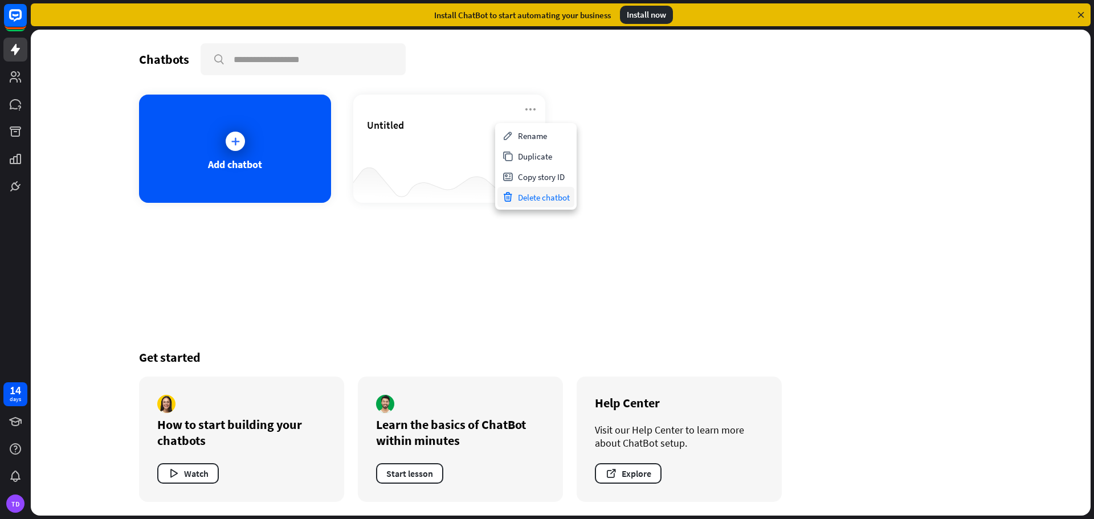
click at [542, 202] on div "Delete chatbot" at bounding box center [535, 197] width 77 height 21
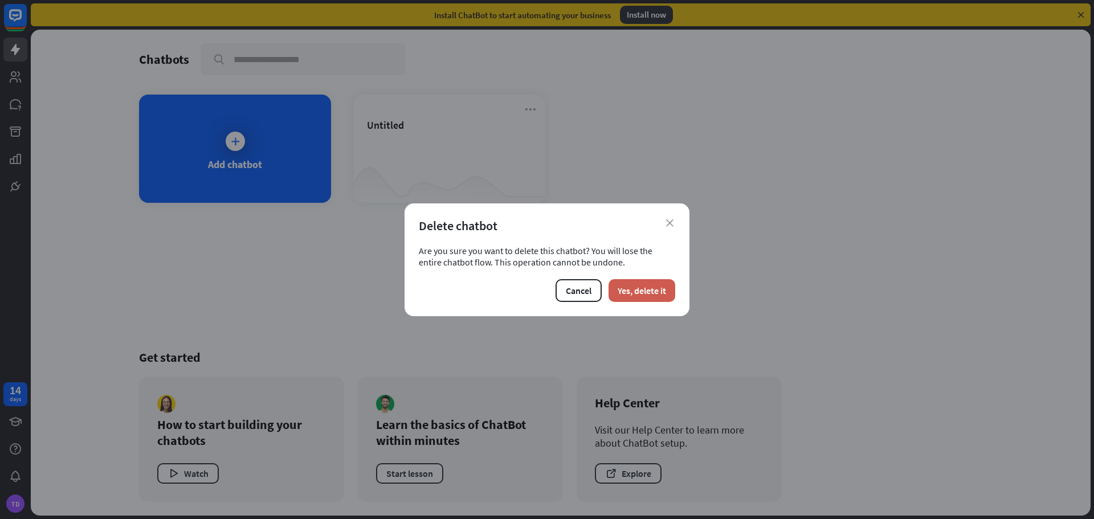
click at [633, 281] on button "Yes, delete it" at bounding box center [641, 290] width 67 height 23
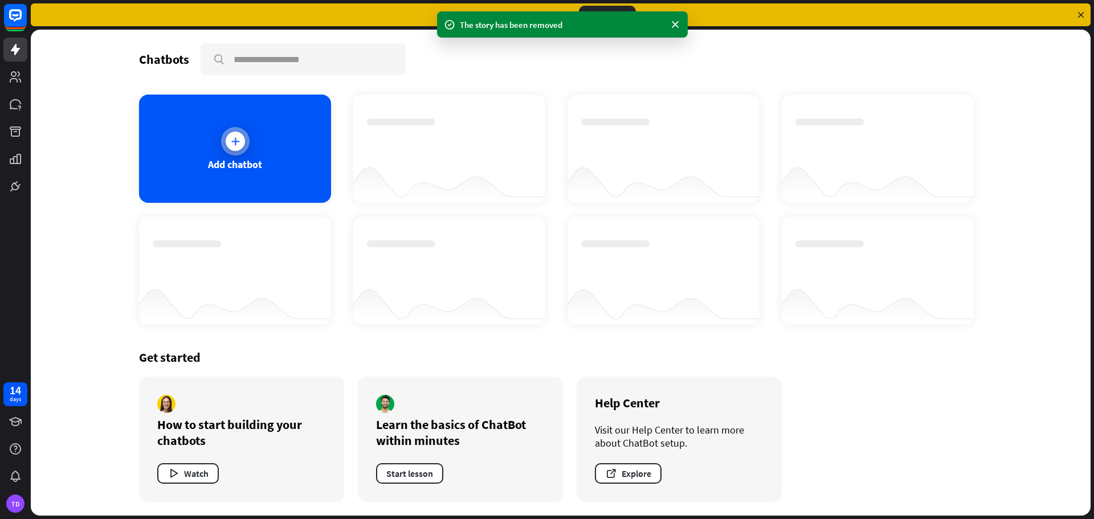
click at [257, 163] on div "Add chatbot" at bounding box center [235, 164] width 54 height 13
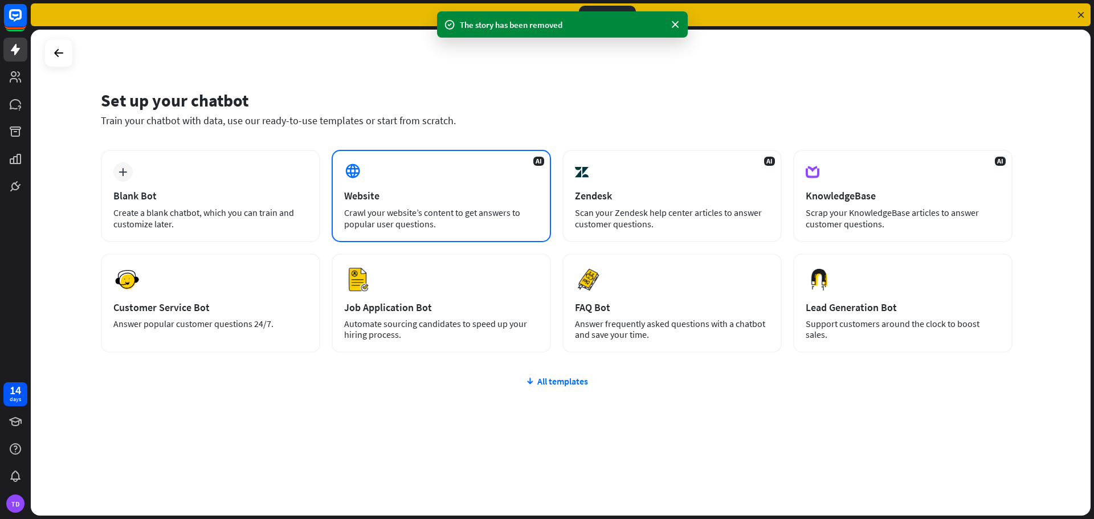
click at [379, 202] on div "AI Website Crawl your website’s content to get answers to popular user question…" at bounding box center [441, 196] width 219 height 92
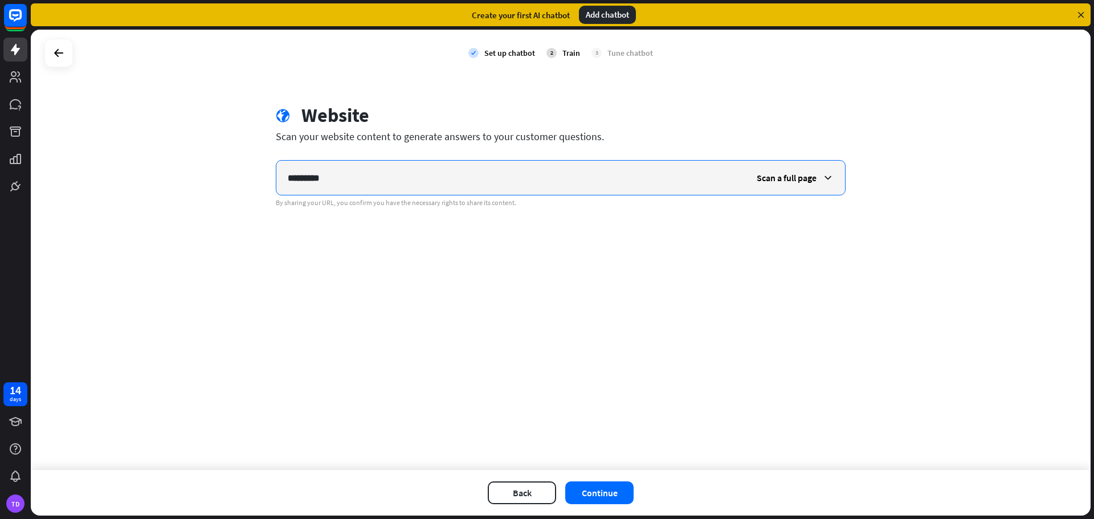
drag, startPoint x: 352, startPoint y: 174, endPoint x: 239, endPoint y: 158, distance: 113.9
click at [239, 158] on div "check Set up chatbot 2 Train 3 Tune chatbot globe Website Scan your website con…" at bounding box center [561, 250] width 1060 height 440
paste input "**********"
type input "**********"
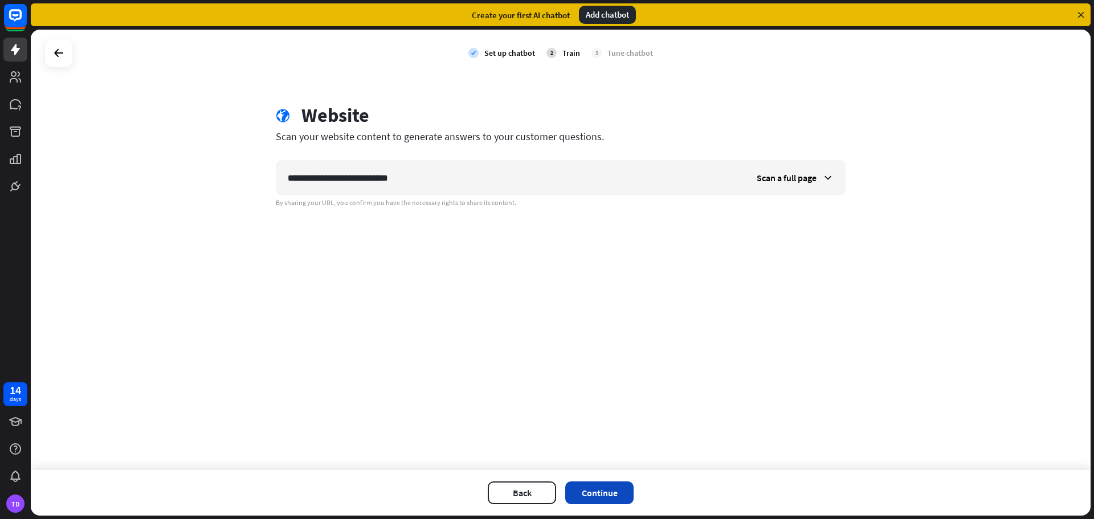
click at [611, 487] on button "Continue" at bounding box center [599, 492] width 68 height 23
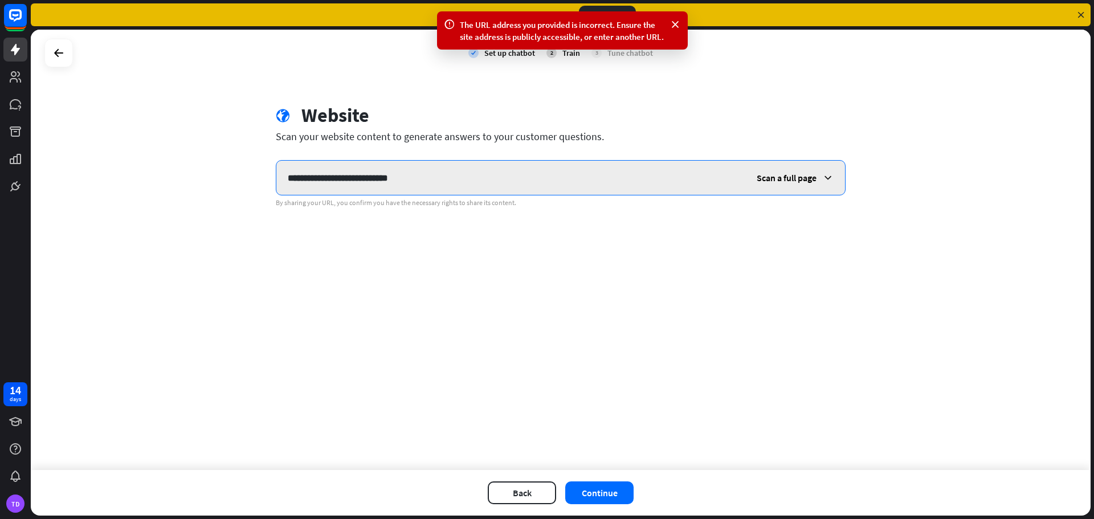
click at [316, 180] on input "**********" at bounding box center [510, 178] width 469 height 34
drag, startPoint x: 317, startPoint y: 181, endPoint x: 261, endPoint y: 182, distance: 55.8
click at [259, 183] on div "**********" at bounding box center [561, 250] width 1060 height 440
click at [383, 177] on input "**********" at bounding box center [510, 178] width 469 height 34
type input "**********"
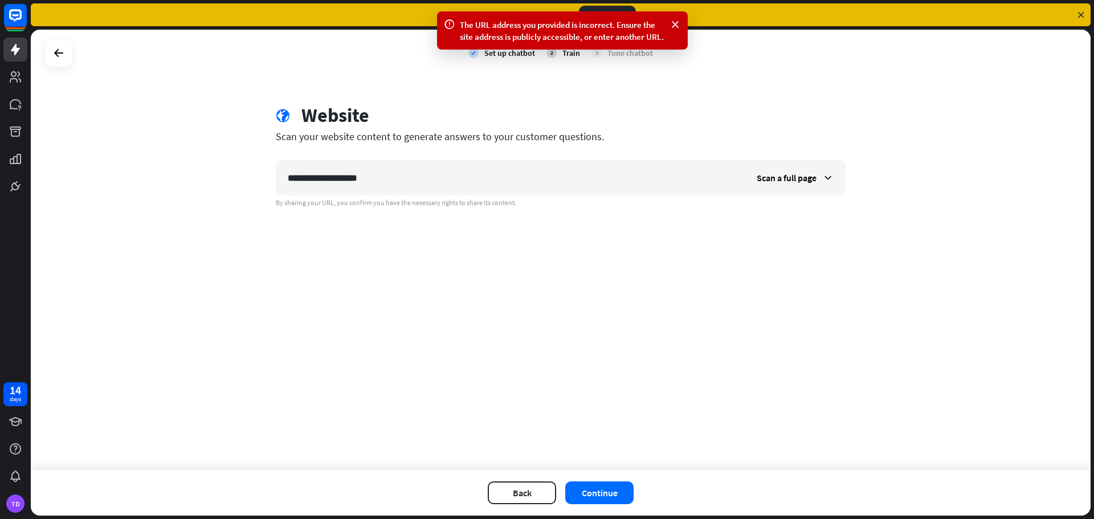
click at [491, 245] on div "**********" at bounding box center [561, 250] width 1060 height 440
click at [607, 492] on button "Continue" at bounding box center [599, 492] width 68 height 23
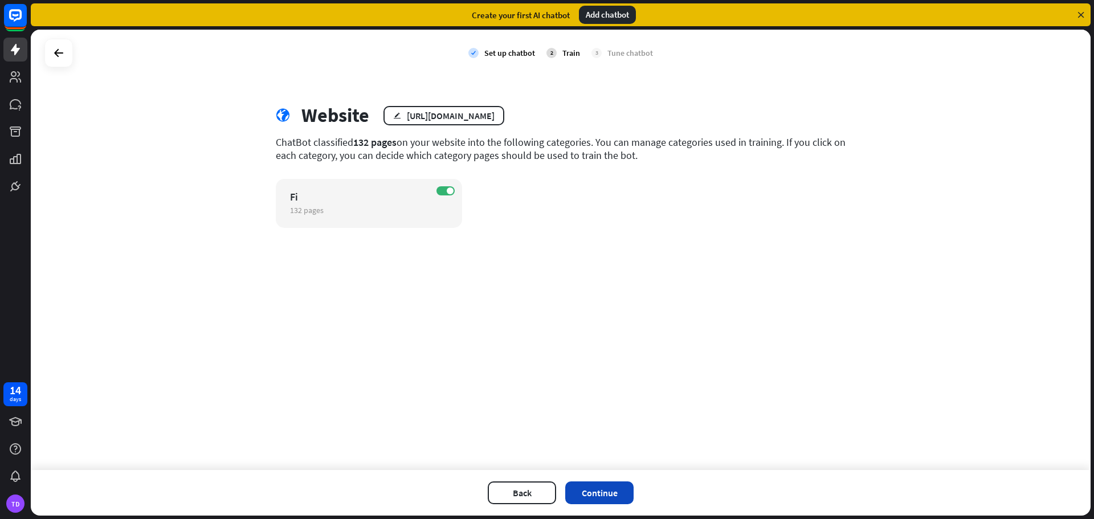
click at [604, 490] on button "Continue" at bounding box center [599, 492] width 68 height 23
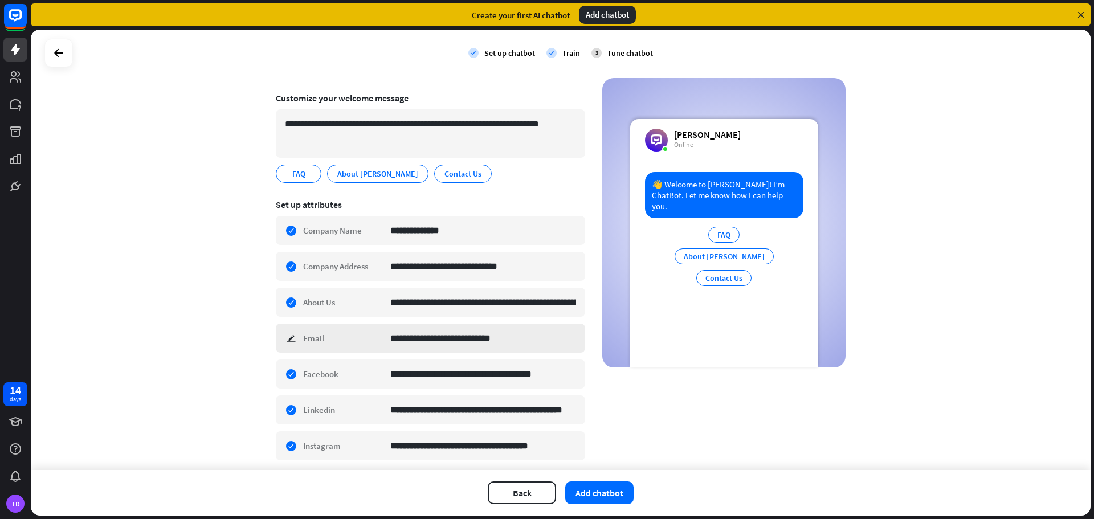
scroll to position [109, 0]
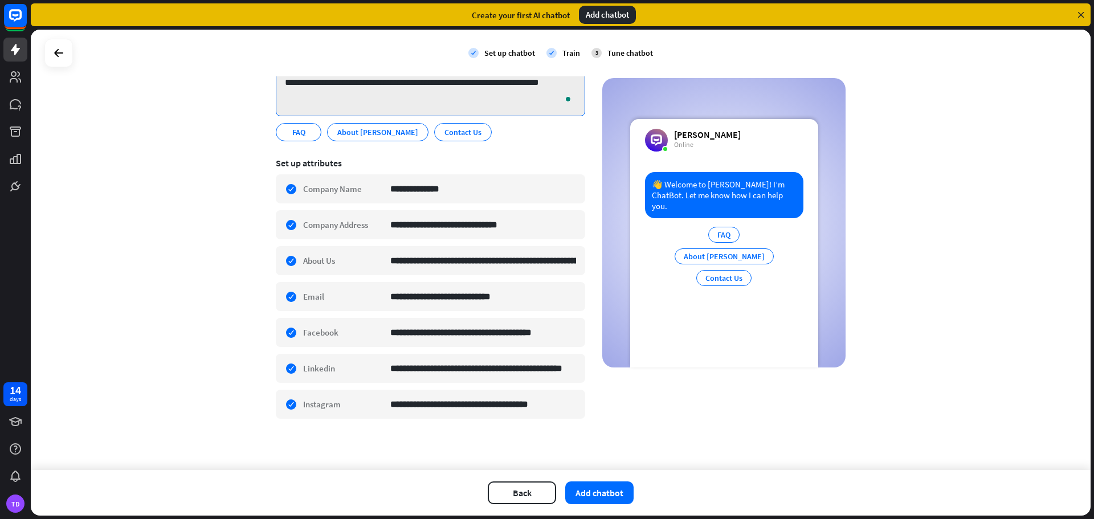
drag, startPoint x: 343, startPoint y: 96, endPoint x: 284, endPoint y: 78, distance: 61.8
click at [284, 78] on textarea "**********" at bounding box center [430, 92] width 309 height 48
click at [552, 142] on section "**********" at bounding box center [430, 96] width 309 height 107
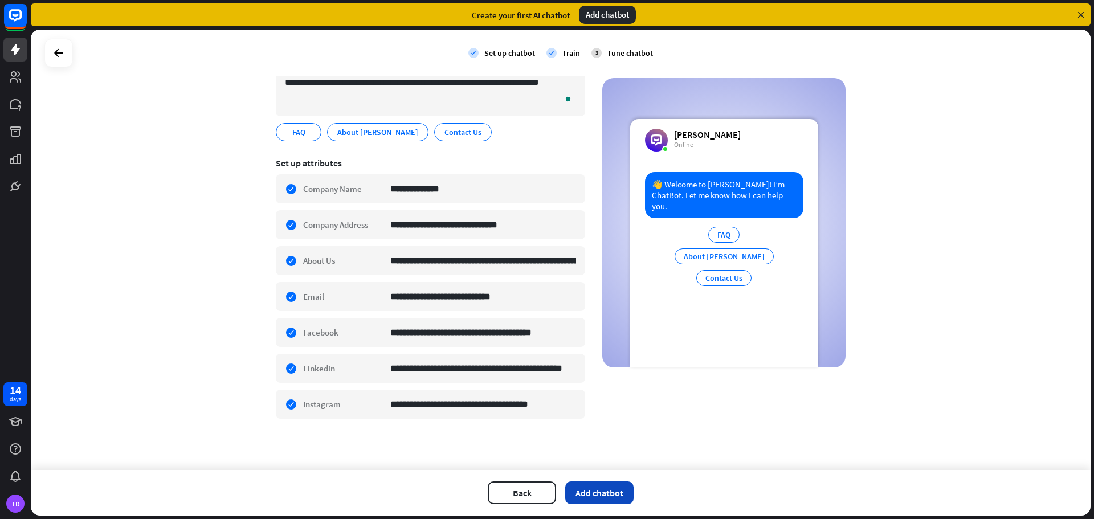
click at [610, 485] on button "Add chatbot" at bounding box center [599, 492] width 68 height 23
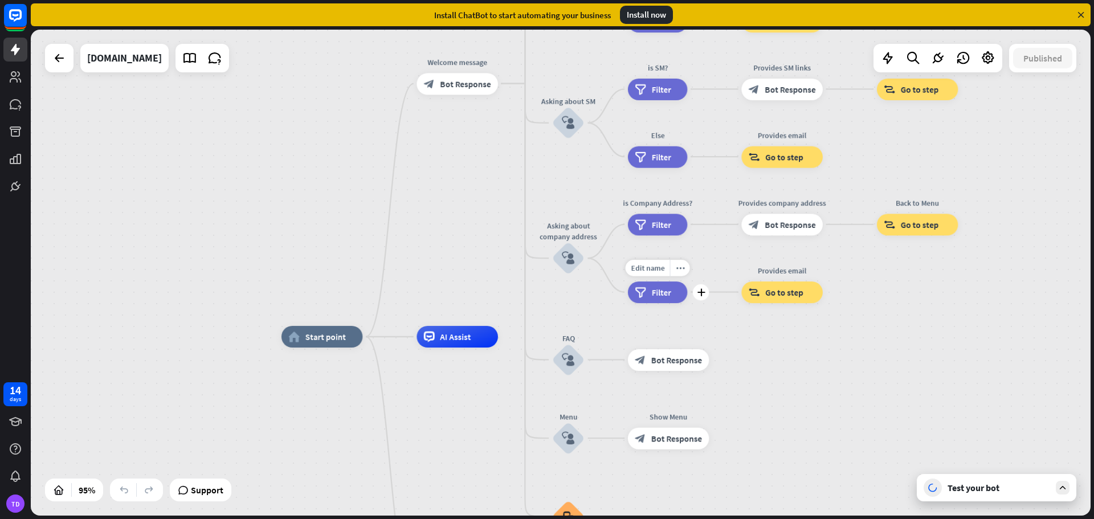
drag, startPoint x: 628, startPoint y: 241, endPoint x: 619, endPoint y: 304, distance: 63.3
click at [644, 303] on div "Edit name more_horiz plus Else filter Filter" at bounding box center [658, 292] width 60 height 22
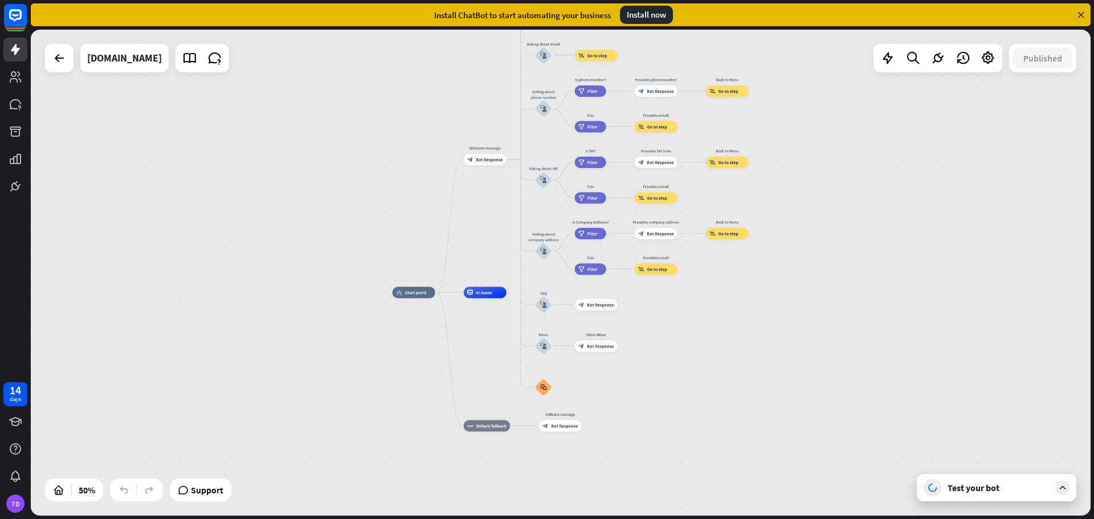
drag, startPoint x: 393, startPoint y: 187, endPoint x: 386, endPoint y: 231, distance: 45.0
click at [392, 235] on div "home_2 Start point Welcome message block_bot_response Bot Response About us blo…" at bounding box center [561, 273] width 1060 height 486
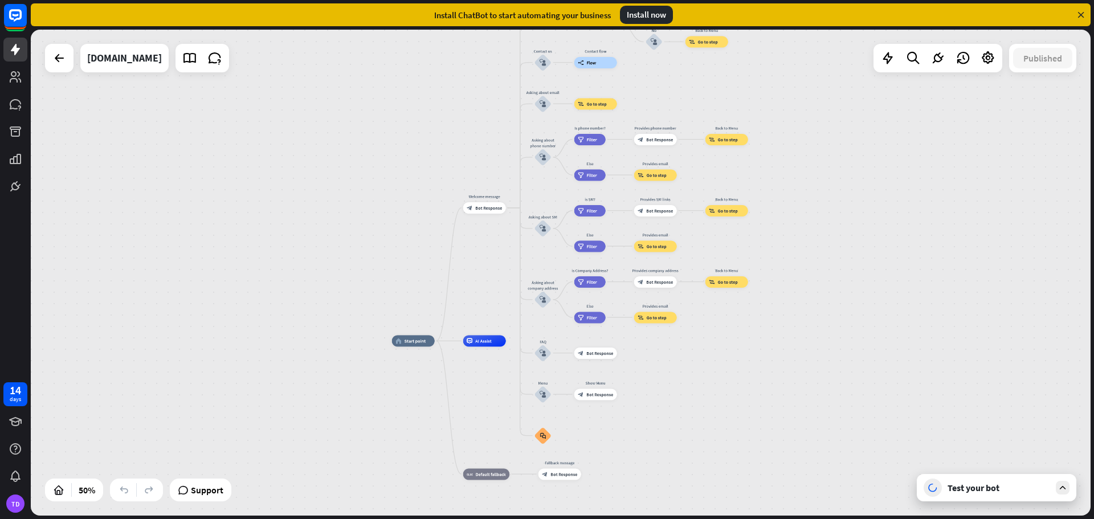
click at [985, 489] on div "Test your bot" at bounding box center [998, 487] width 103 height 11
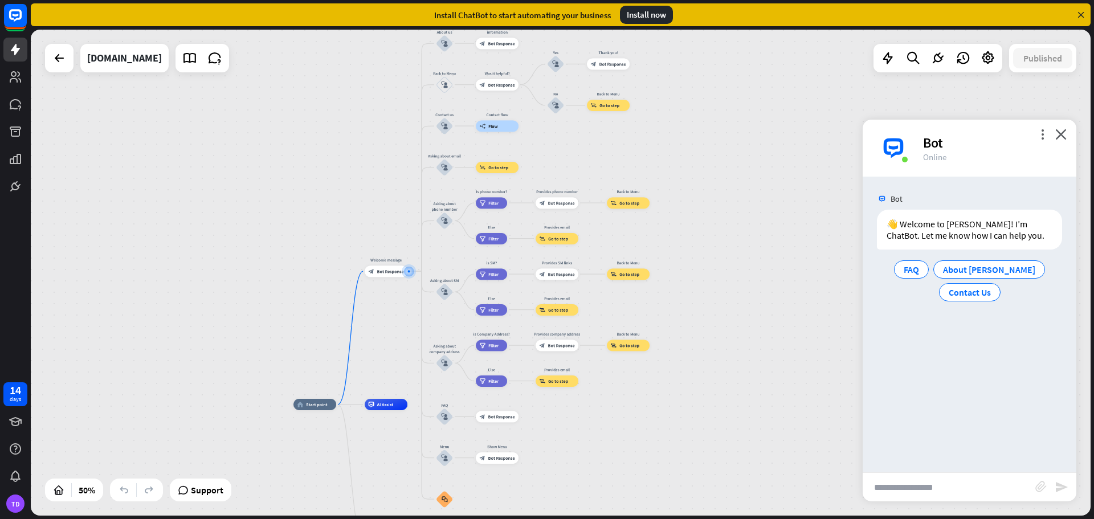
click at [934, 494] on input "text" at bounding box center [948, 487] width 173 height 28
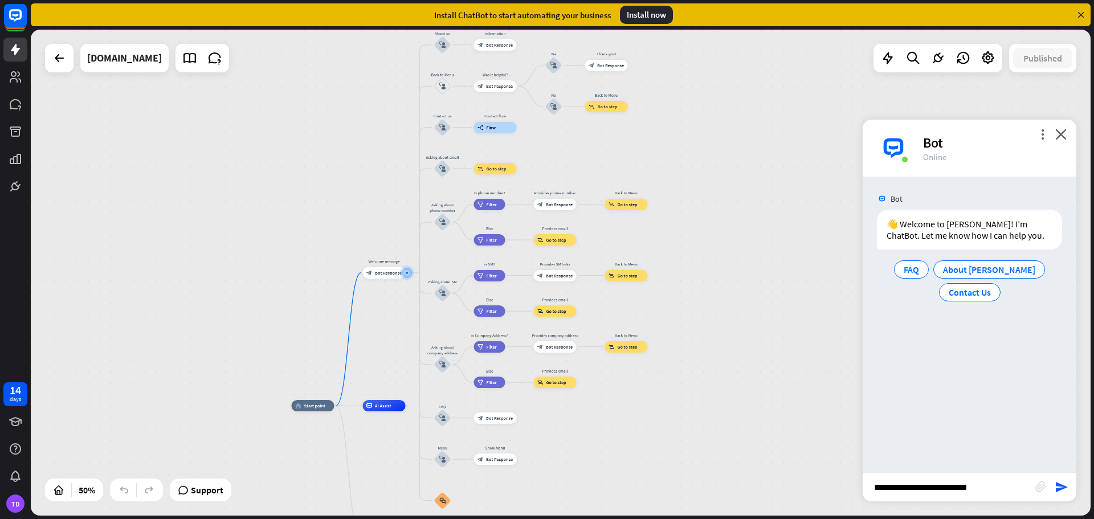
type input "**********"
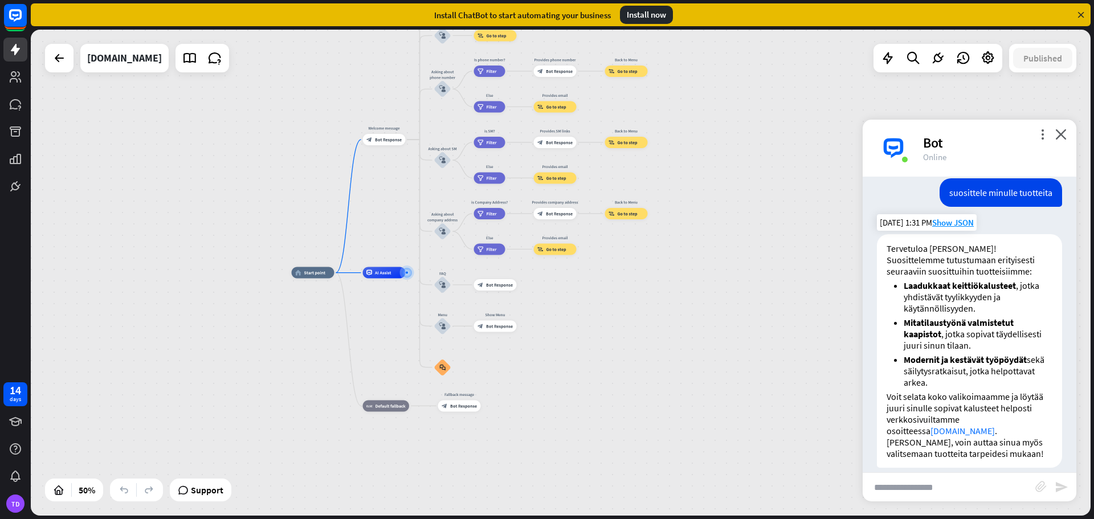
scroll to position [122, 0]
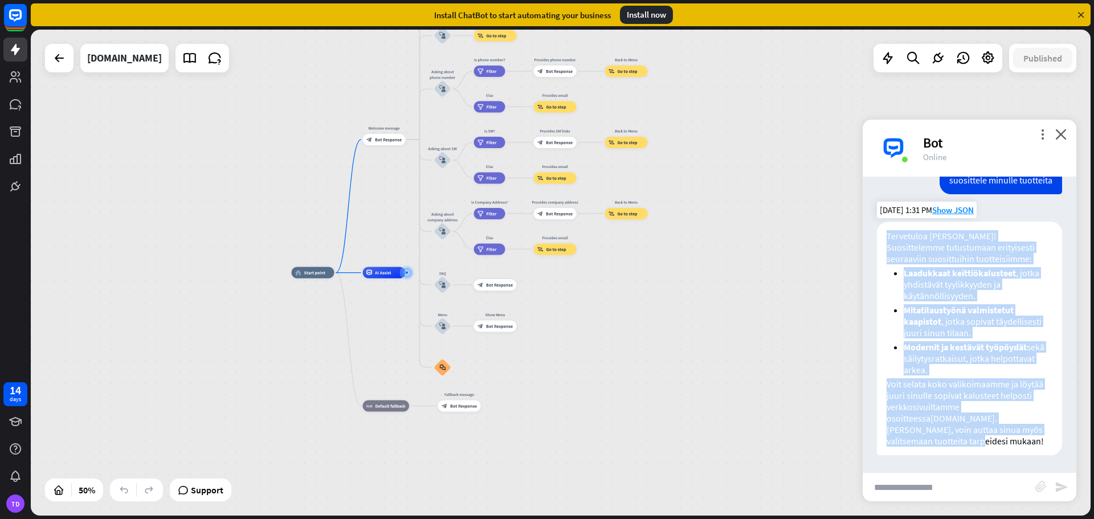
drag, startPoint x: 997, startPoint y: 452, endPoint x: 886, endPoint y: 235, distance: 243.8
click at [882, 230] on div "Tervetuloa Kallen Kalusteelle! Suosittelemme tutustumaan erityisesti seuraaviin…" at bounding box center [969, 339] width 185 height 234
click at [889, 239] on p "Tervetuloa Kallen Kalusteelle! Suosittelemme tutustumaan erityisesti seuraaviin…" at bounding box center [969, 247] width 166 height 34
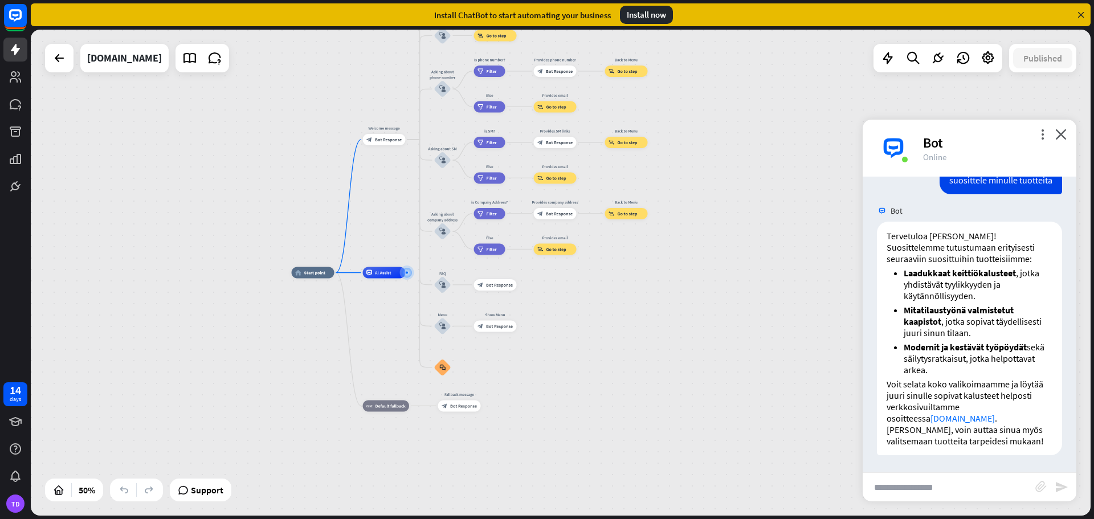
click at [968, 485] on input "text" at bounding box center [948, 487] width 173 height 28
type input "**********"
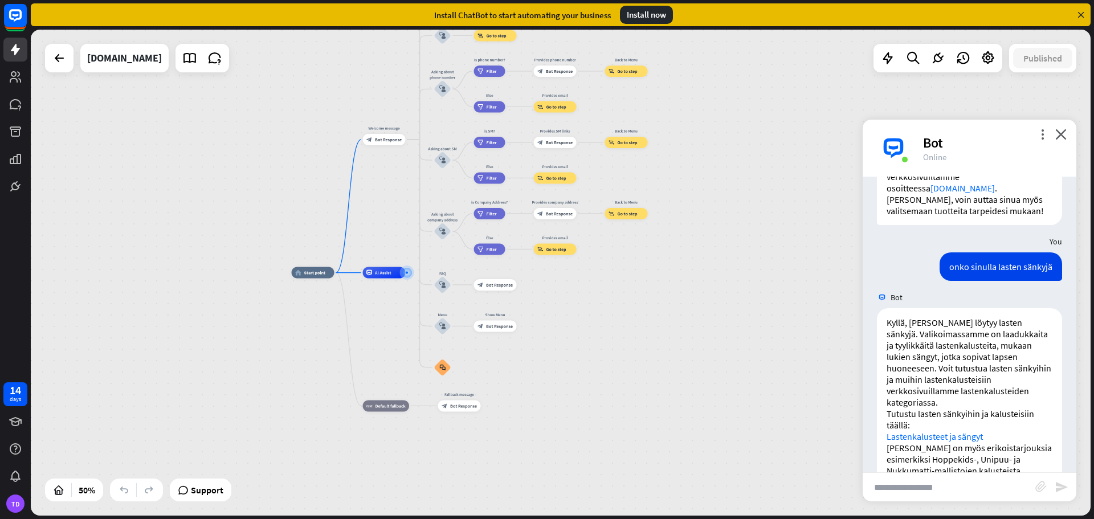
scroll to position [382, 0]
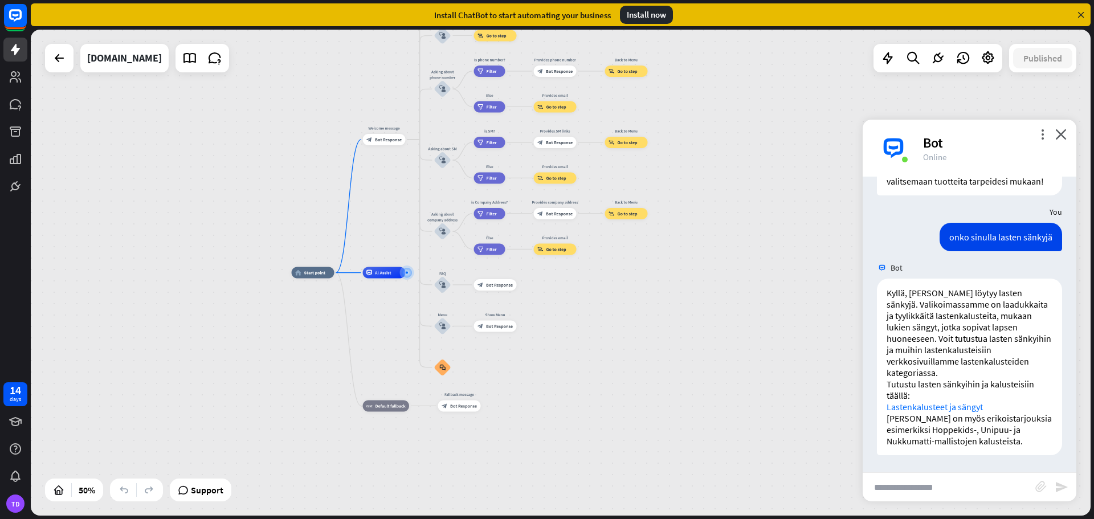
click at [889, 492] on input "text" at bounding box center [948, 487] width 173 height 28
type input "*"
type input "**********"
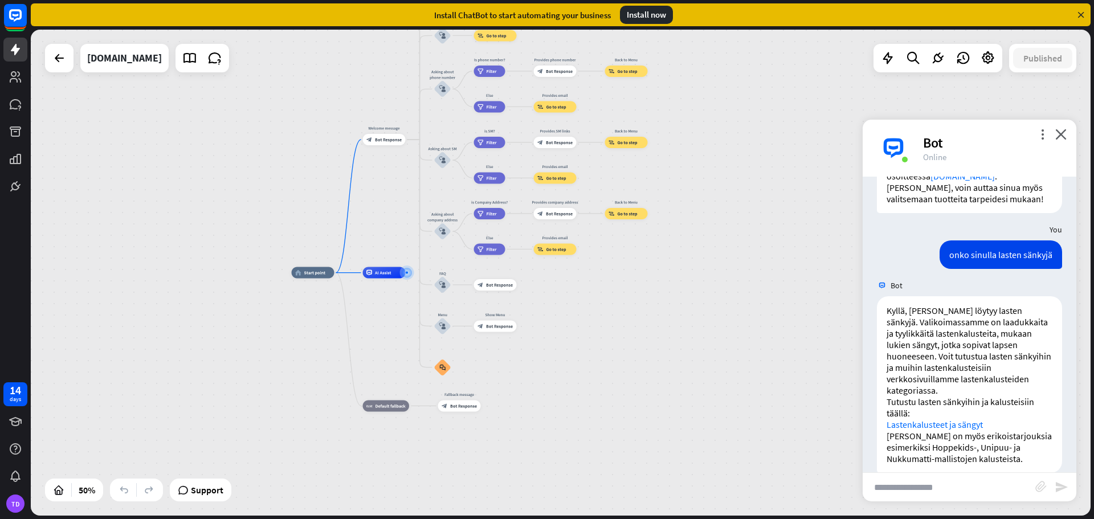
scroll to position [699, 0]
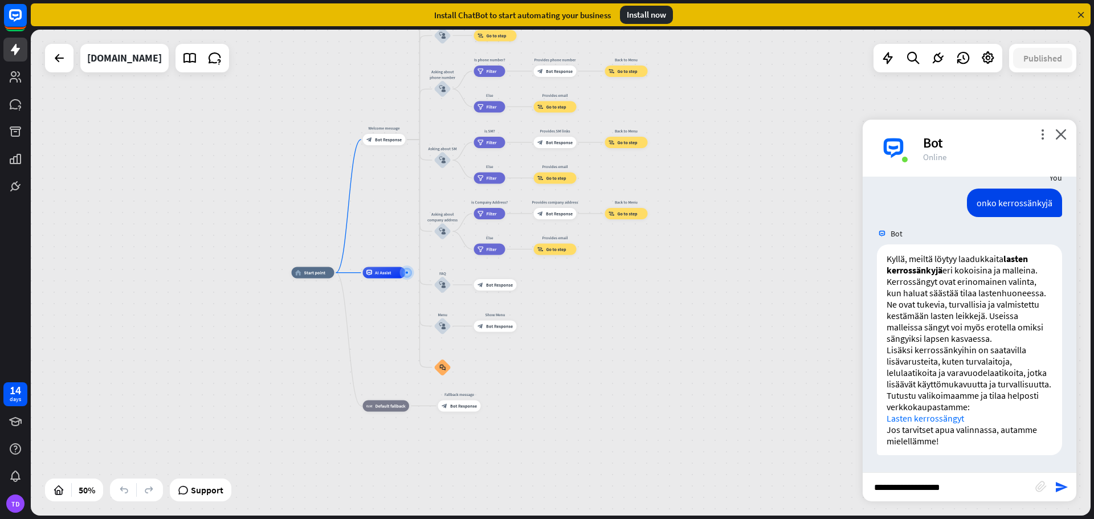
type input "**********"
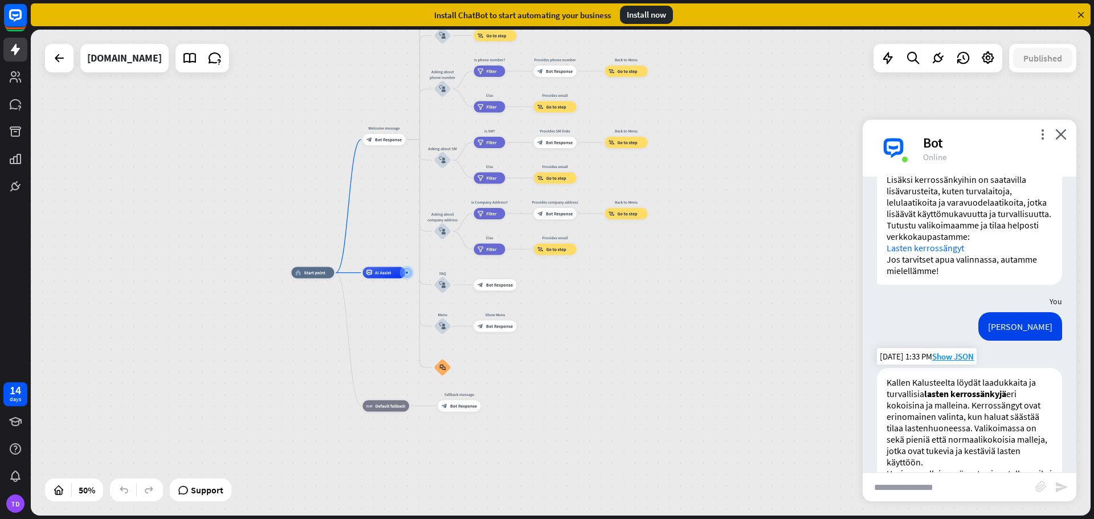
scroll to position [1127, 0]
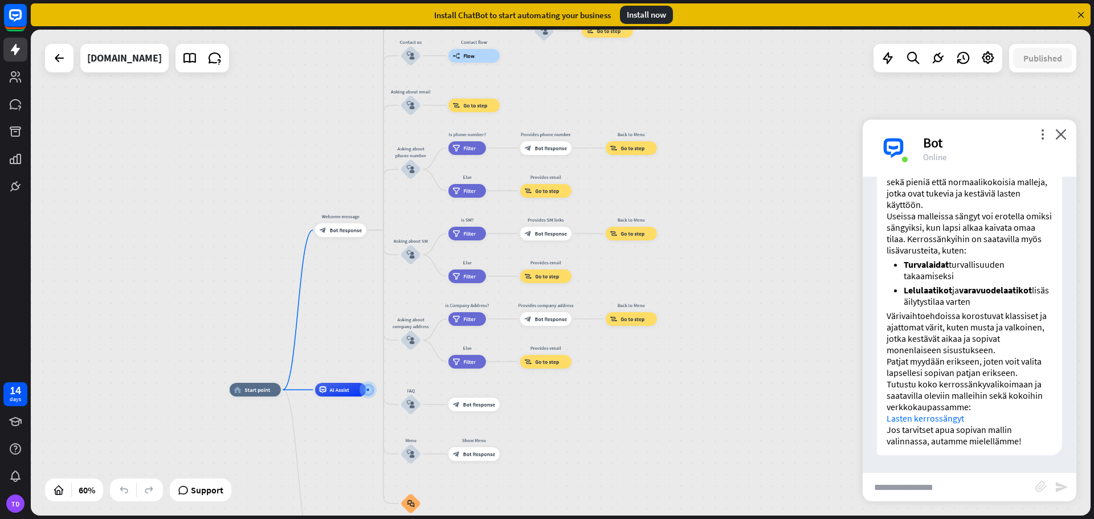
drag, startPoint x: 565, startPoint y: 358, endPoint x: 569, endPoint y: 477, distance: 118.5
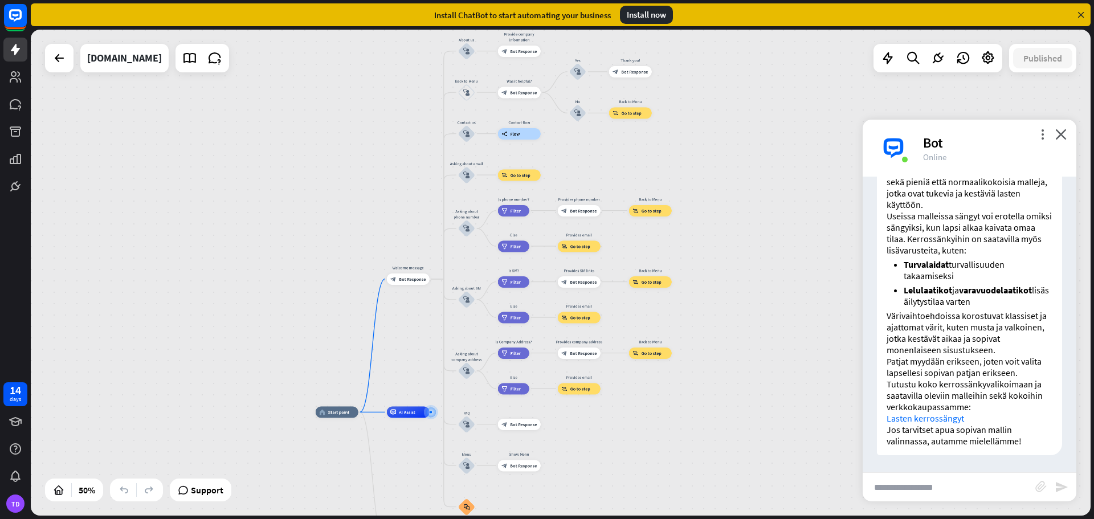
drag, startPoint x: 233, startPoint y: 181, endPoint x: 303, endPoint y: 200, distance: 72.5
click at [303, 200] on div "home_2 Start point Welcome message block_bot_response Bot Response About us blo…" at bounding box center [561, 273] width 1060 height 486
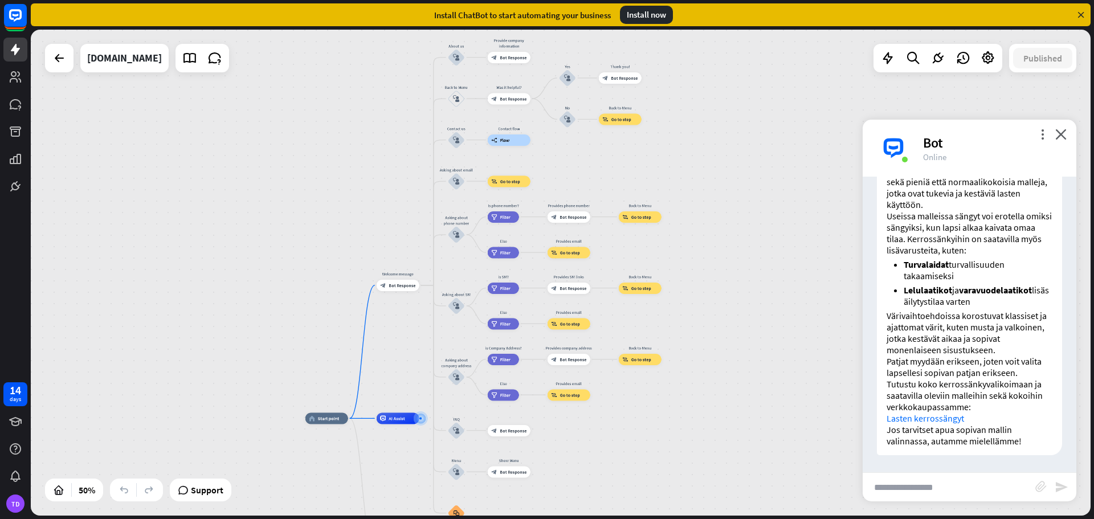
drag, startPoint x: 293, startPoint y: 249, endPoint x: 283, endPoint y: 255, distance: 12.0
click at [283, 255] on div "home_2 Start point Welcome message block_bot_response Bot Response About us blo…" at bounding box center [561, 273] width 1060 height 486
click at [20, 48] on icon at bounding box center [16, 50] width 14 height 14
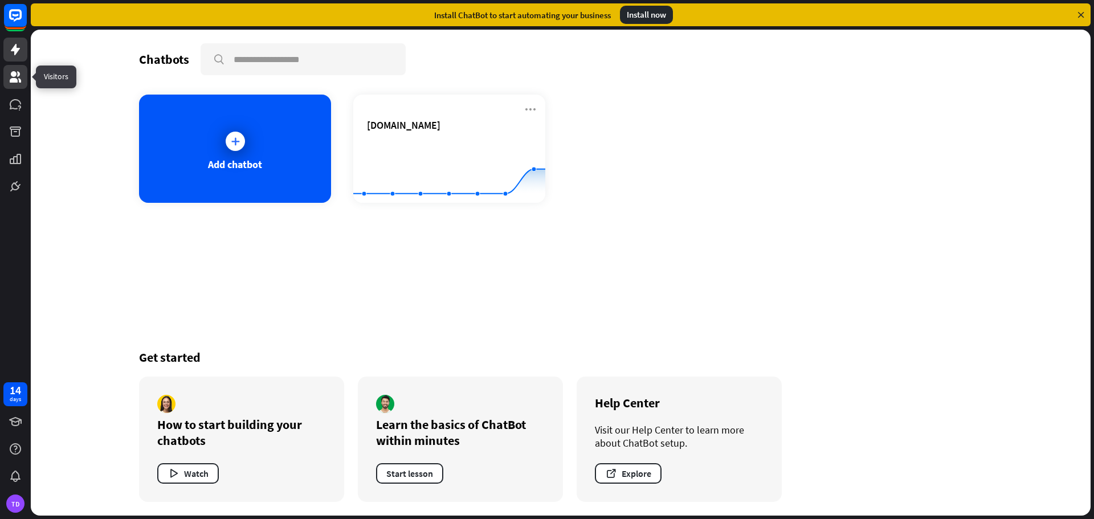
click at [13, 78] on icon at bounding box center [15, 76] width 11 height 11
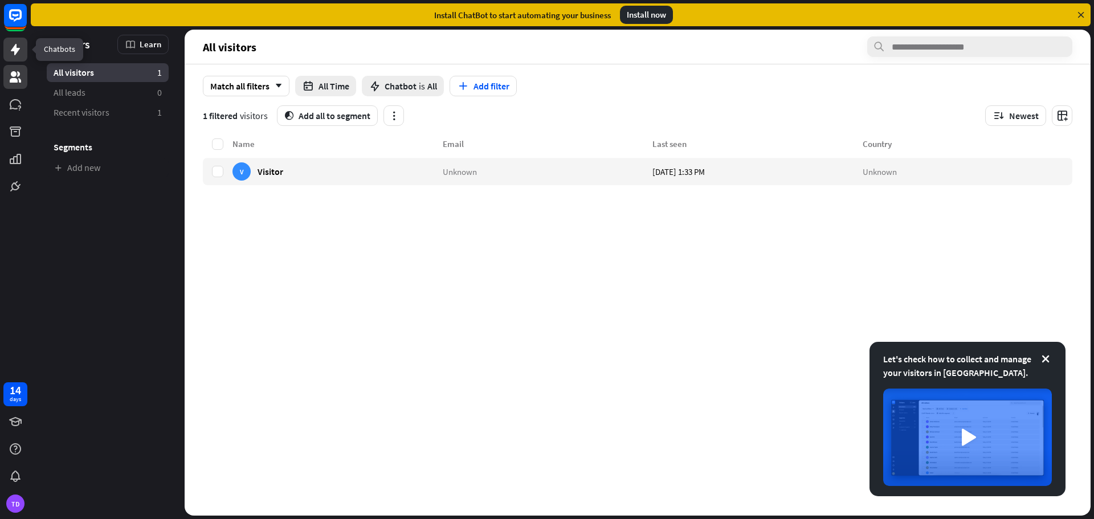
click at [22, 43] on icon at bounding box center [16, 50] width 14 height 14
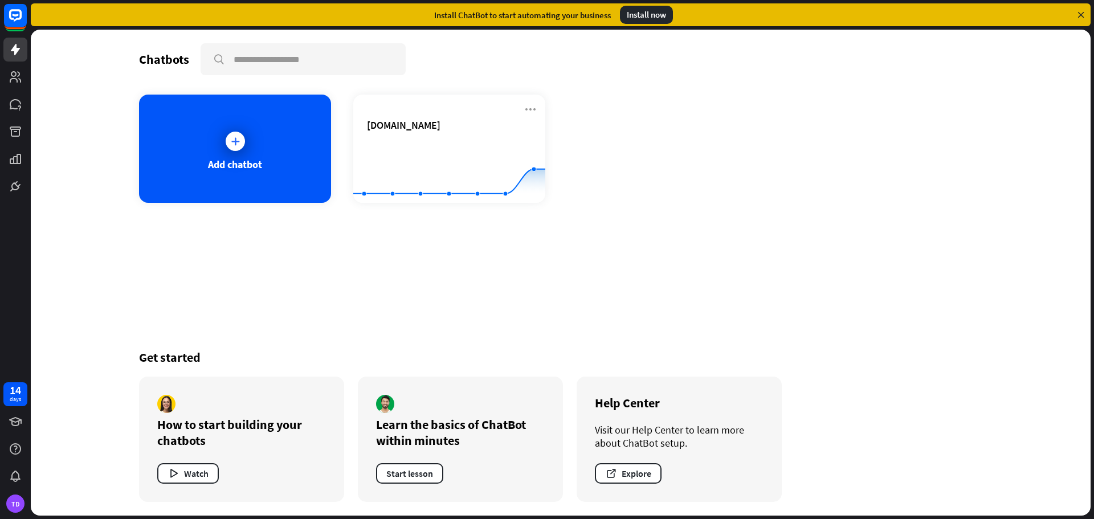
drag, startPoint x: 473, startPoint y: 326, endPoint x: 388, endPoint y: 316, distance: 85.5
click at [388, 316] on div "Chatbots search Add chatbot kallenkaluste.fi Created with Highcharts 10.1.0 0 1…" at bounding box center [560, 273] width 911 height 486
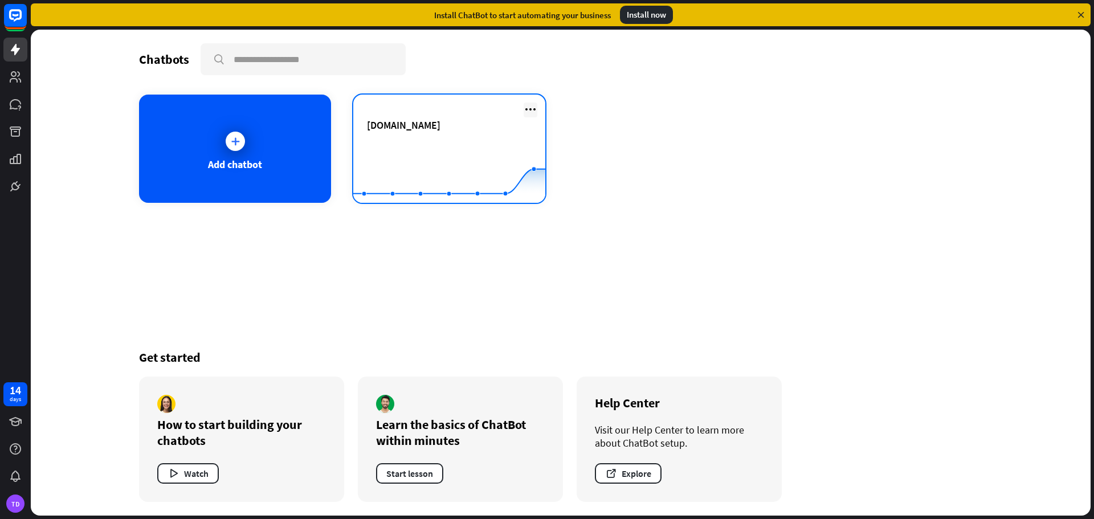
click at [531, 111] on icon at bounding box center [531, 110] width 14 height 14
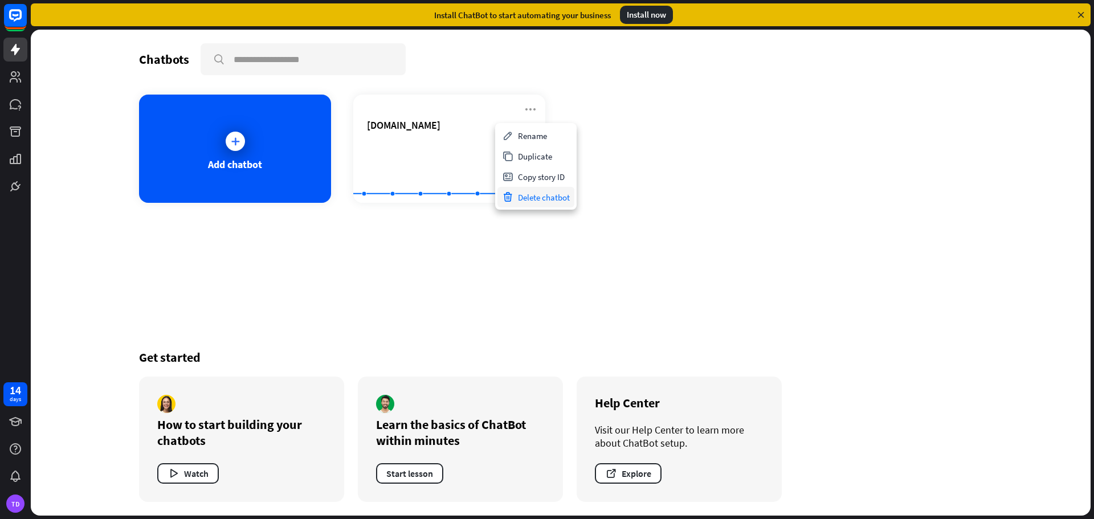
click at [522, 196] on div "Delete chatbot" at bounding box center [535, 197] width 77 height 21
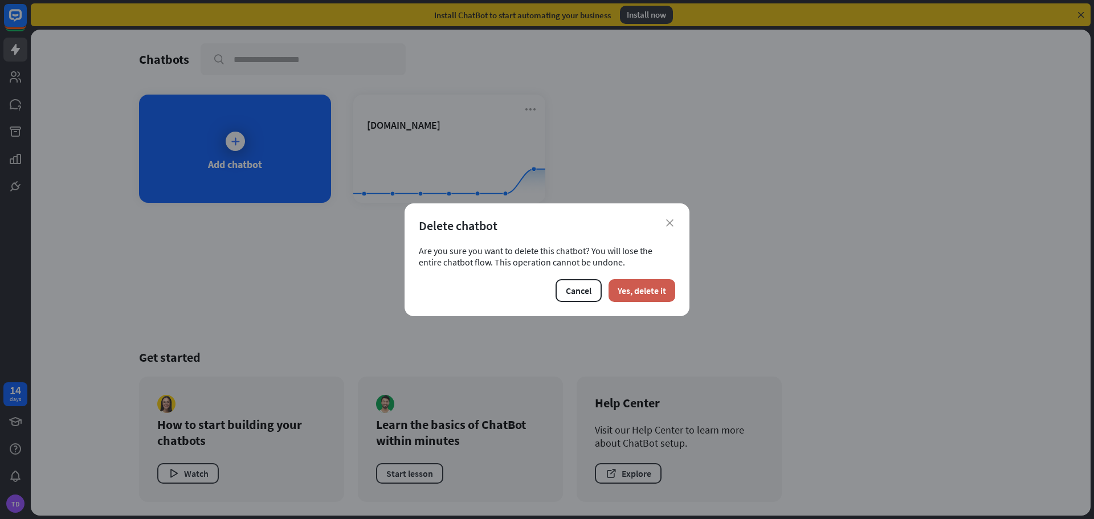
click at [640, 298] on button "Yes, delete it" at bounding box center [641, 290] width 67 height 23
